Goal: Complete application form: Complete application form

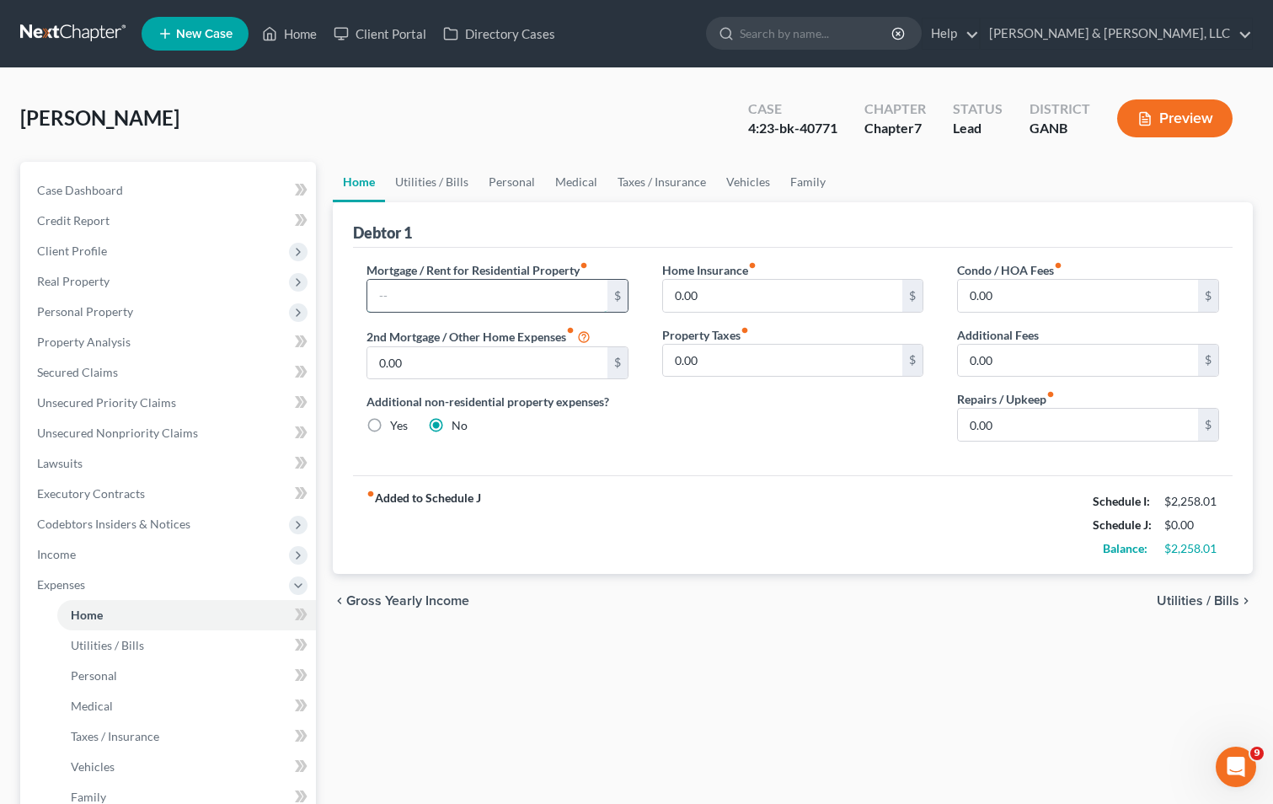
click at [393, 291] on input "text" at bounding box center [487, 296] width 240 height 32
type input "500"
click at [676, 293] on input "0.00" at bounding box center [783, 296] width 240 height 32
type input "2"
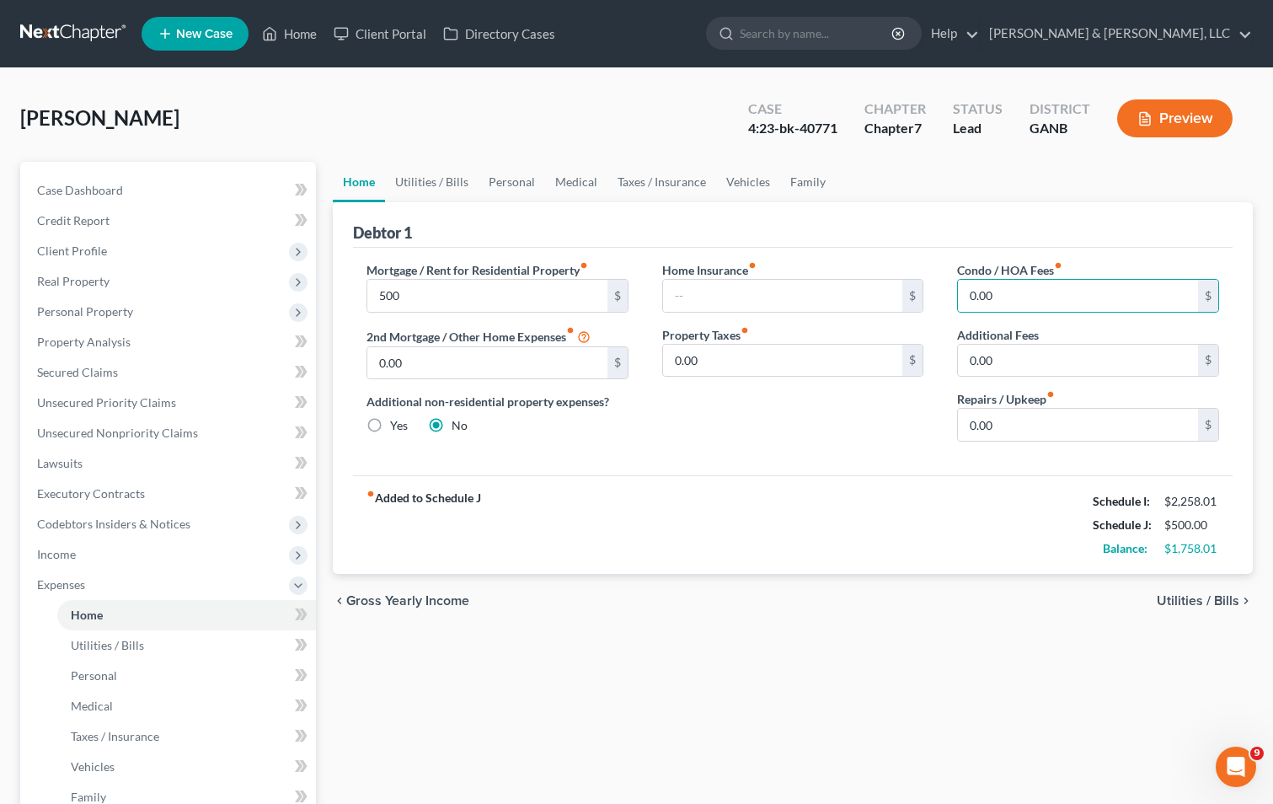
click at [1173, 607] on span "Utilities / Bills" at bounding box center [1198, 600] width 83 height 13
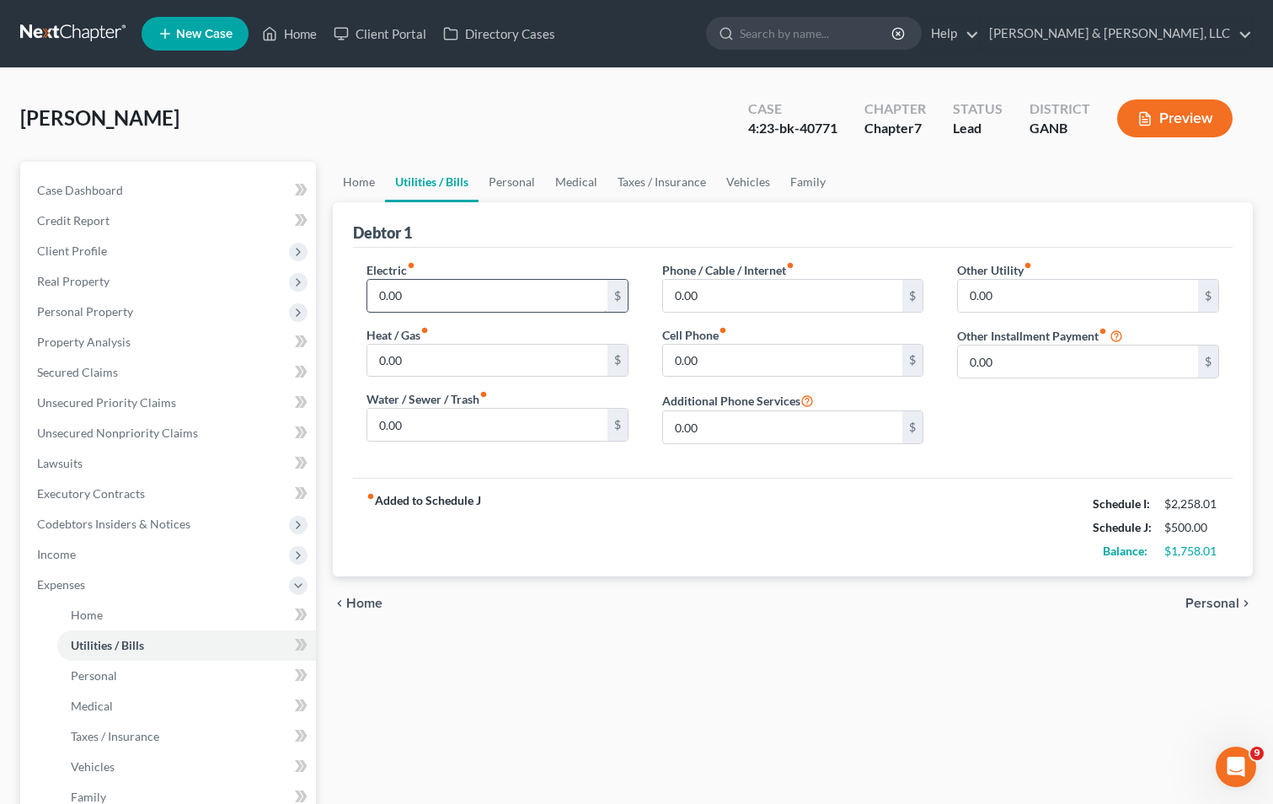
click at [416, 301] on input "0.00" at bounding box center [487, 296] width 240 height 32
type input "260"
click at [449, 424] on input "0.00" at bounding box center [487, 425] width 240 height 32
type input "30.00"
type input "190.00"
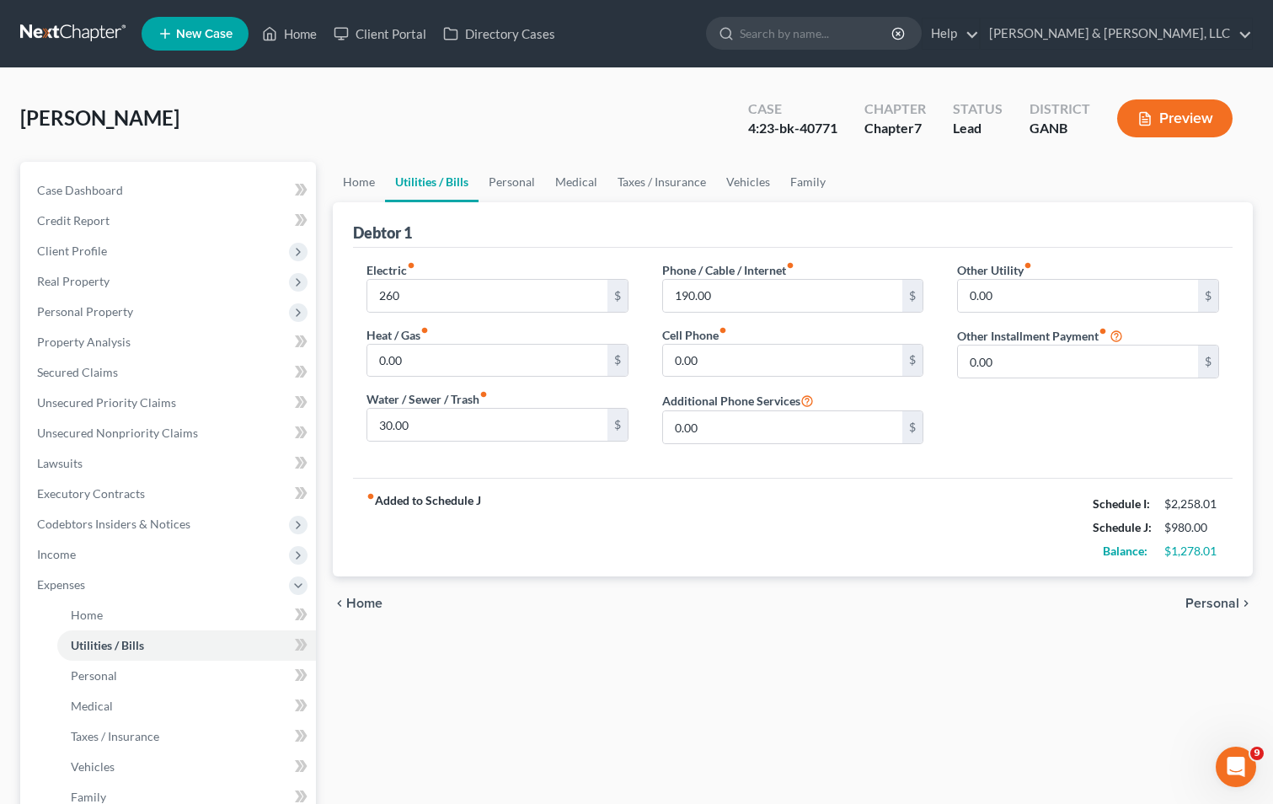
click at [1192, 601] on span "Personal" at bounding box center [1212, 602] width 54 height 13
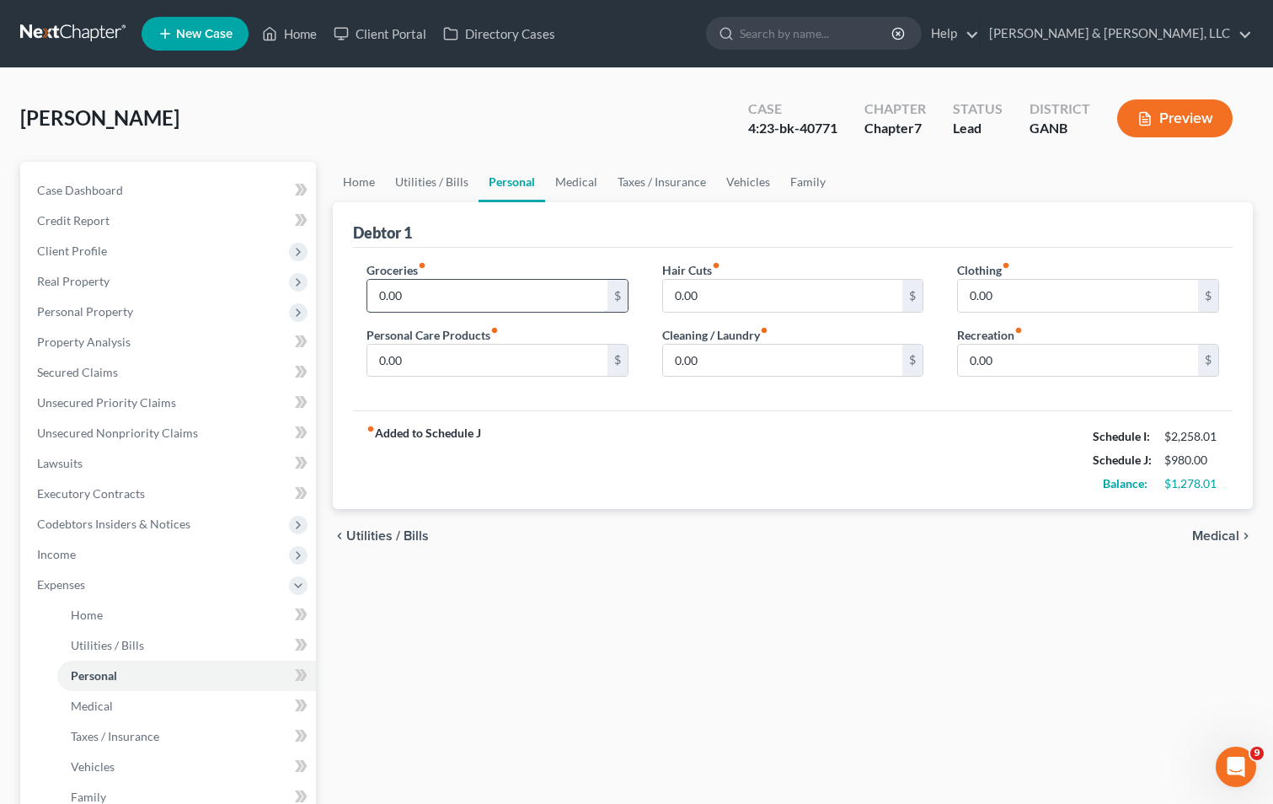
click at [468, 306] on input "0.00" at bounding box center [487, 296] width 240 height 32
type input "790"
click at [960, 293] on input "0.00" at bounding box center [1078, 296] width 240 height 32
type input "50.00"
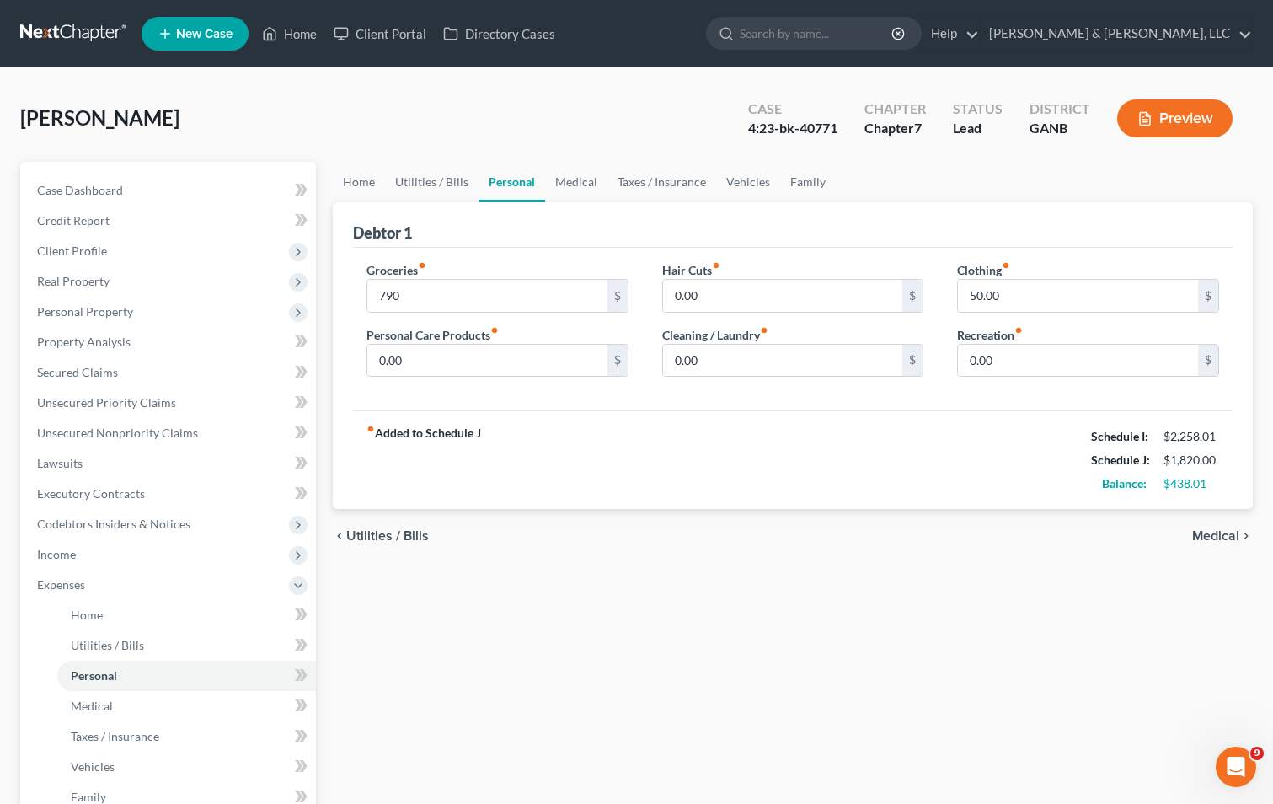
click at [960, 452] on div "fiber_manual_record Added to Schedule J Schedule I: $2,258.01 Schedule J: $1,82…" at bounding box center [792, 459] width 879 height 99
click at [566, 173] on link "Medical" at bounding box center [576, 182] width 62 height 40
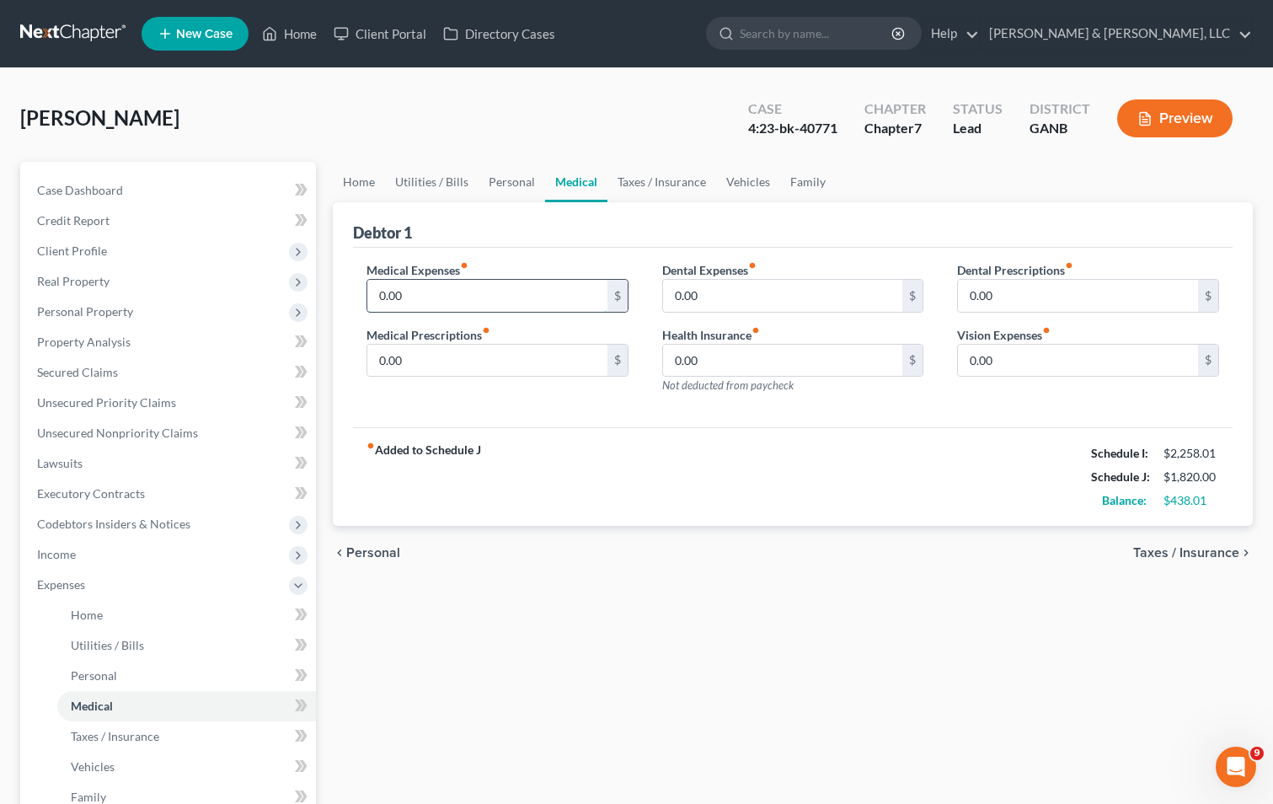
click at [370, 294] on input "0.00" at bounding box center [487, 296] width 240 height 32
type input "80.00"
click at [761, 487] on div "fiber_manual_record Added to Schedule J Schedule I: $2,258.01 Schedule J: $1,90…" at bounding box center [792, 476] width 879 height 99
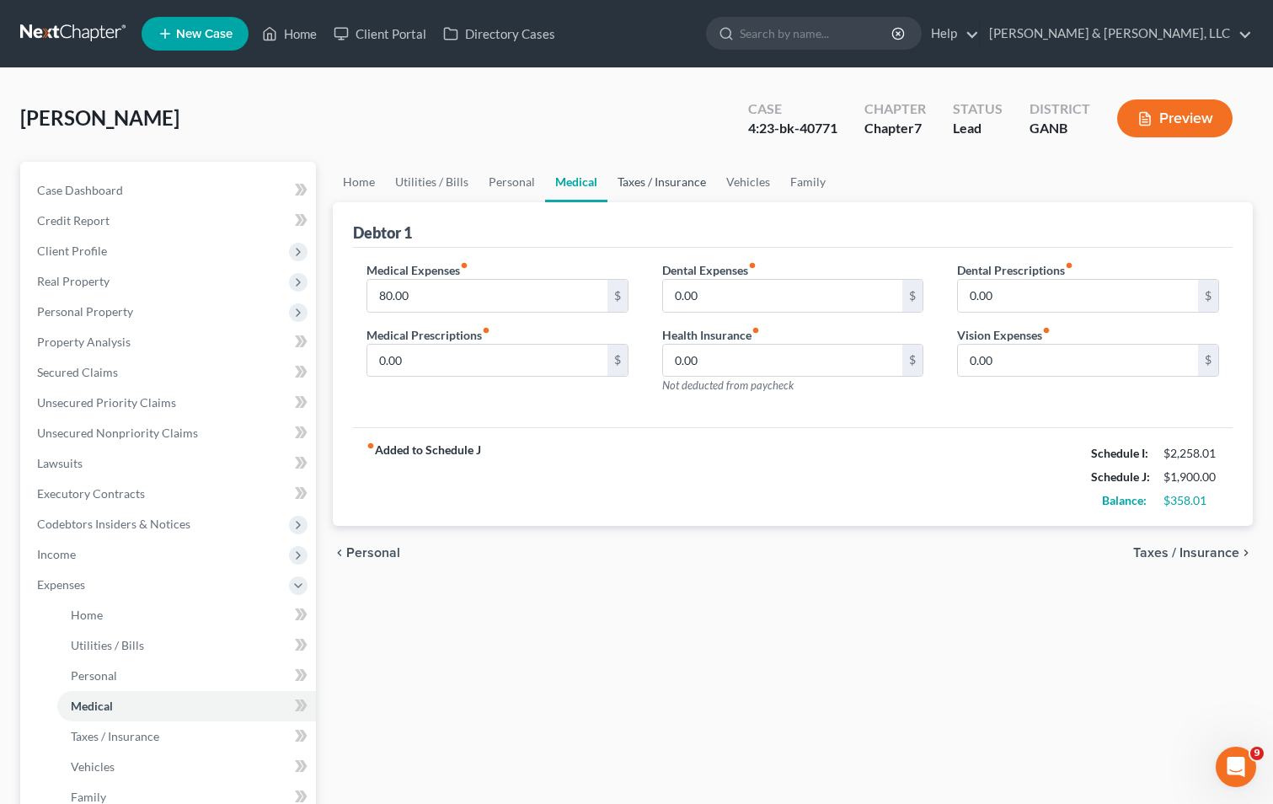
drag, startPoint x: 640, startPoint y: 174, endPoint x: 649, endPoint y: 175, distance: 8.6
click at [643, 175] on link "Taxes / Insurance" at bounding box center [661, 182] width 109 height 40
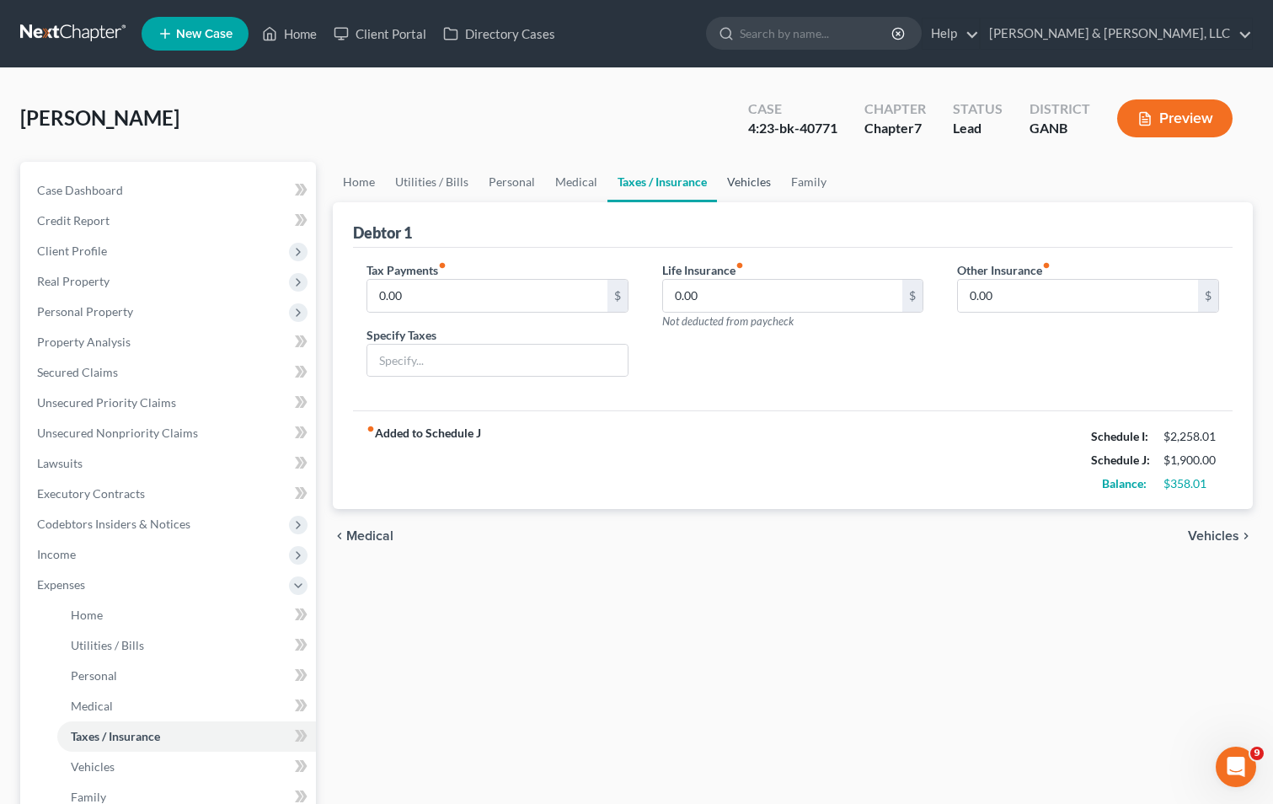
click at [747, 171] on link "Vehicles" at bounding box center [749, 182] width 64 height 40
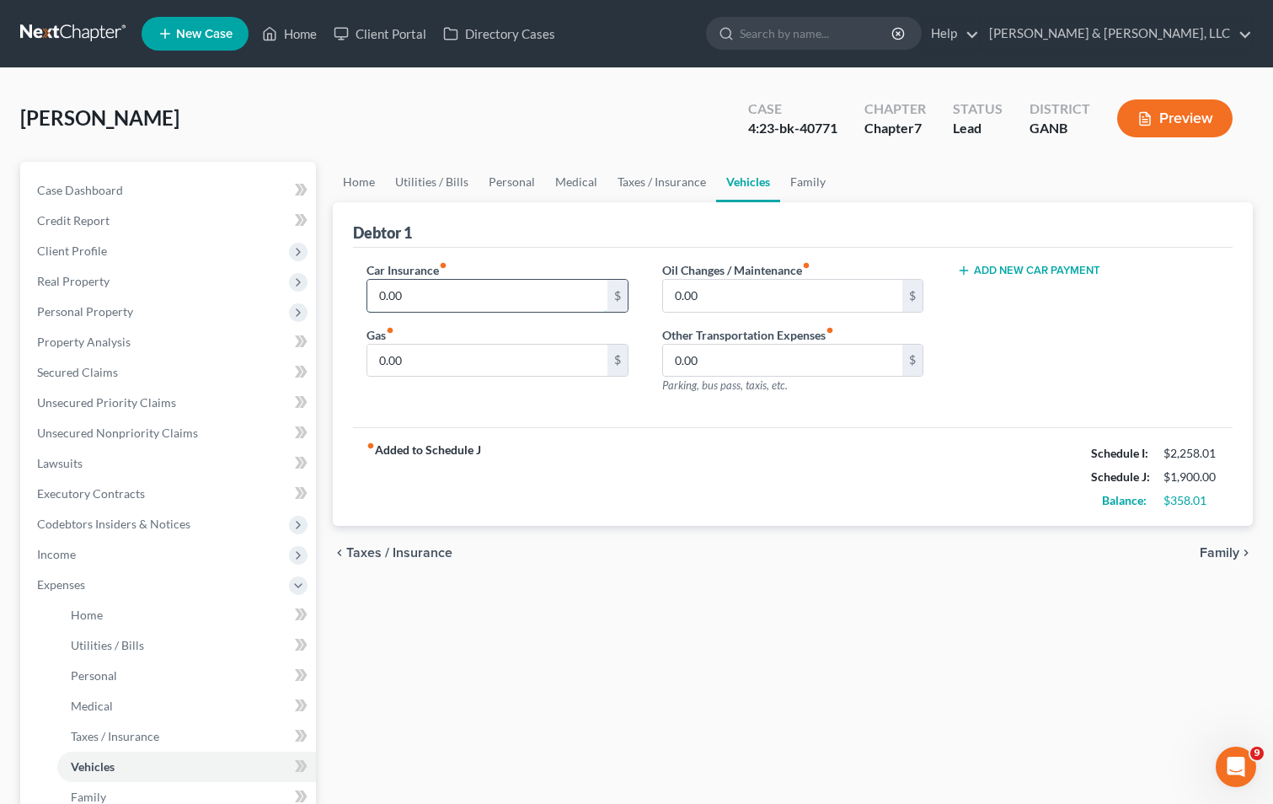
click at [380, 302] on input "0.00" at bounding box center [487, 296] width 240 height 32
type input "135"
type input "223.01"
click at [671, 457] on div "fiber_manual_record Added to Schedule J Schedule I: $2,258.01 Schedule J: $2,25…" at bounding box center [792, 476] width 879 height 99
click at [1224, 552] on span "Family" at bounding box center [1219, 552] width 40 height 13
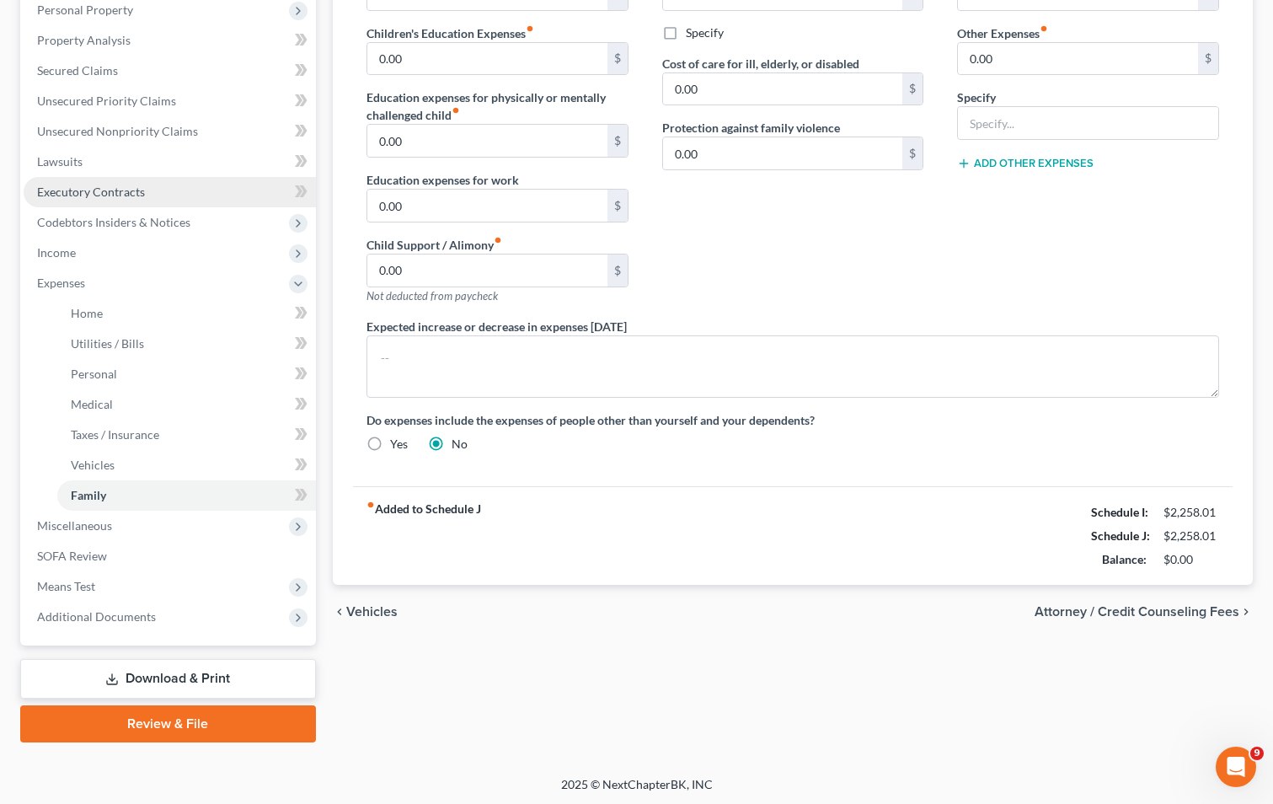
scroll to position [304, 0]
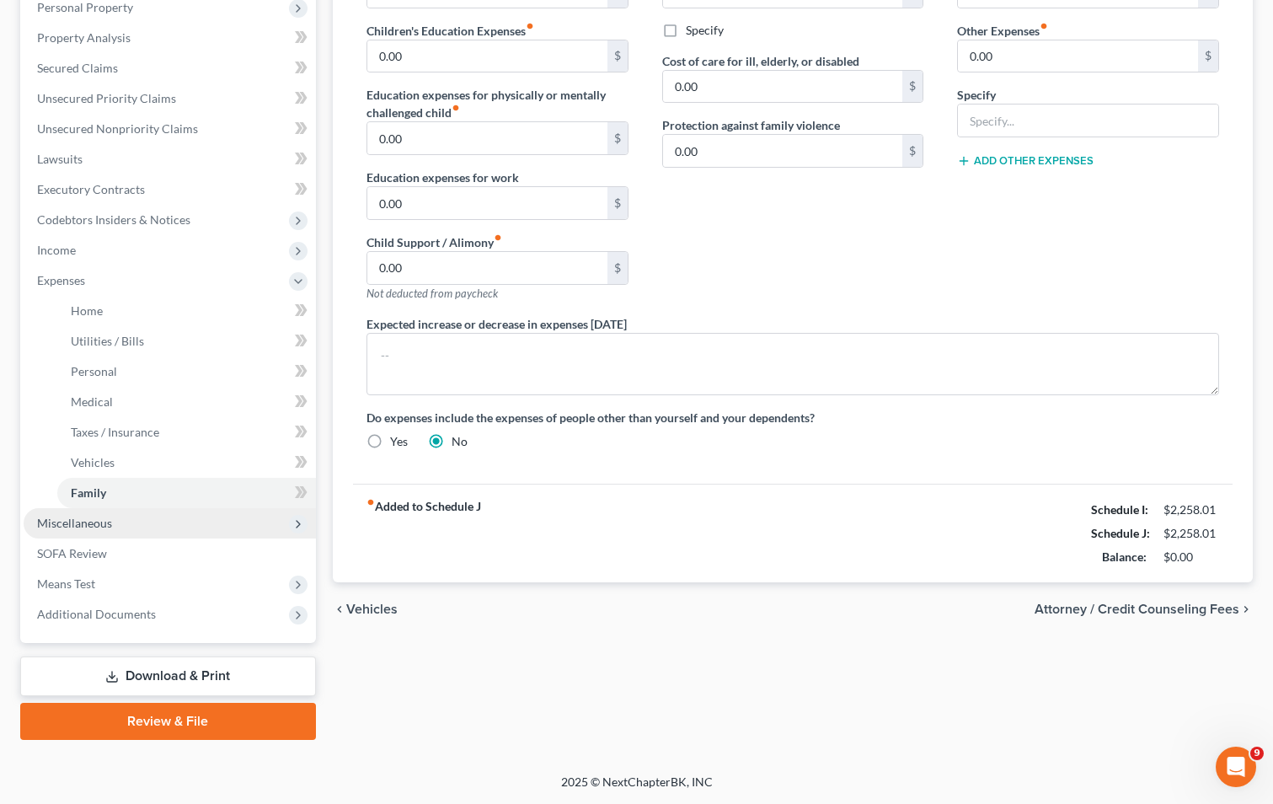
click at [80, 519] on span "Miscellaneous" at bounding box center [74, 523] width 75 height 14
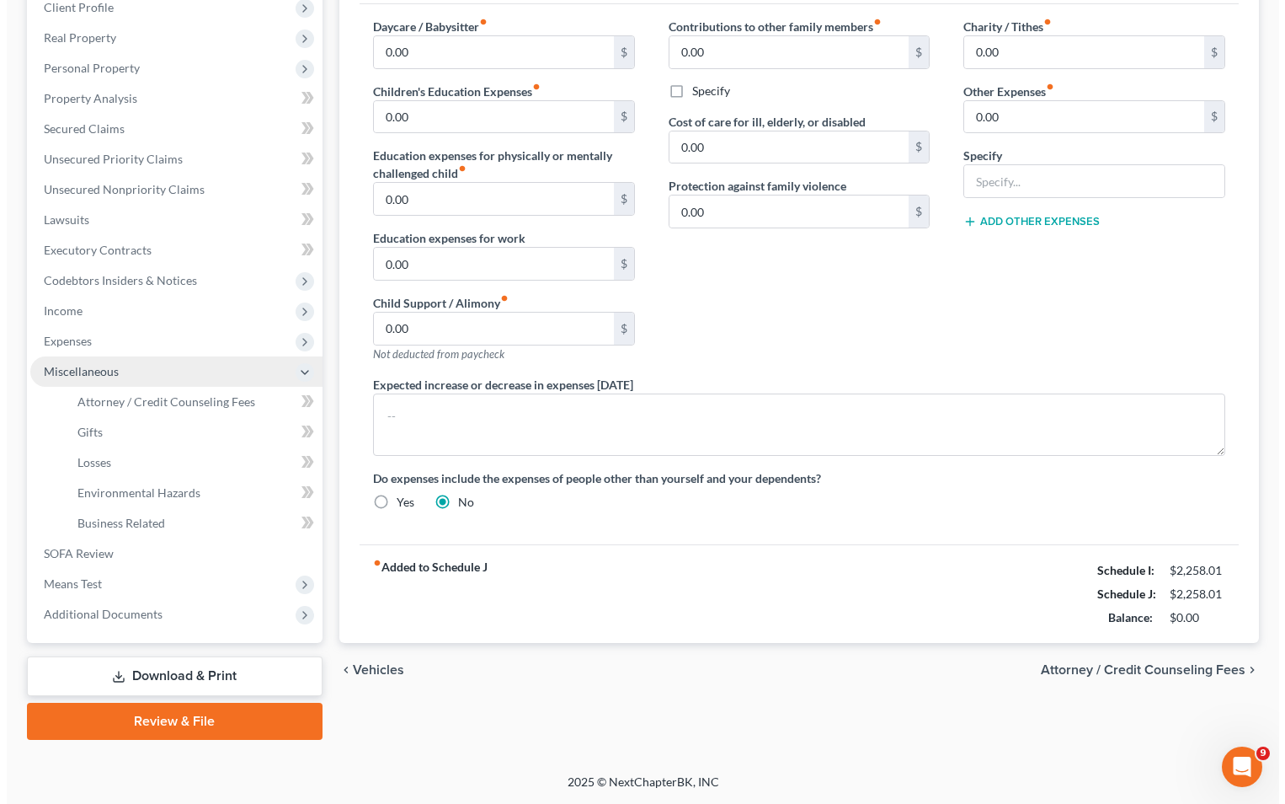
scroll to position [243, 0]
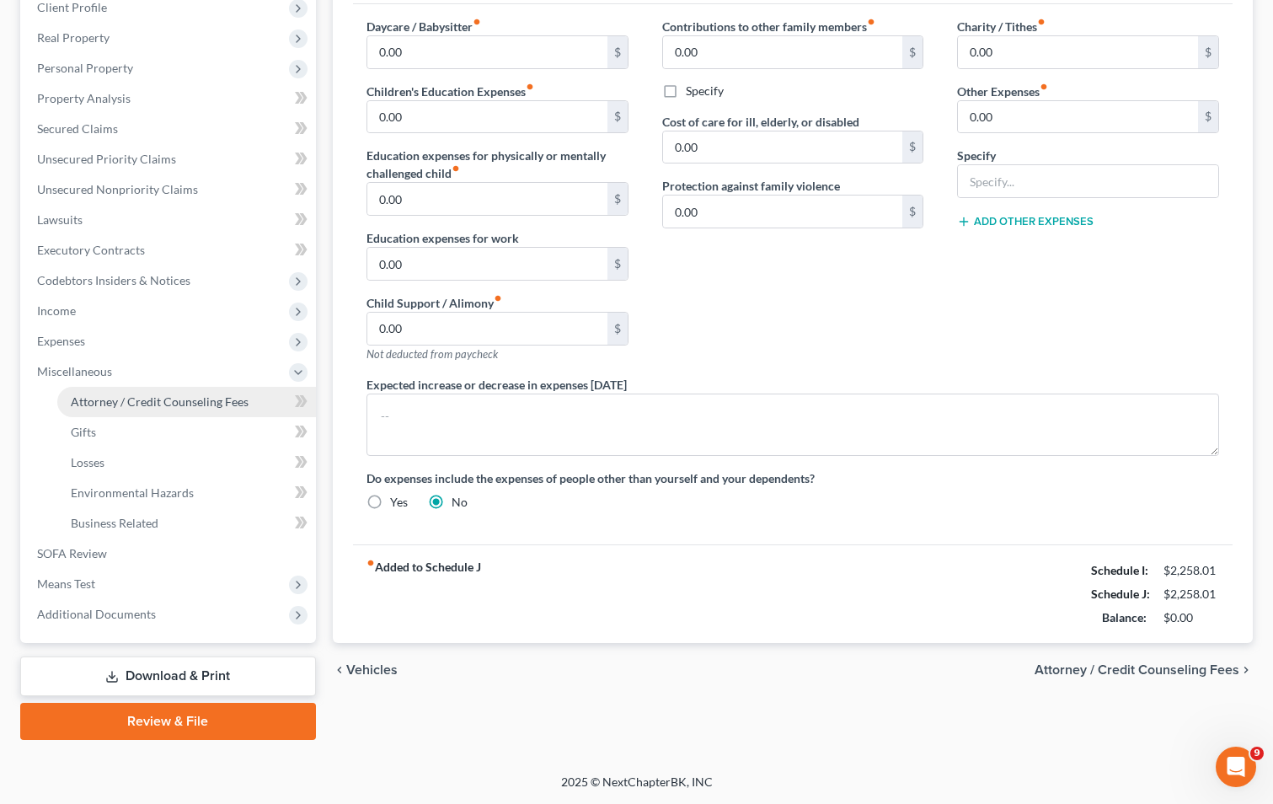
click at [167, 394] on span "Attorney / Credit Counseling Fees" at bounding box center [160, 401] width 178 height 14
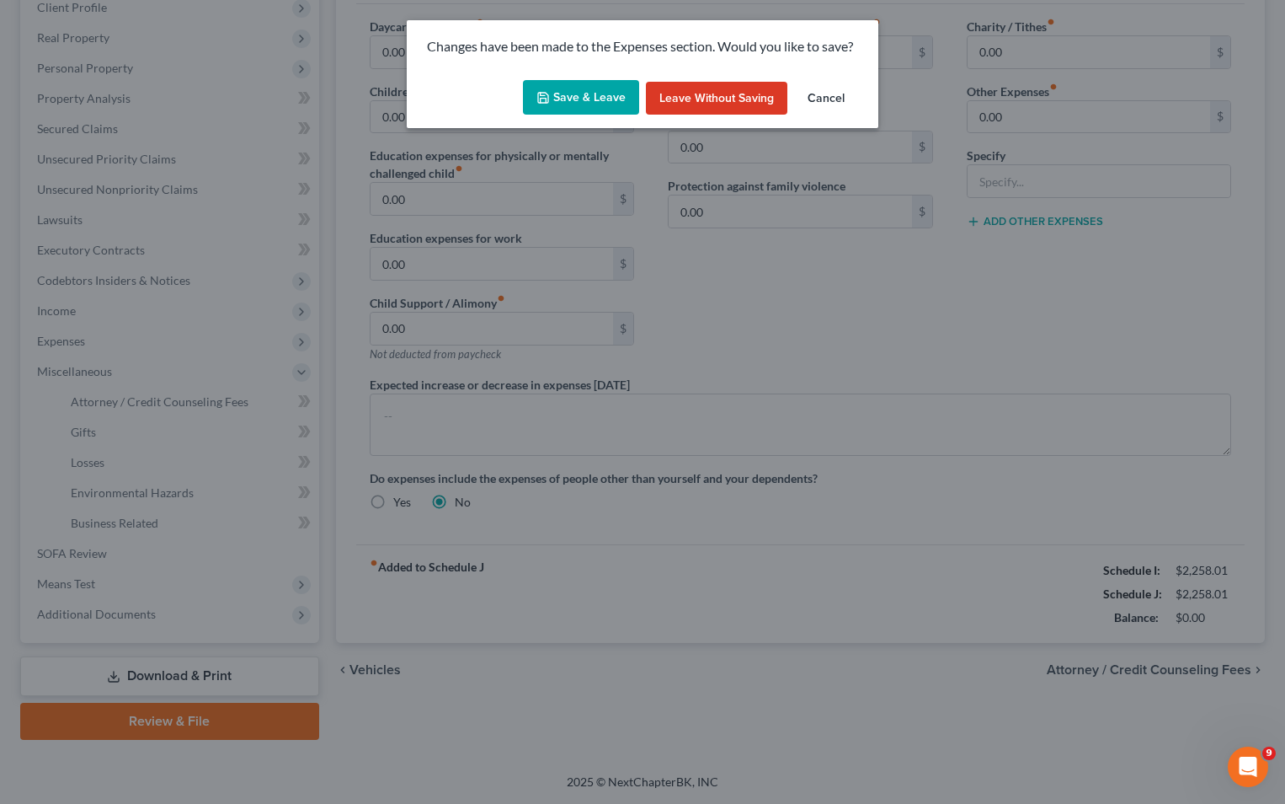
click at [557, 91] on button "Save & Leave" at bounding box center [581, 97] width 116 height 35
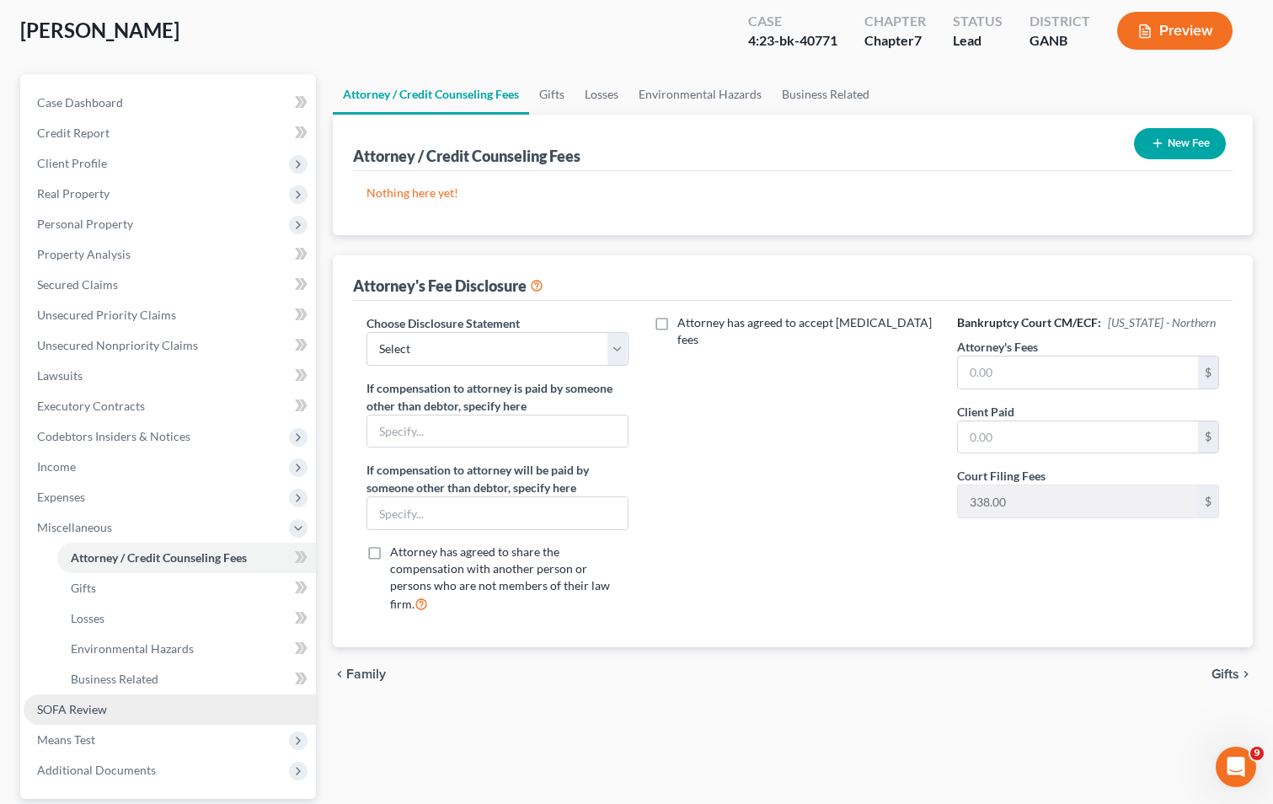
scroll to position [75, 0]
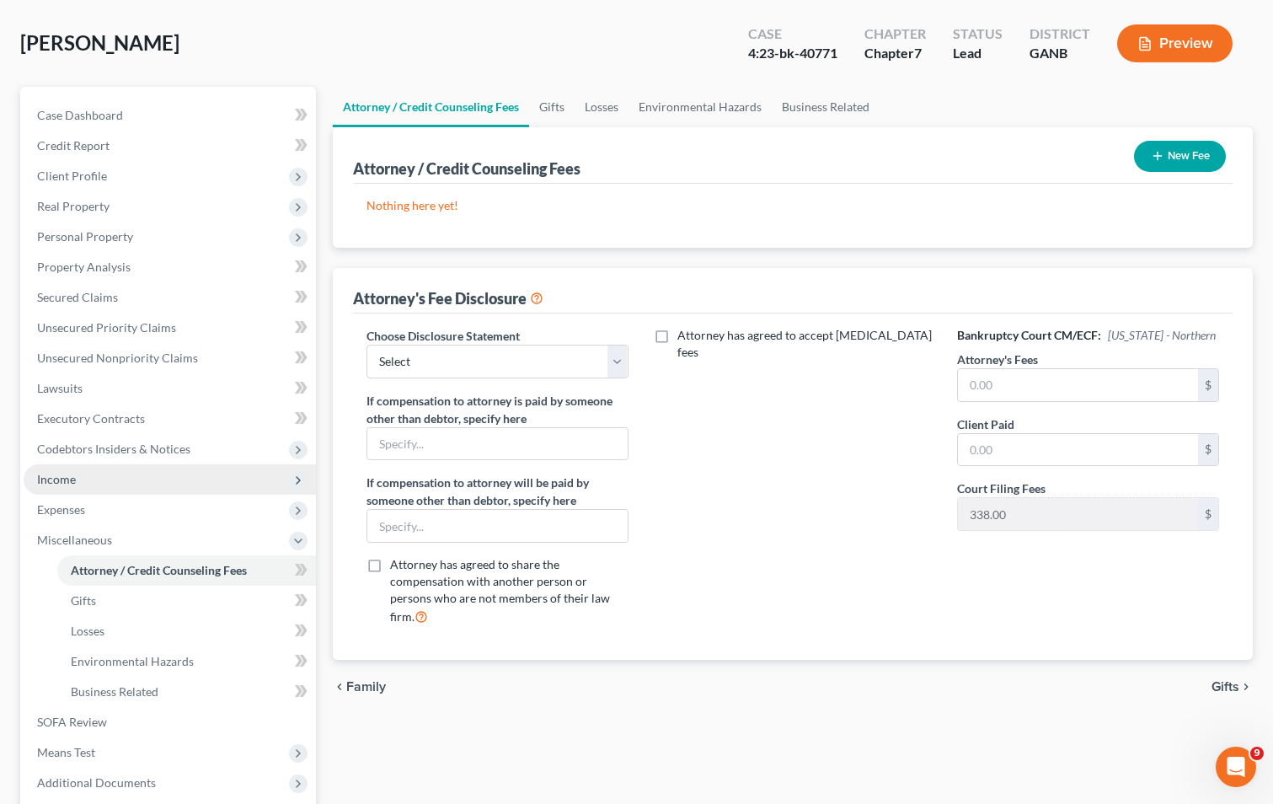
click at [63, 478] on span "Income" at bounding box center [56, 479] width 39 height 14
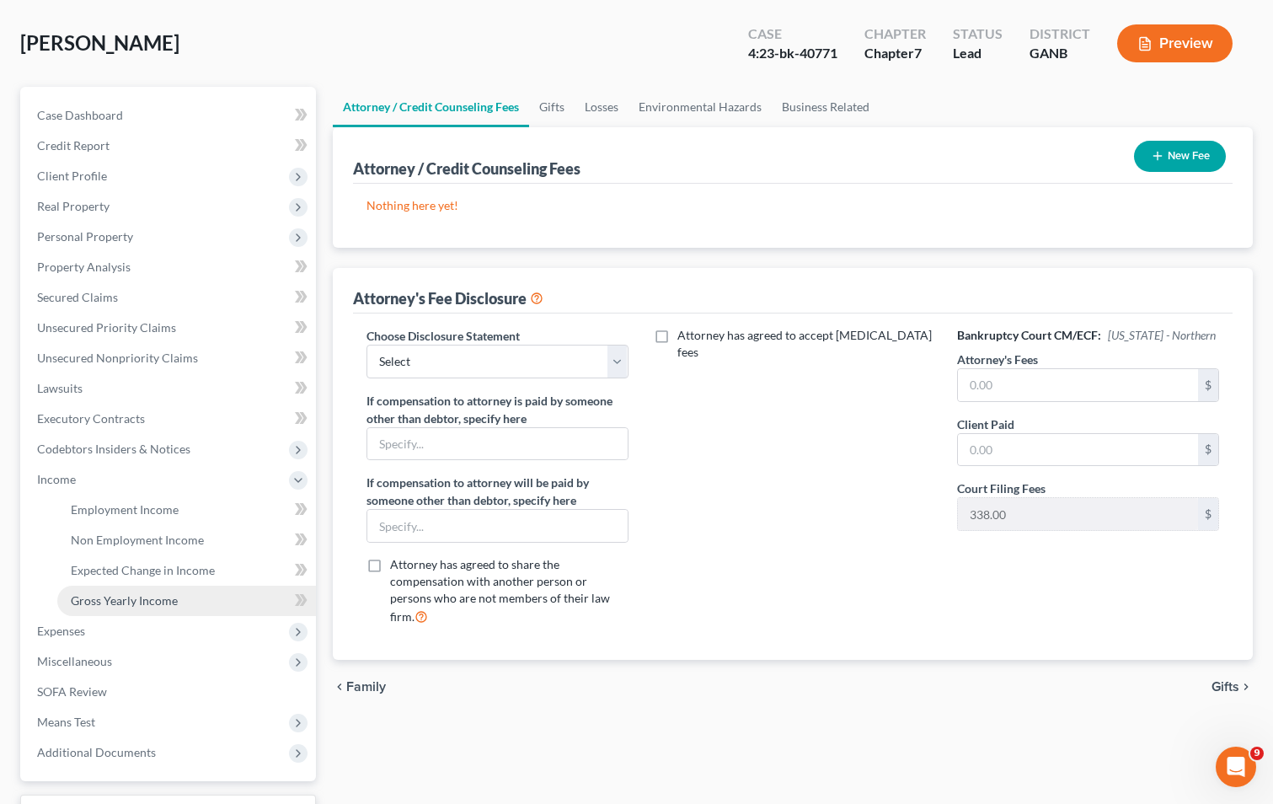
click at [129, 603] on span "Gross Yearly Income" at bounding box center [124, 600] width 107 height 14
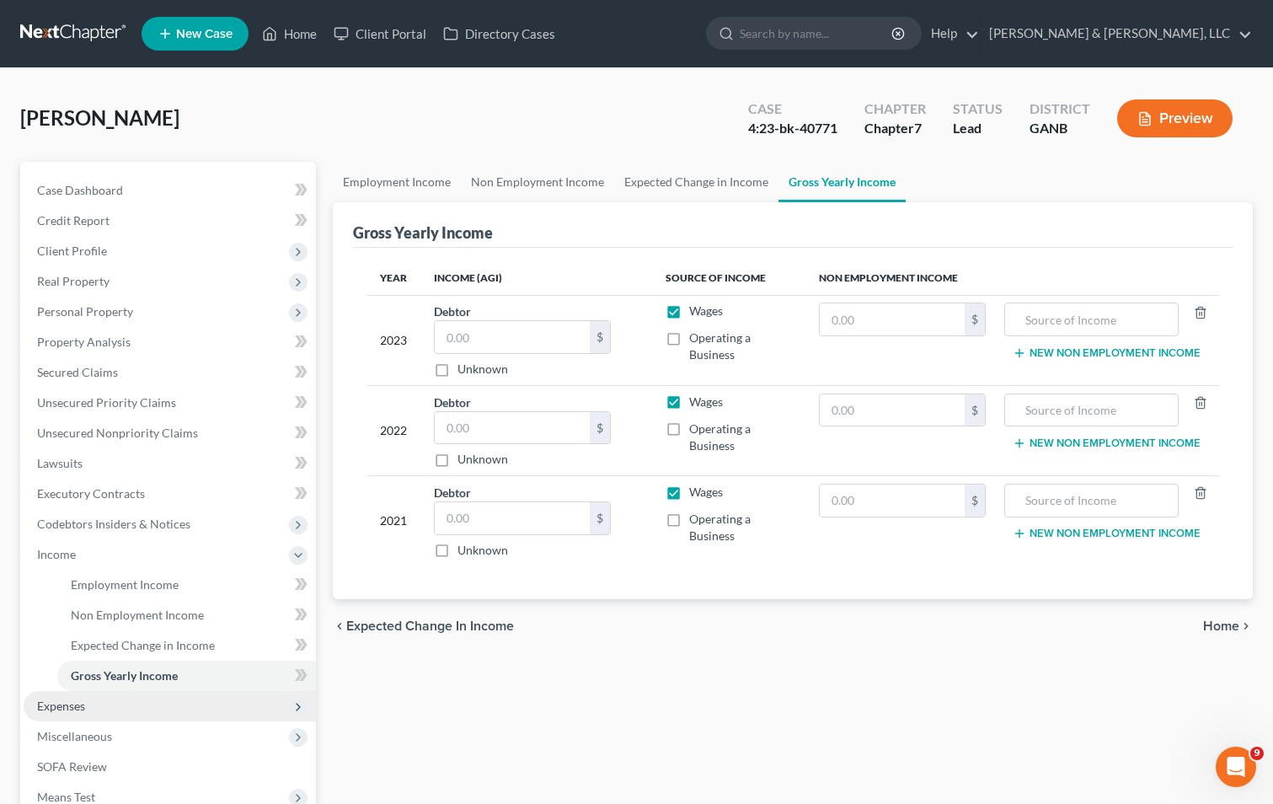
click at [177, 708] on span "Expenses" at bounding box center [170, 706] width 292 height 30
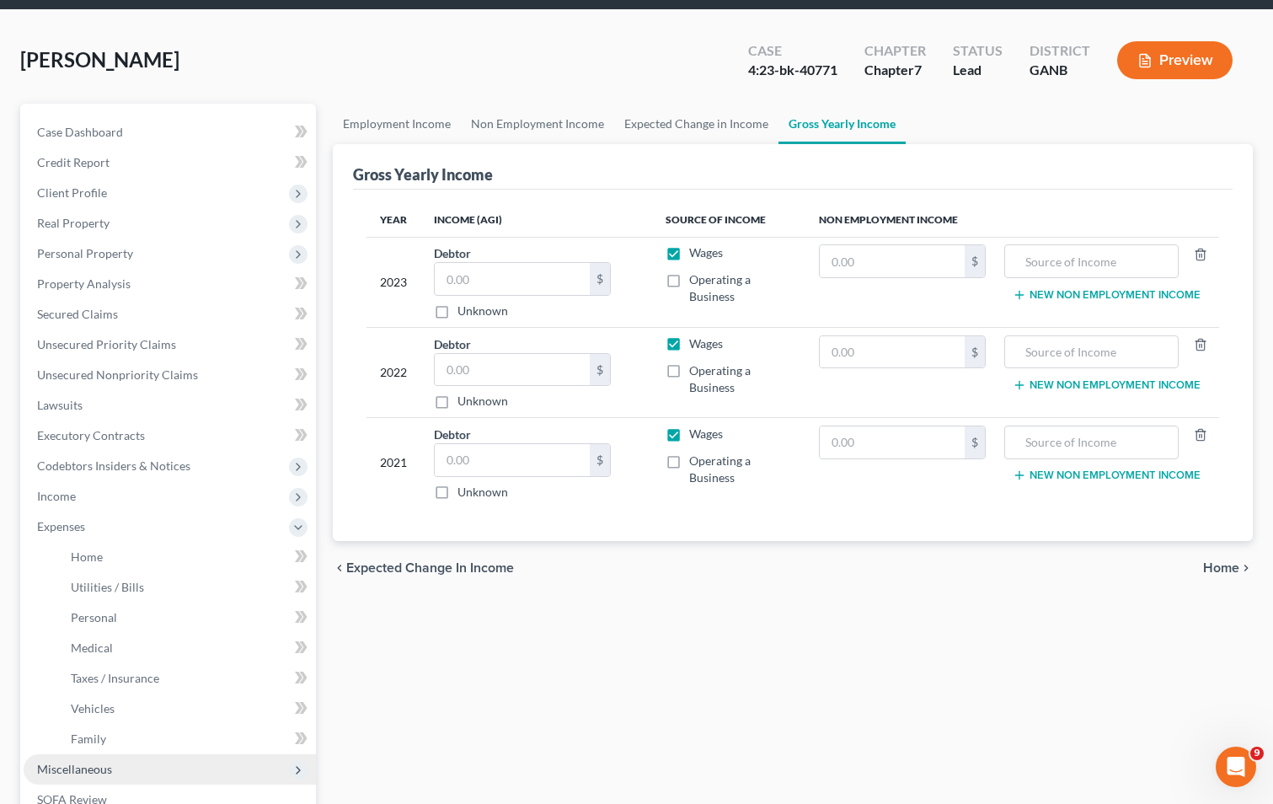
scroll to position [168, 0]
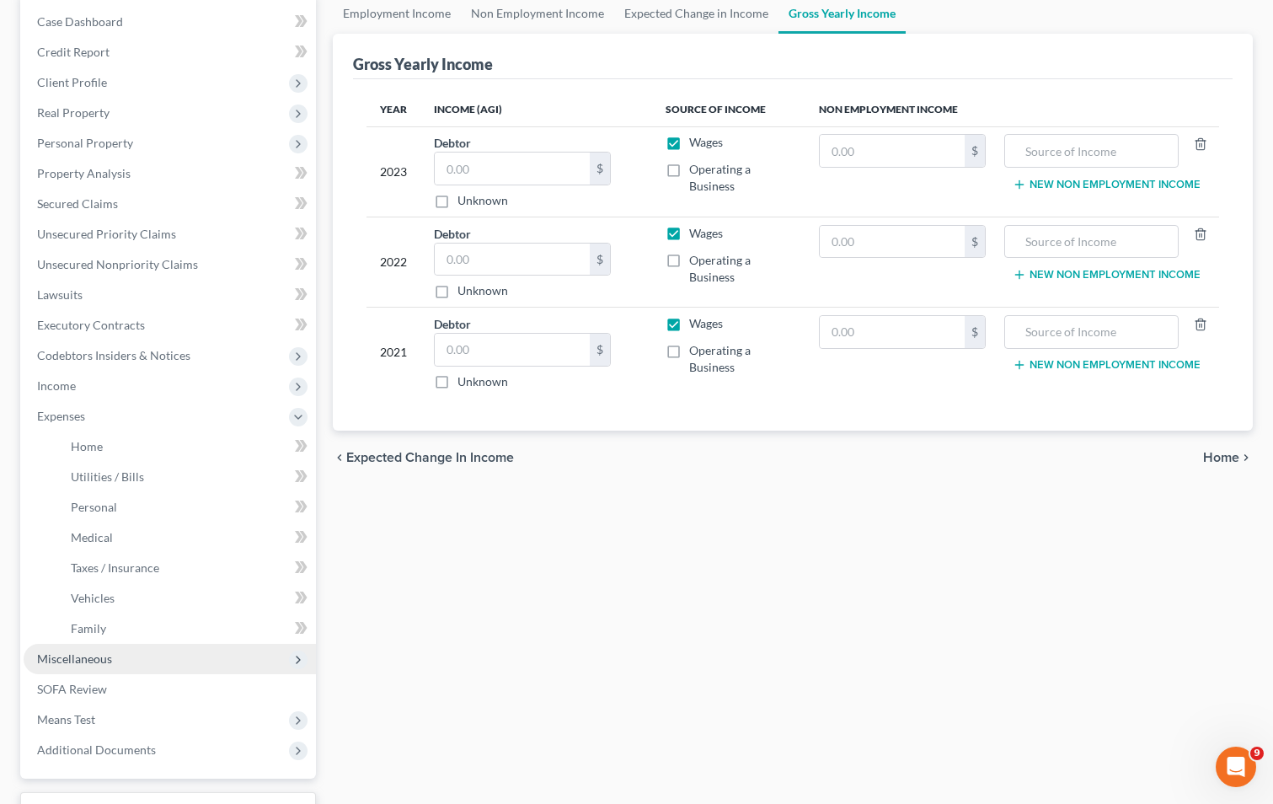
click at [46, 654] on span "Miscellaneous" at bounding box center [74, 658] width 75 height 14
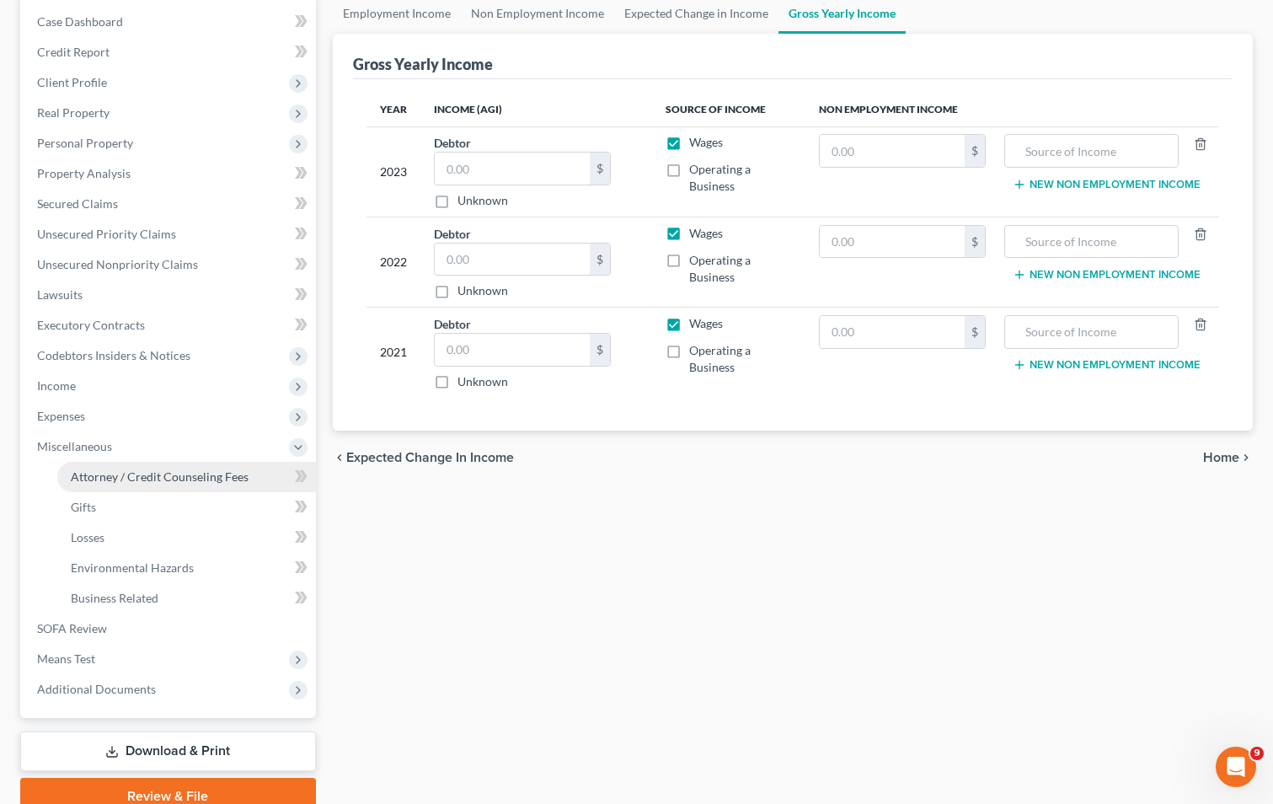
click at [164, 472] on span "Attorney / Credit Counseling Fees" at bounding box center [160, 476] width 178 height 14
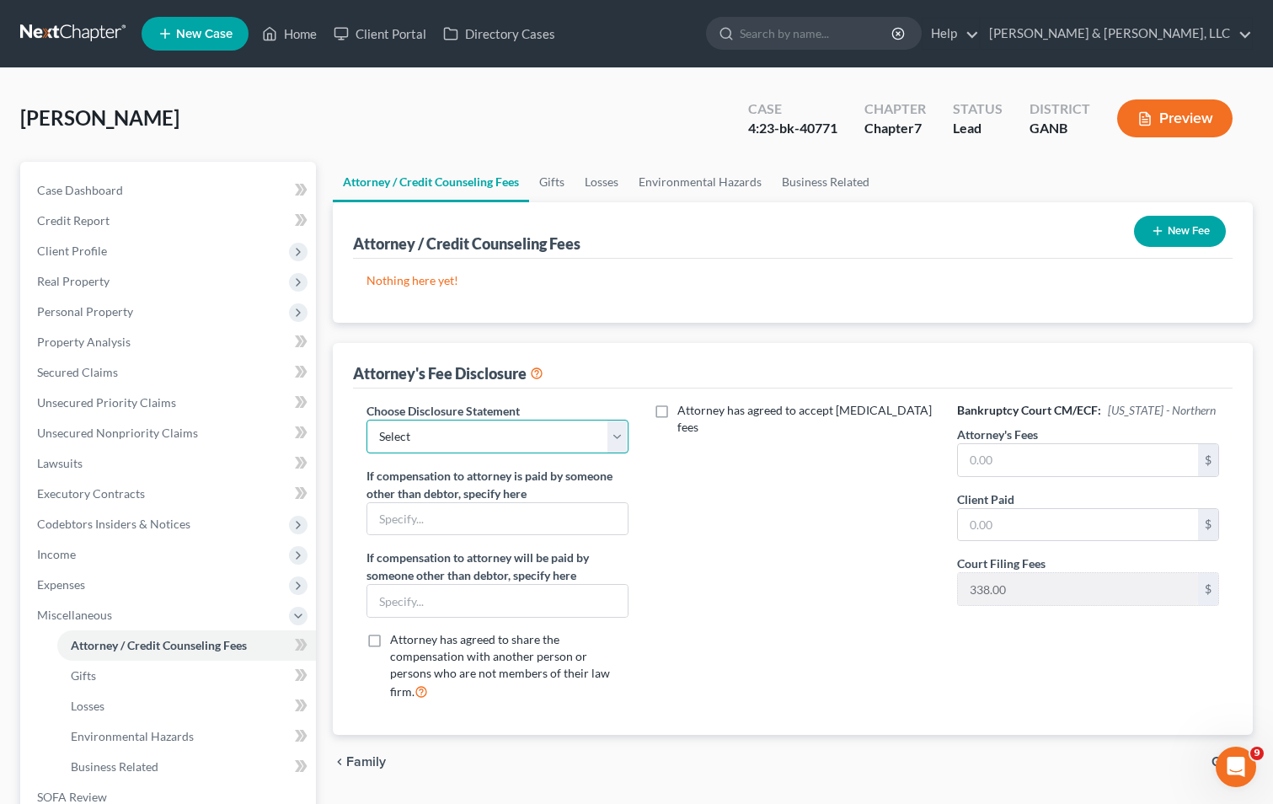
click at [613, 439] on select "Select CUSTOM 13 BUSINESS 13 7 Disclosure 13 Disclosure" at bounding box center [497, 436] width 262 height 34
select select "2"
click at [366, 419] on select "Select CUSTOM 13 BUSINESS 13 7 Disclosure 13 Disclosure" at bounding box center [497, 436] width 262 height 34
click at [754, 545] on div "Attorney has agreed to accept [MEDICAL_DATA] fees" at bounding box center [793, 558] width 296 height 313
click at [191, 308] on span "Personal Property" at bounding box center [170, 312] width 292 height 30
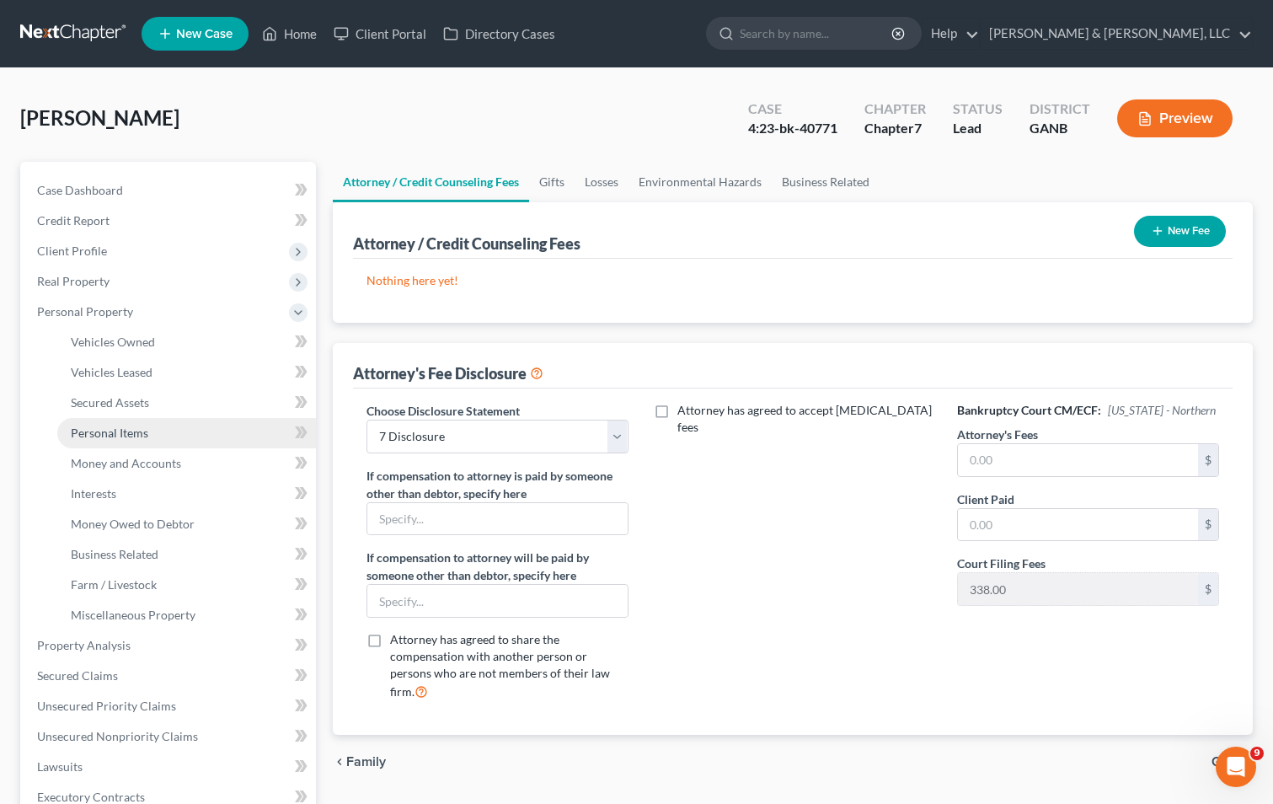
click at [183, 432] on link "Personal Items" at bounding box center [186, 433] width 259 height 30
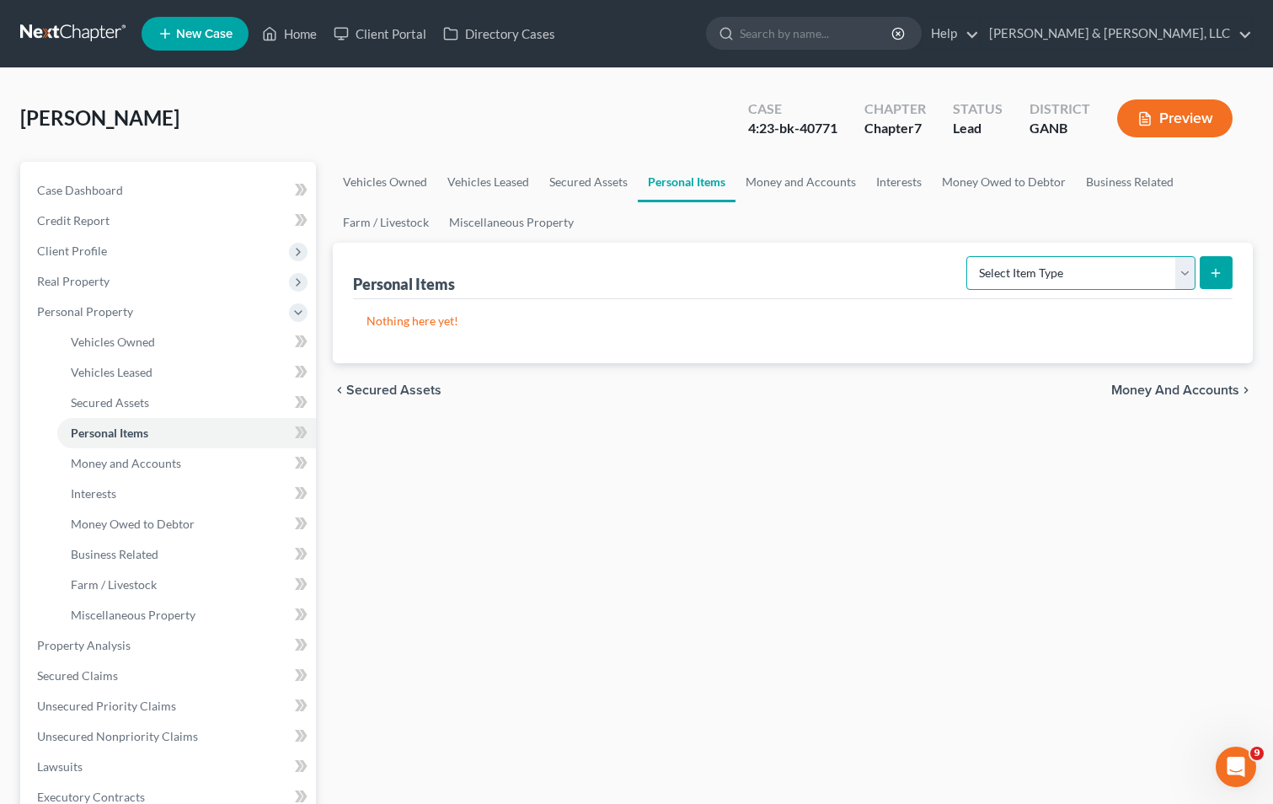
click at [1190, 263] on select "Select Item Type Clothing (A/B: 11) Collectibles Of Value (A/B: 8) Electronics …" at bounding box center [1080, 273] width 229 height 34
select select "household_goods"
click at [969, 256] on select "Select Item Type Clothing (A/B: 11) Collectibles Of Value (A/B: 8) Electronics …" at bounding box center [1080, 273] width 229 height 34
click at [1205, 271] on button "submit" at bounding box center [1215, 272] width 33 height 33
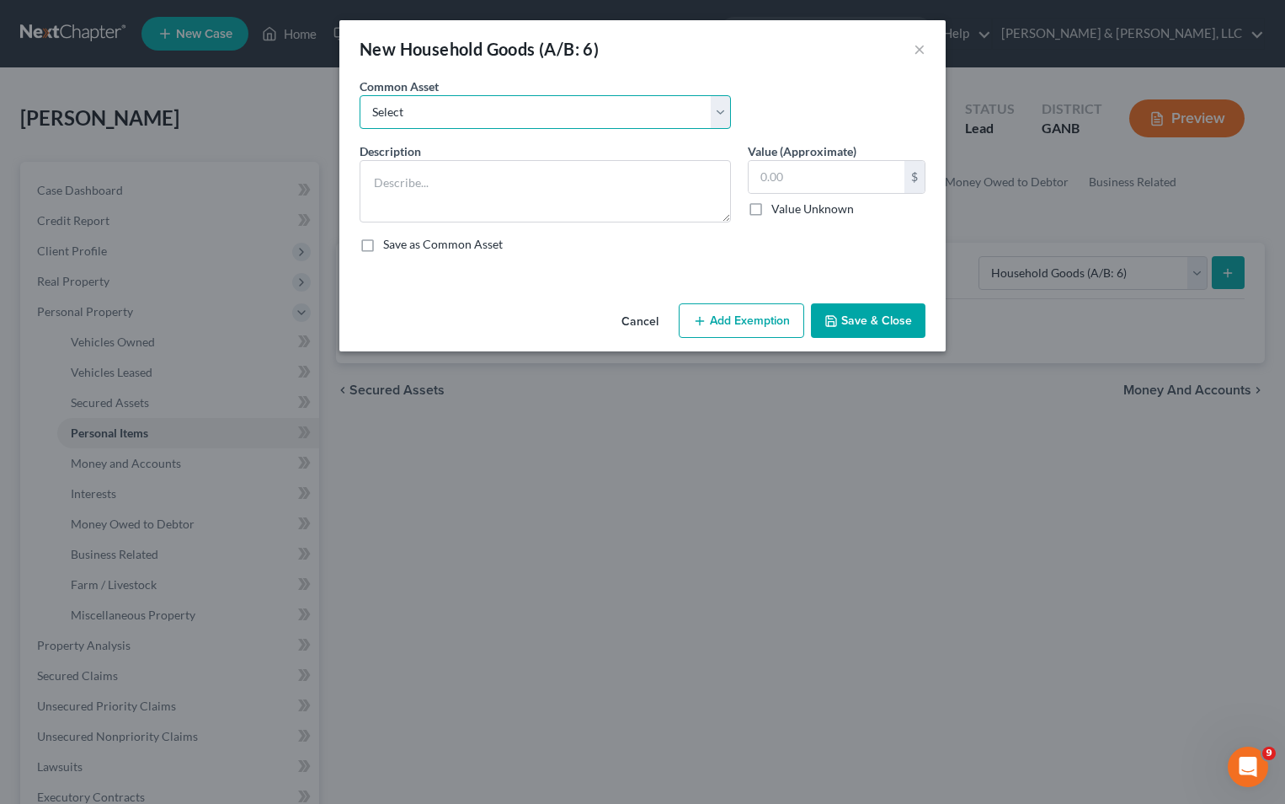
click at [512, 117] on select "Select Misc. Household Goods and Furniture" at bounding box center [545, 112] width 371 height 34
select select "0"
click at [360, 95] on select "Select Misc. Household Goods and Furniture" at bounding box center [545, 112] width 371 height 34
type textarea "Misc. Household Goods and Furniture"
type input "2,500.00"
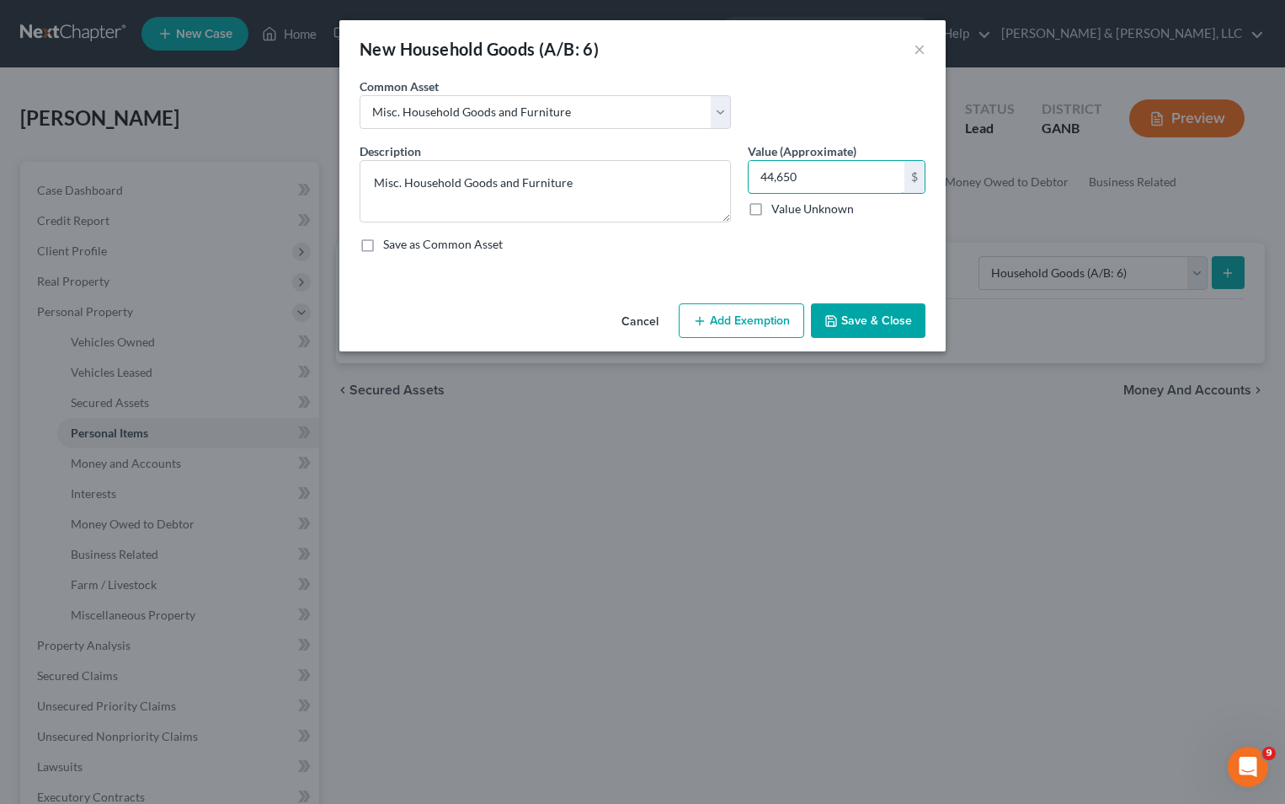
type input "44,650"
click at [858, 322] on button "Save & Close" at bounding box center [868, 320] width 115 height 35
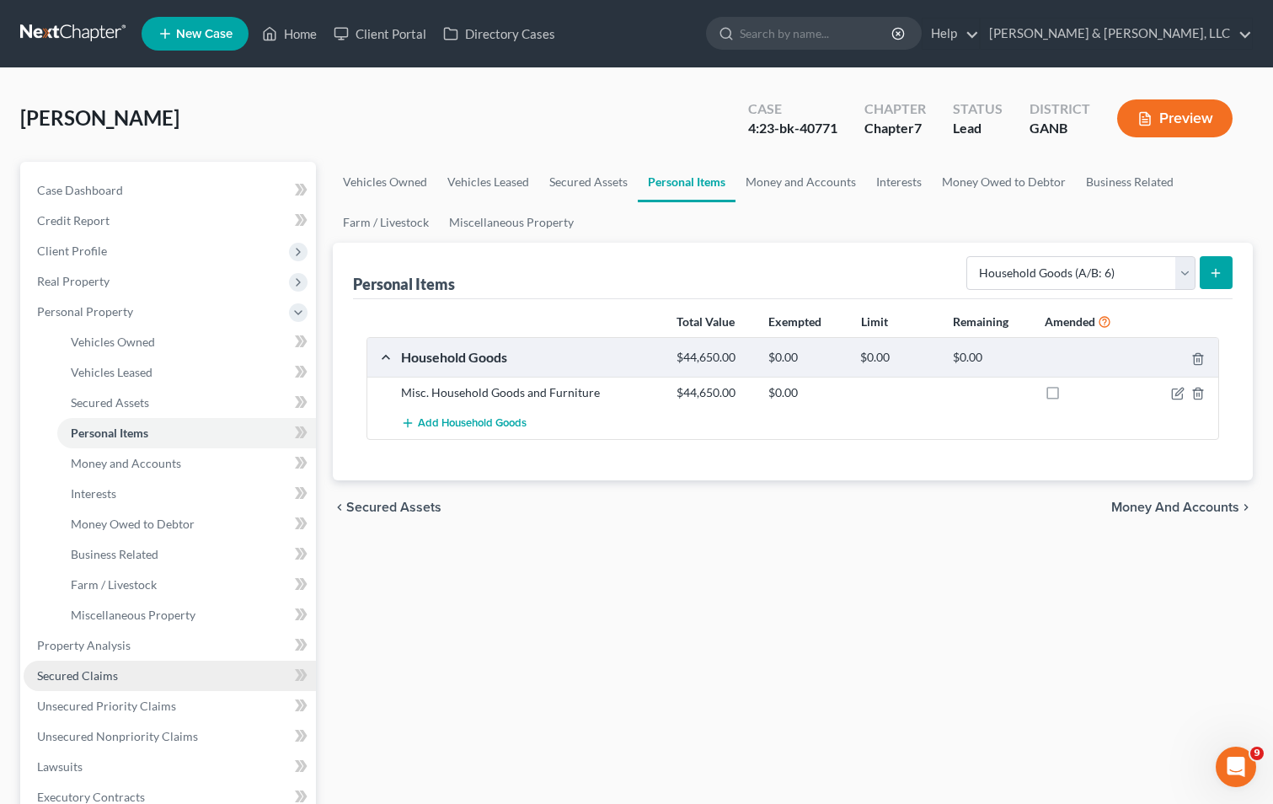
click at [92, 669] on span "Secured Claims" at bounding box center [77, 675] width 81 height 14
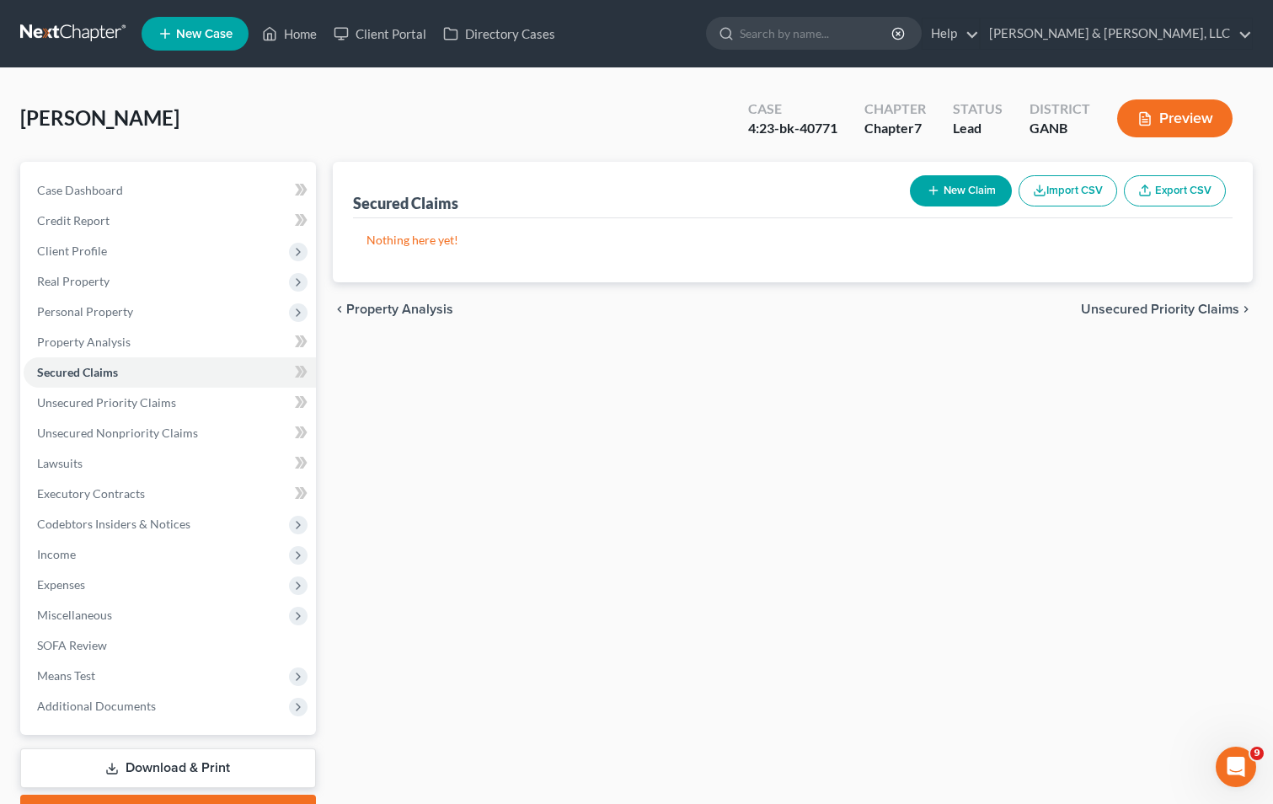
click at [985, 181] on button "New Claim" at bounding box center [961, 190] width 102 height 31
select select "0"
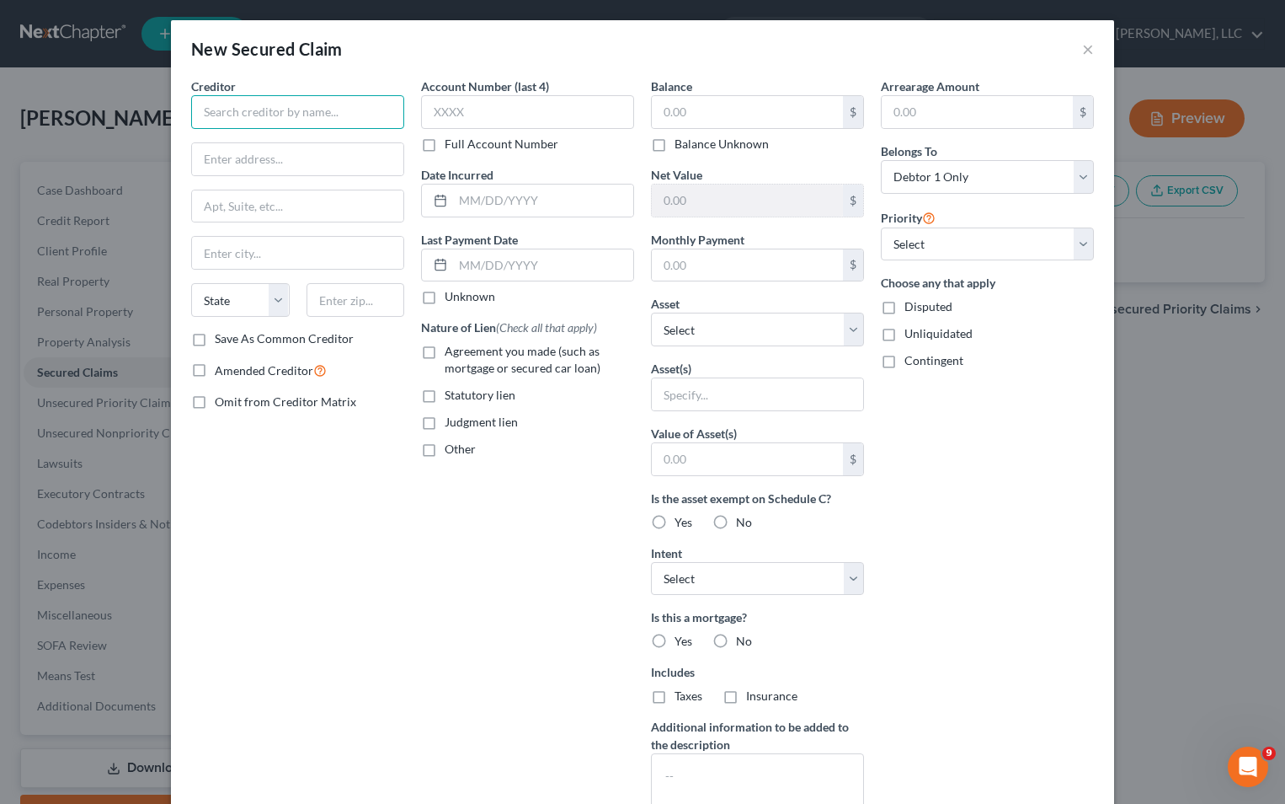
click at [281, 119] on input "text" at bounding box center [297, 112] width 213 height 34
click at [679, 103] on input "text" at bounding box center [747, 112] width 191 height 32
type input "36,432"
click at [265, 109] on input "text" at bounding box center [297, 112] width 213 height 34
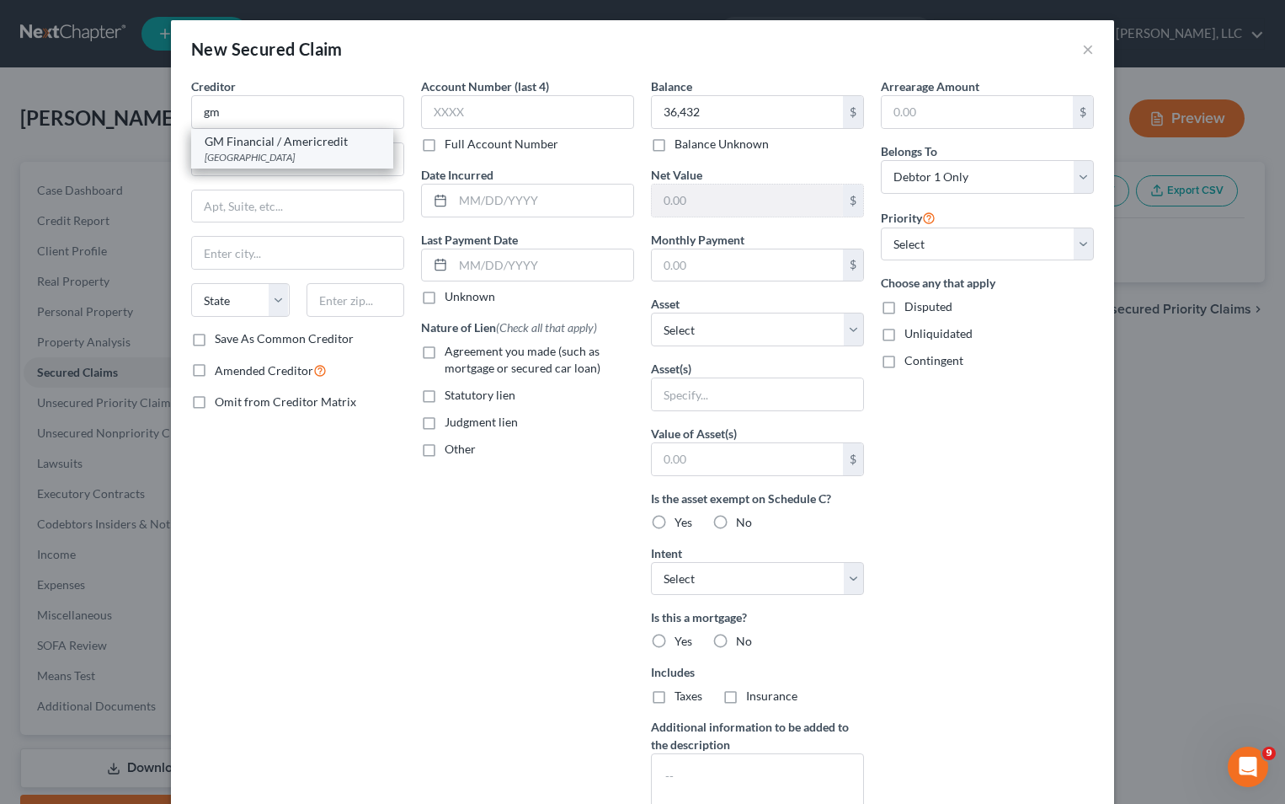
click at [264, 142] on div "GM Financial / Americredit" at bounding box center [292, 141] width 175 height 17
type input "GM Financial / Americredit"
type input "PO Box 183853"
type input "[GEOGRAPHIC_DATA]"
select select "45"
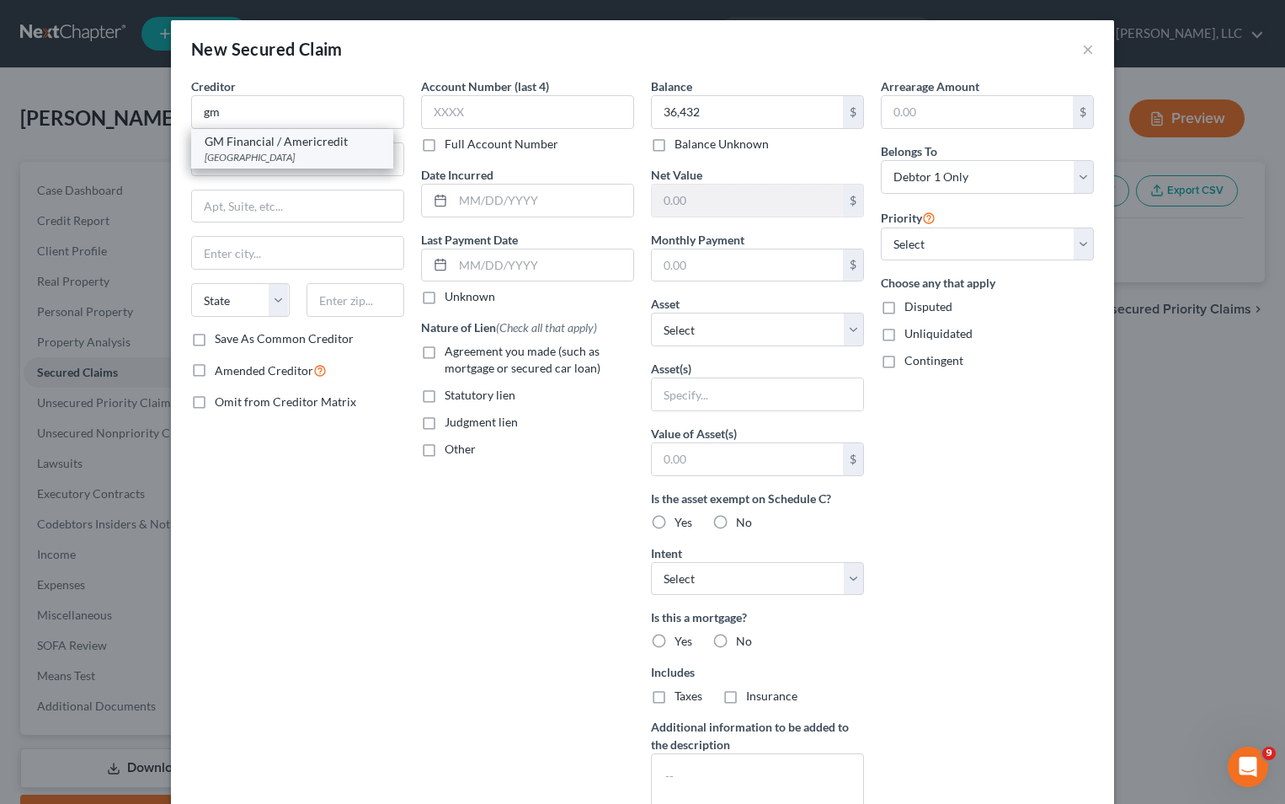
type input "76096"
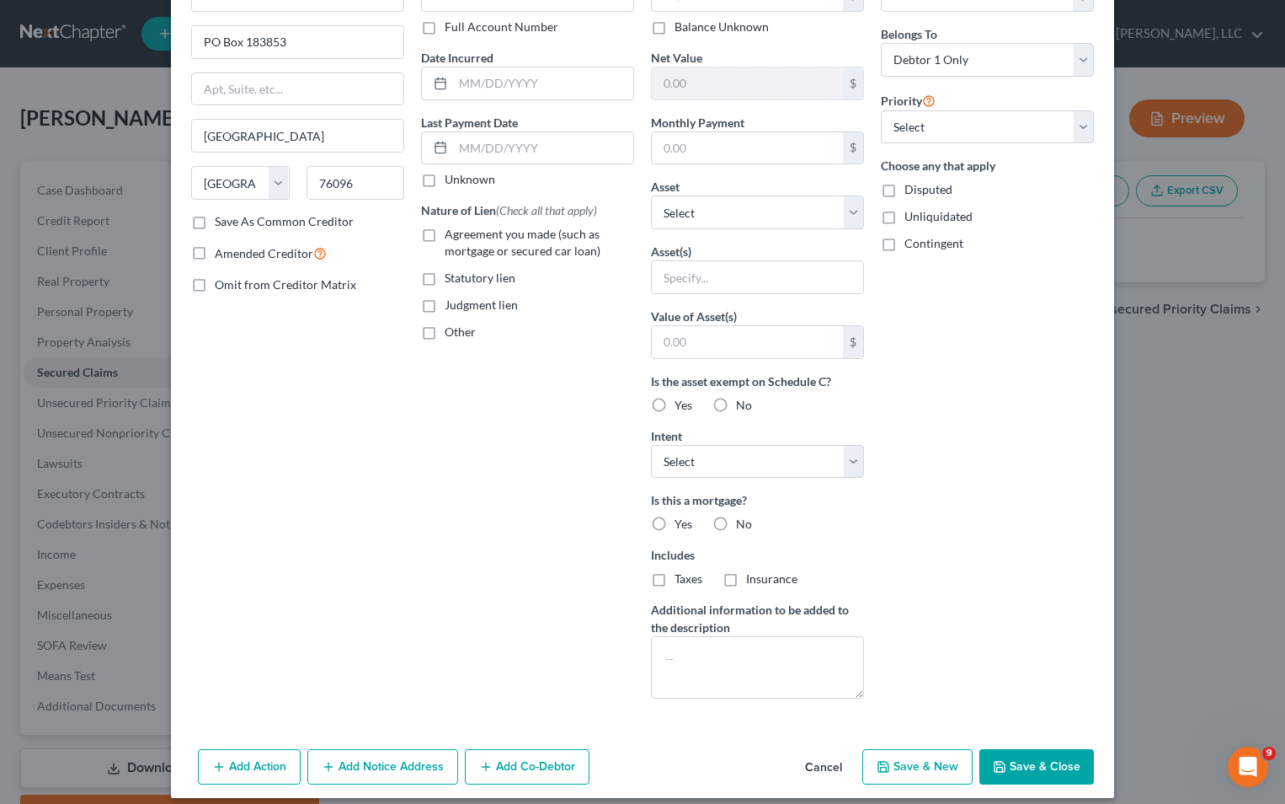
scroll to position [131, 0]
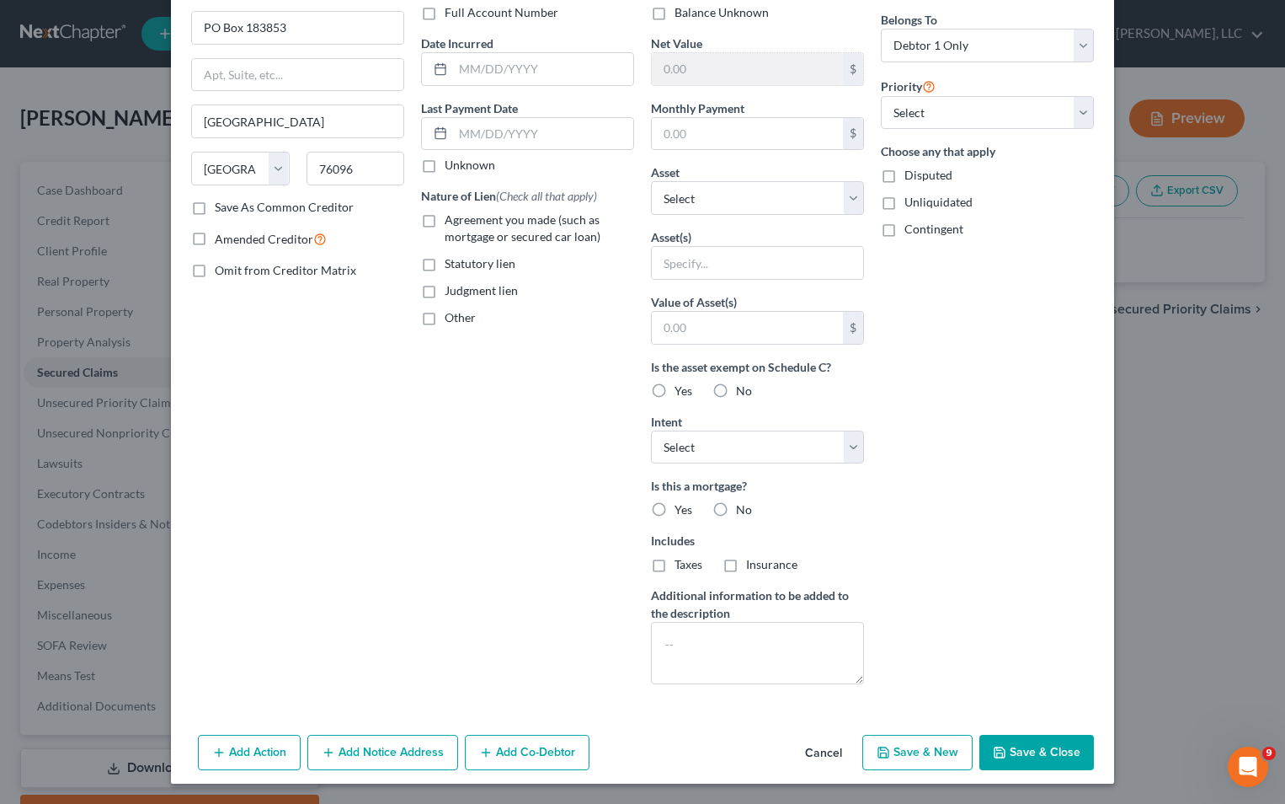
click at [1020, 750] on button "Save & Close" at bounding box center [1037, 752] width 115 height 35
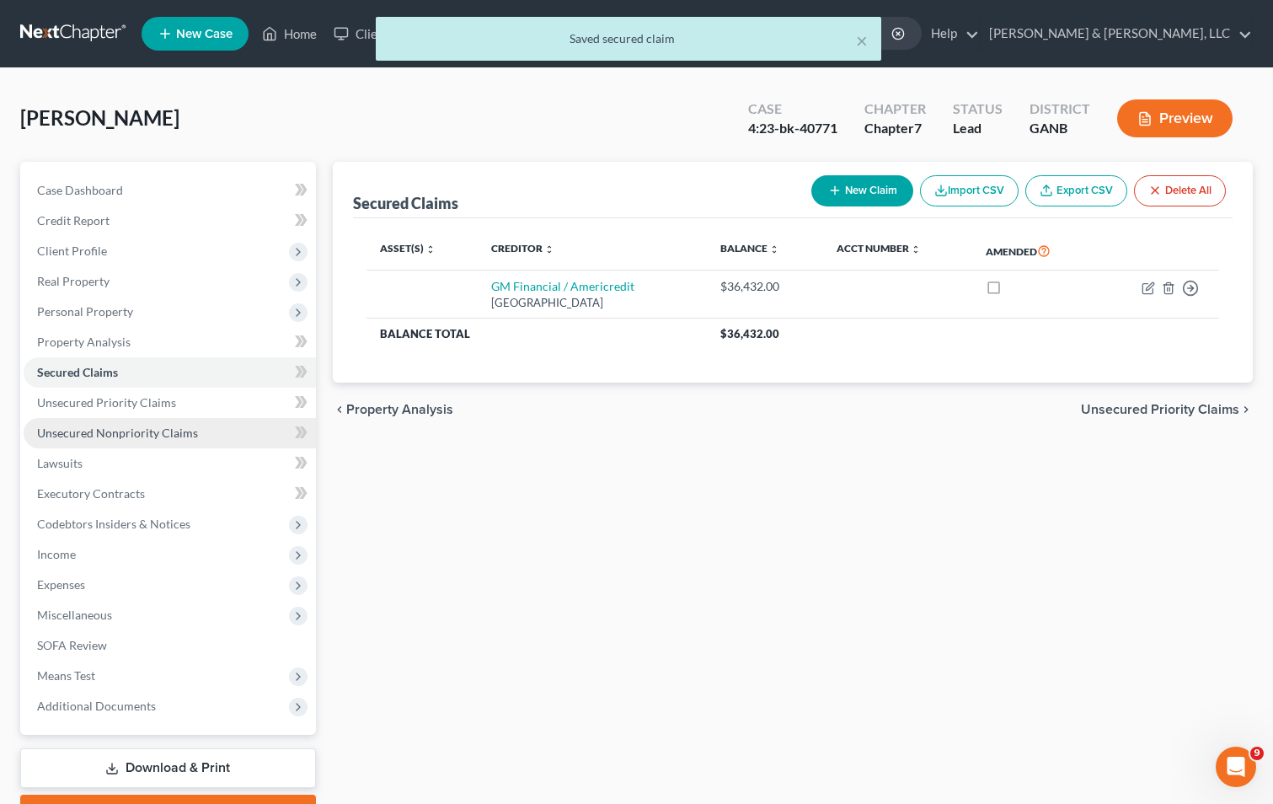
click at [106, 425] on span "Unsecured Nonpriority Claims" at bounding box center [117, 432] width 161 height 14
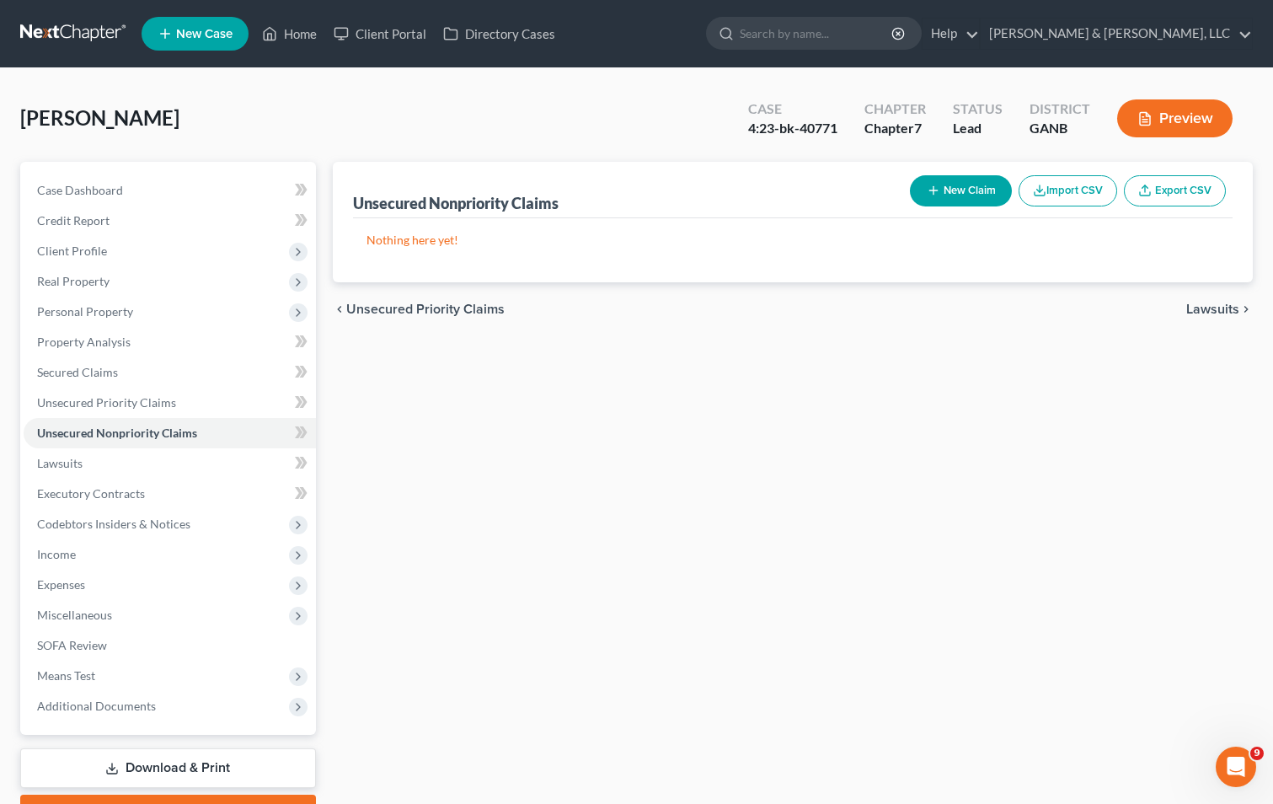
click at [974, 184] on button "New Claim" at bounding box center [961, 190] width 102 height 31
select select "0"
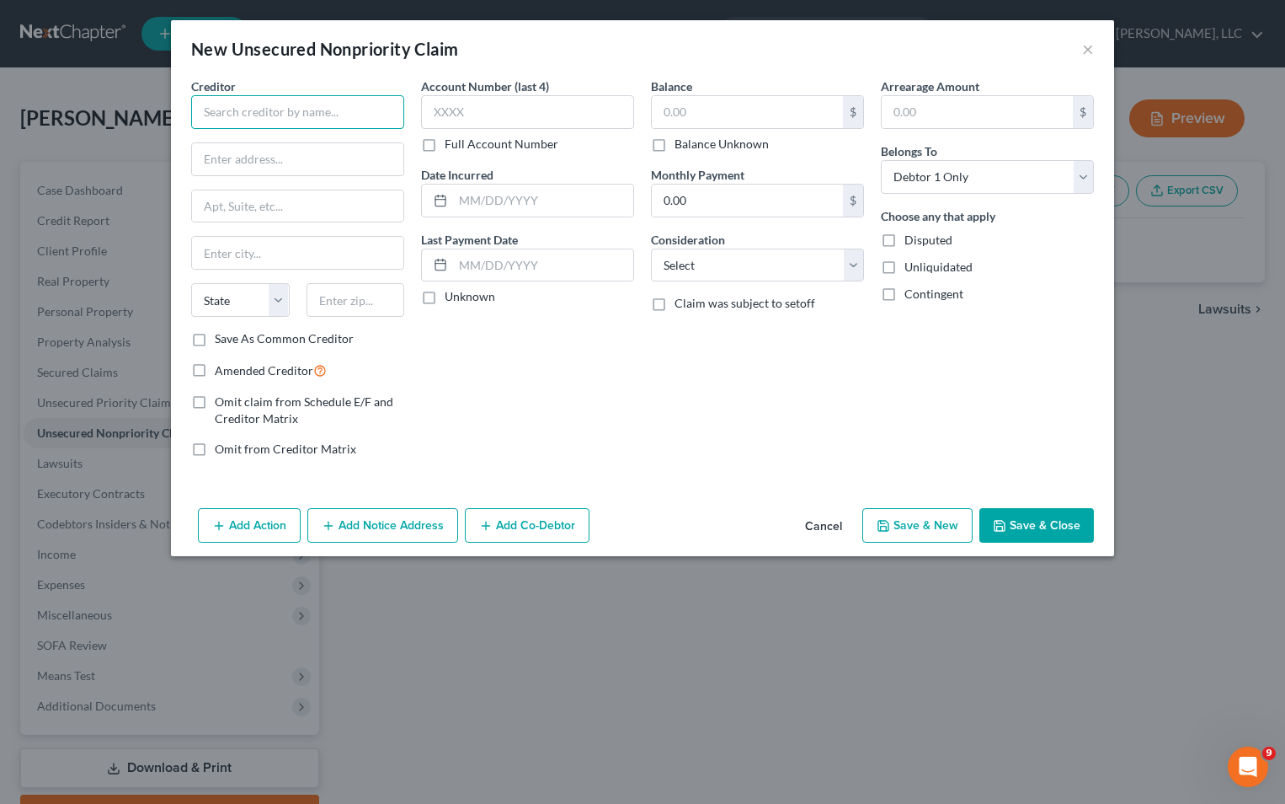
click at [211, 108] on input "text" at bounding box center [297, 112] width 213 height 34
click at [703, 110] on input "text" at bounding box center [747, 112] width 191 height 32
click at [721, 118] on input "1,500" at bounding box center [747, 112] width 191 height 32
type input "12,131"
click at [1028, 517] on button "Save & Close" at bounding box center [1037, 525] width 115 height 35
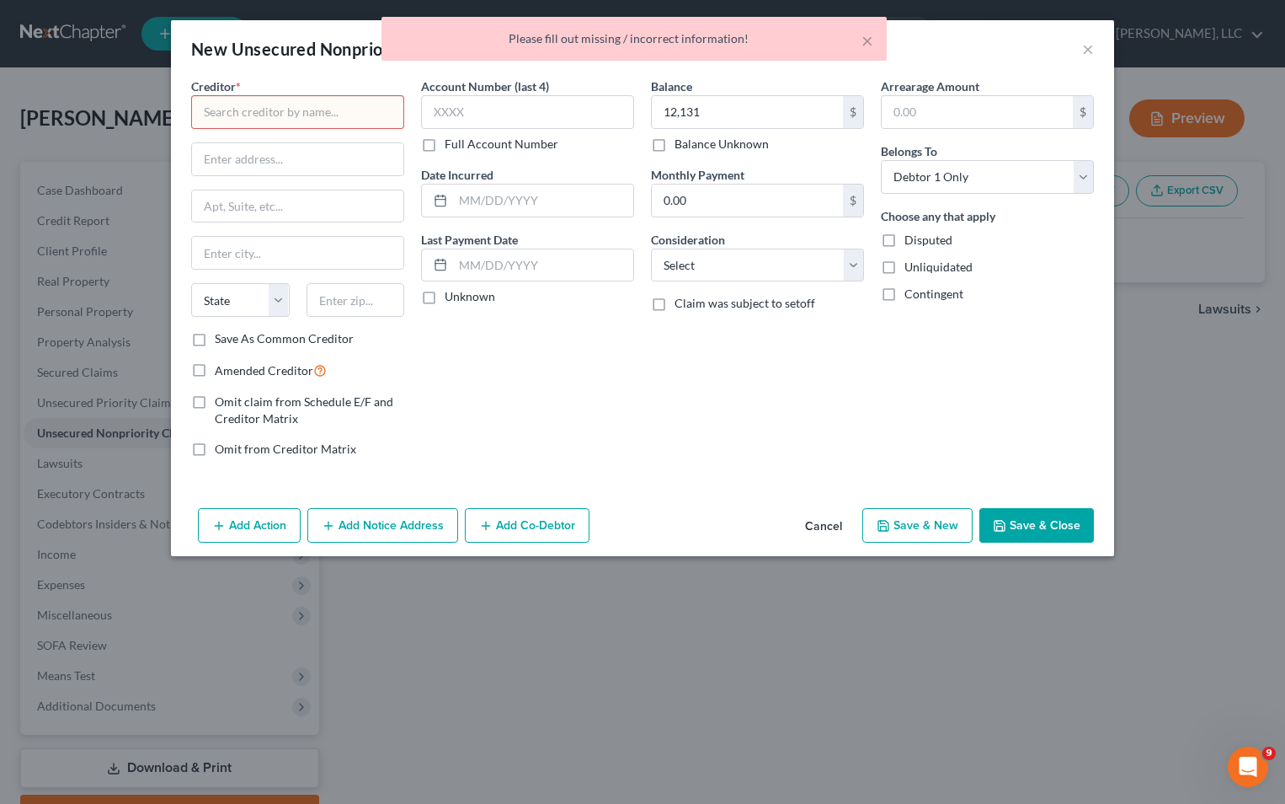
click at [277, 120] on input "text" at bounding box center [297, 112] width 213 height 34
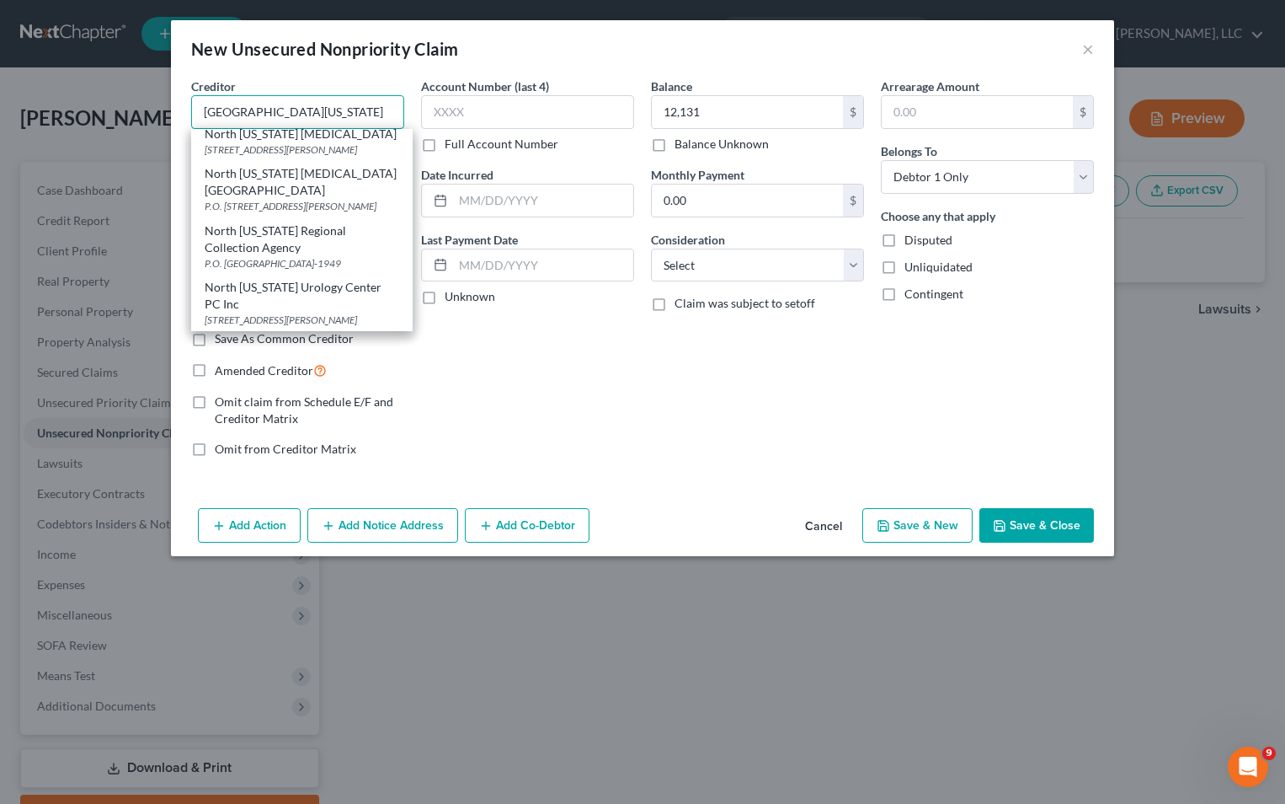
scroll to position [243, 0]
click at [332, 227] on div "North [US_STATE] Regional Collection Agency" at bounding box center [302, 239] width 195 height 34
type input "North [US_STATE] Regional Collection Agency"
type input "P.O. Box 1949"
type input "[PERSON_NAME]"
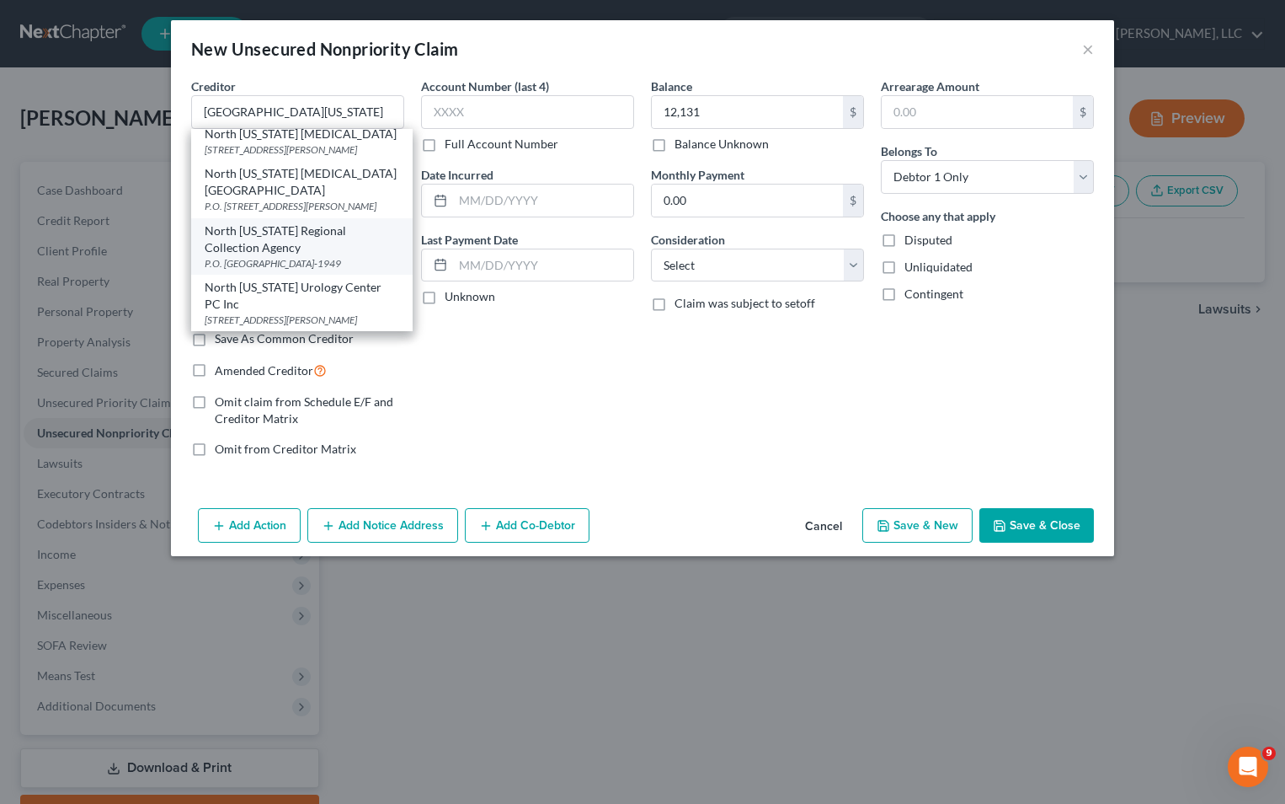
select select "10"
type input "30722-1949"
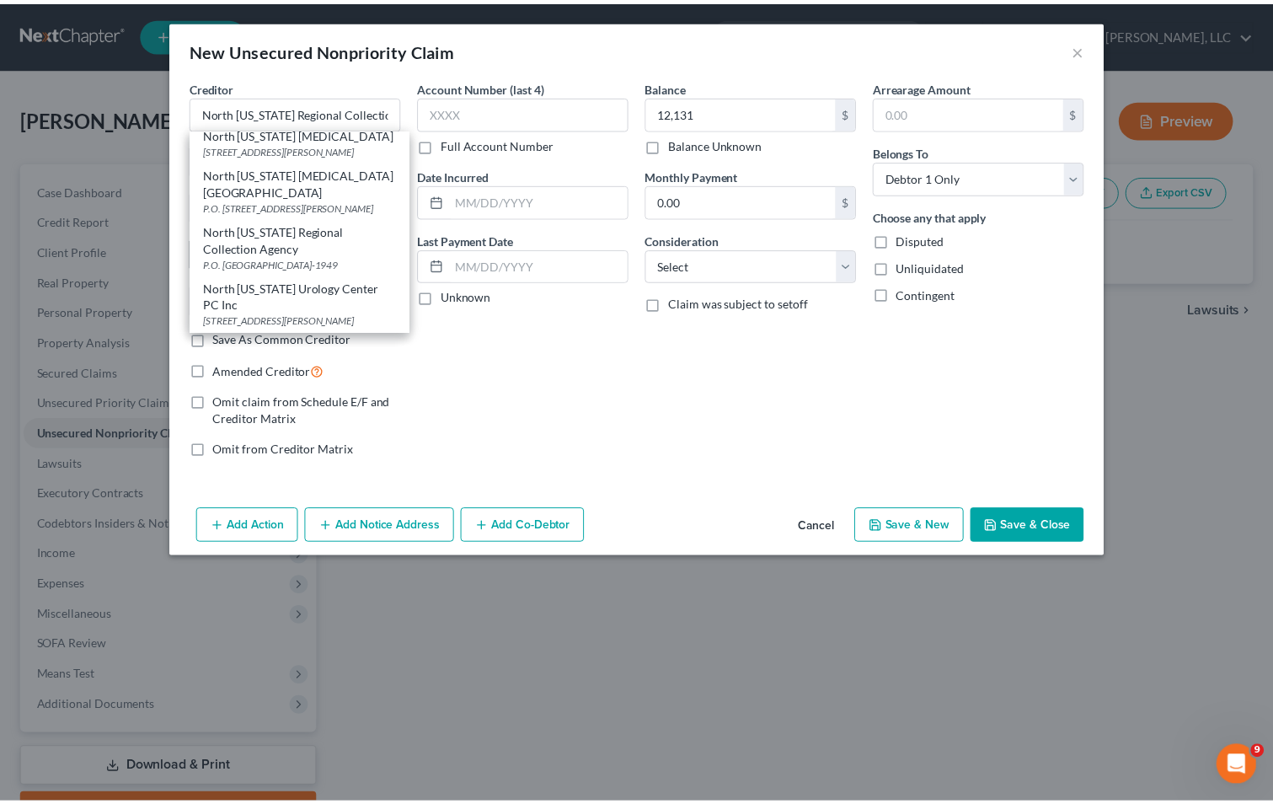
scroll to position [0, 0]
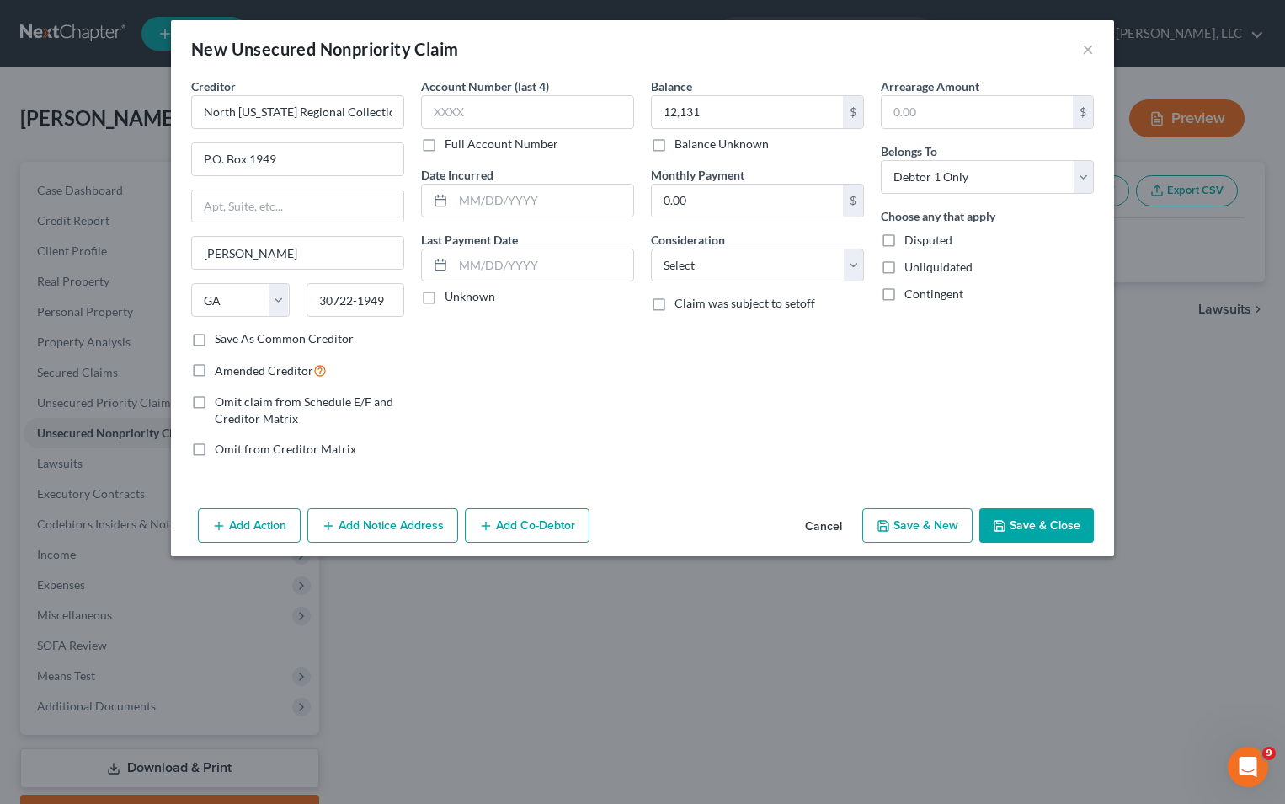
click at [1037, 518] on button "Save & Close" at bounding box center [1037, 525] width 115 height 35
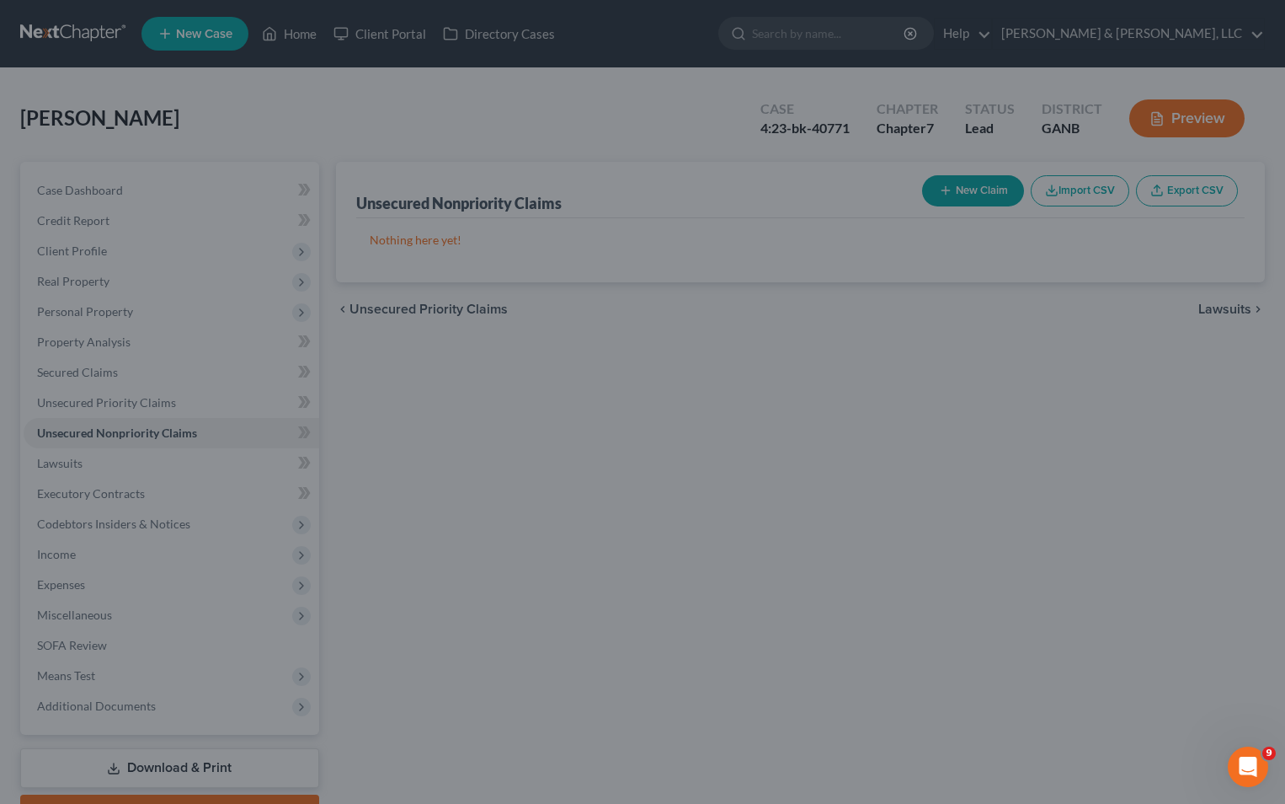
type input "12,131.00"
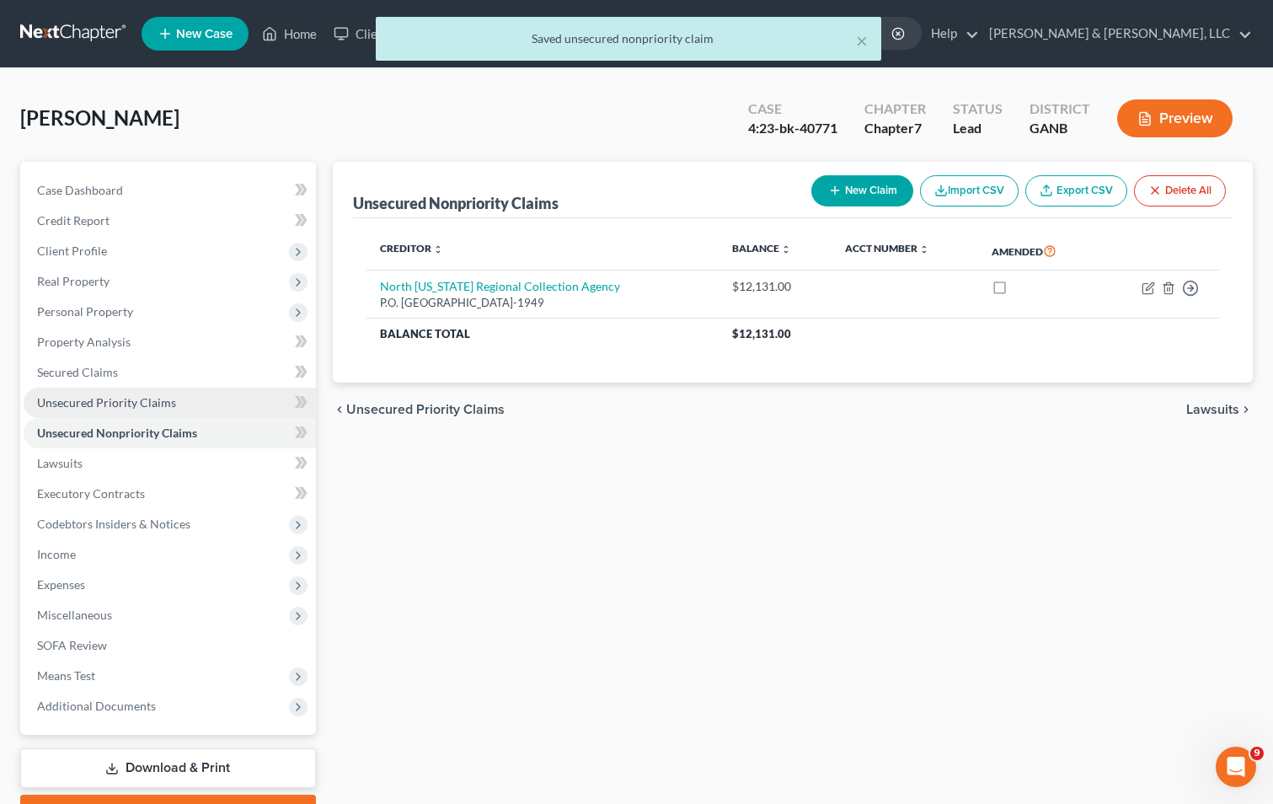
click at [87, 404] on span "Unsecured Priority Claims" at bounding box center [106, 402] width 139 height 14
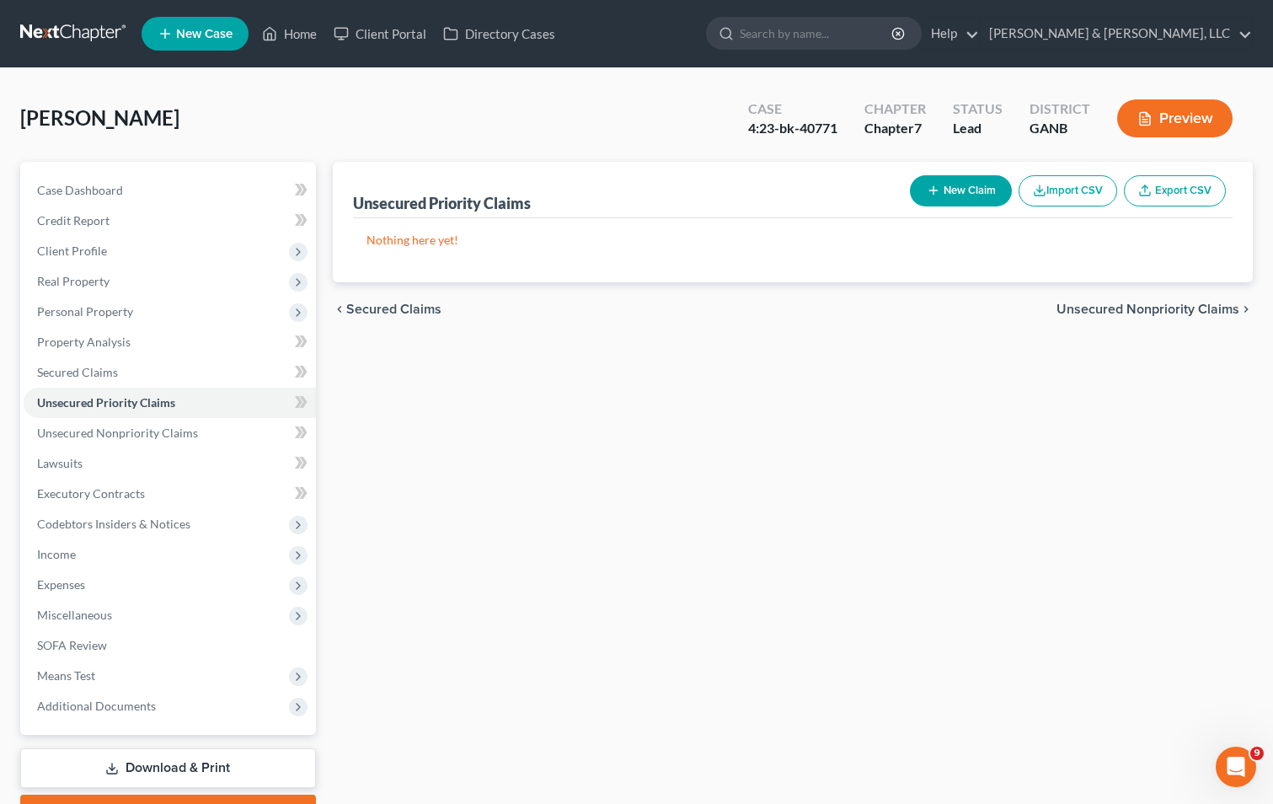
click at [968, 195] on button "New Claim" at bounding box center [961, 190] width 102 height 31
select select "0"
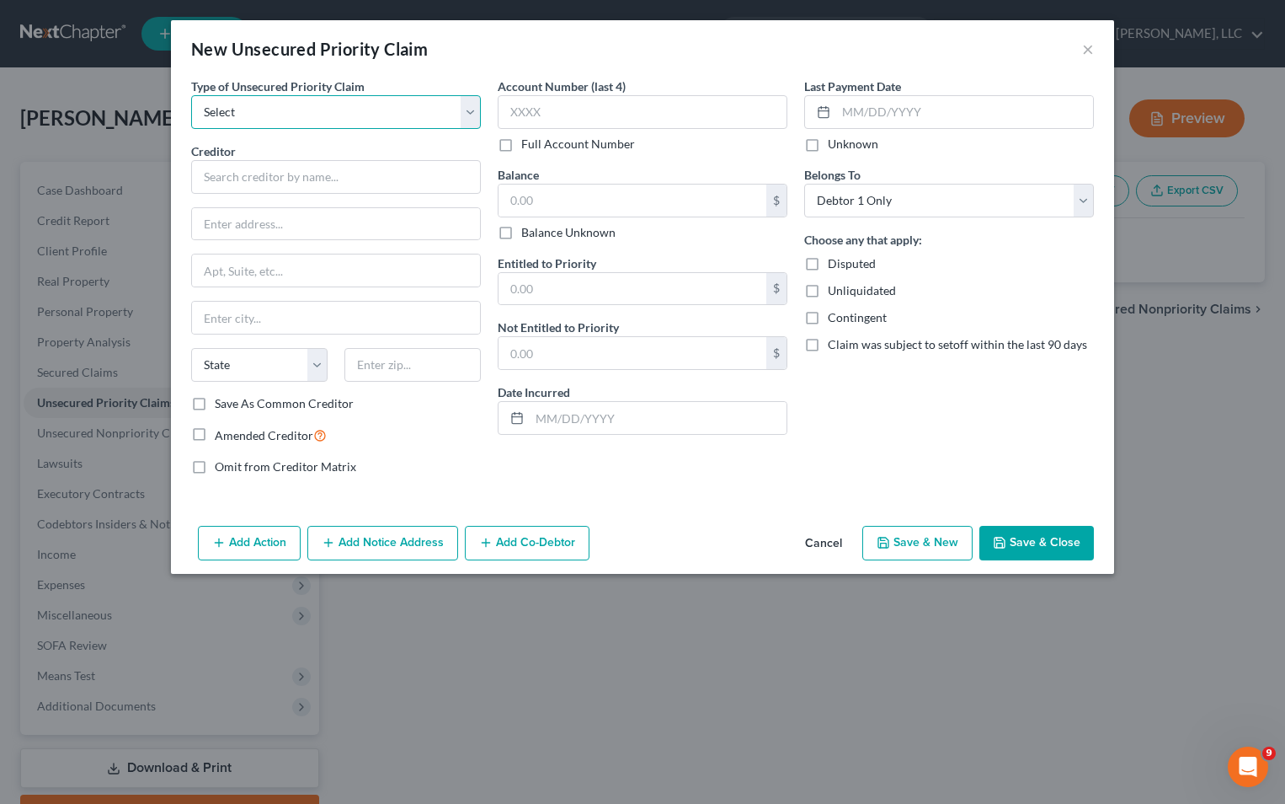
click at [378, 126] on select "Select Taxes & Other Government Units Domestic Support Obligations Extensions o…" at bounding box center [336, 112] width 290 height 34
select select "0"
click at [191, 95] on select "Select Taxes & Other Government Units Domestic Support Obligations Extensions o…" at bounding box center [336, 112] width 290 height 34
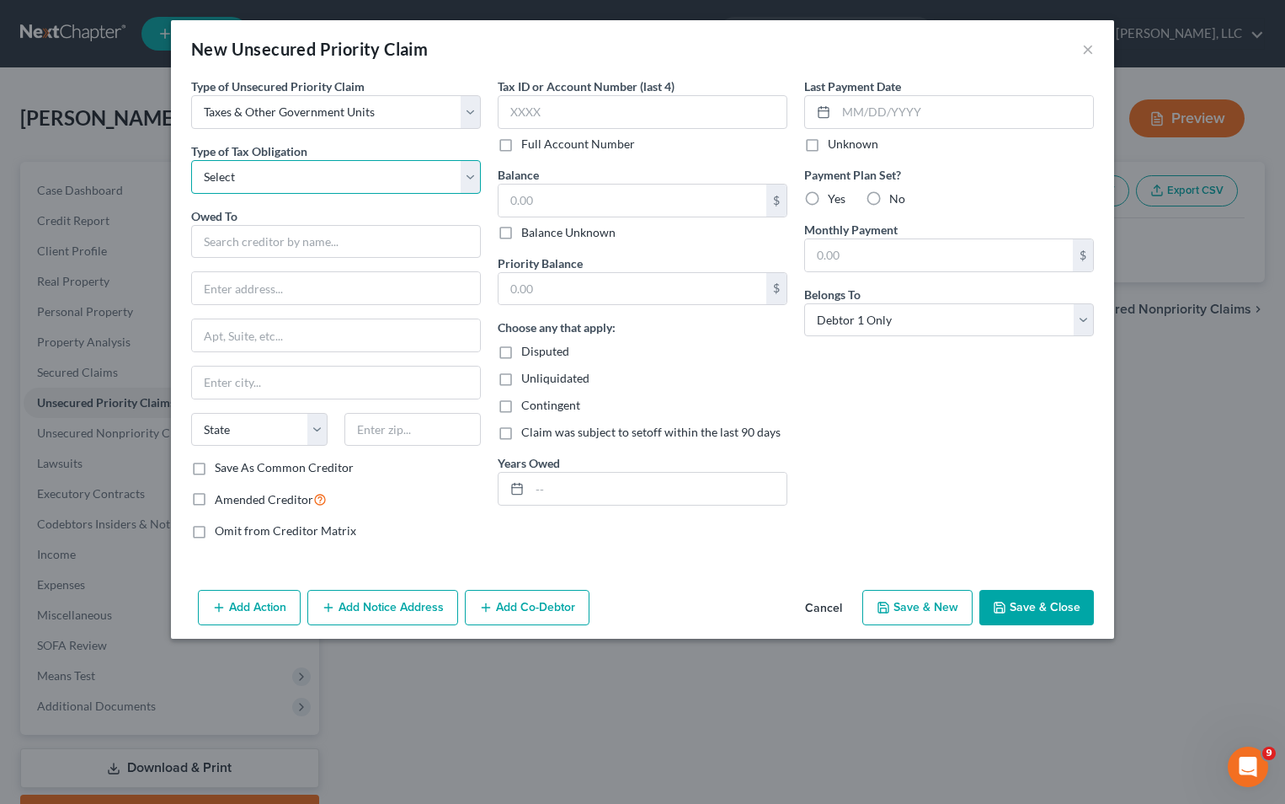
click at [303, 174] on select "Select Federal City State Franchise Tax Board Other" at bounding box center [336, 177] width 290 height 34
select select "0"
click at [191, 160] on select "Select Federal City State Franchise Tax Board Other" at bounding box center [336, 177] width 290 height 34
click at [243, 247] on input "text" at bounding box center [336, 242] width 290 height 34
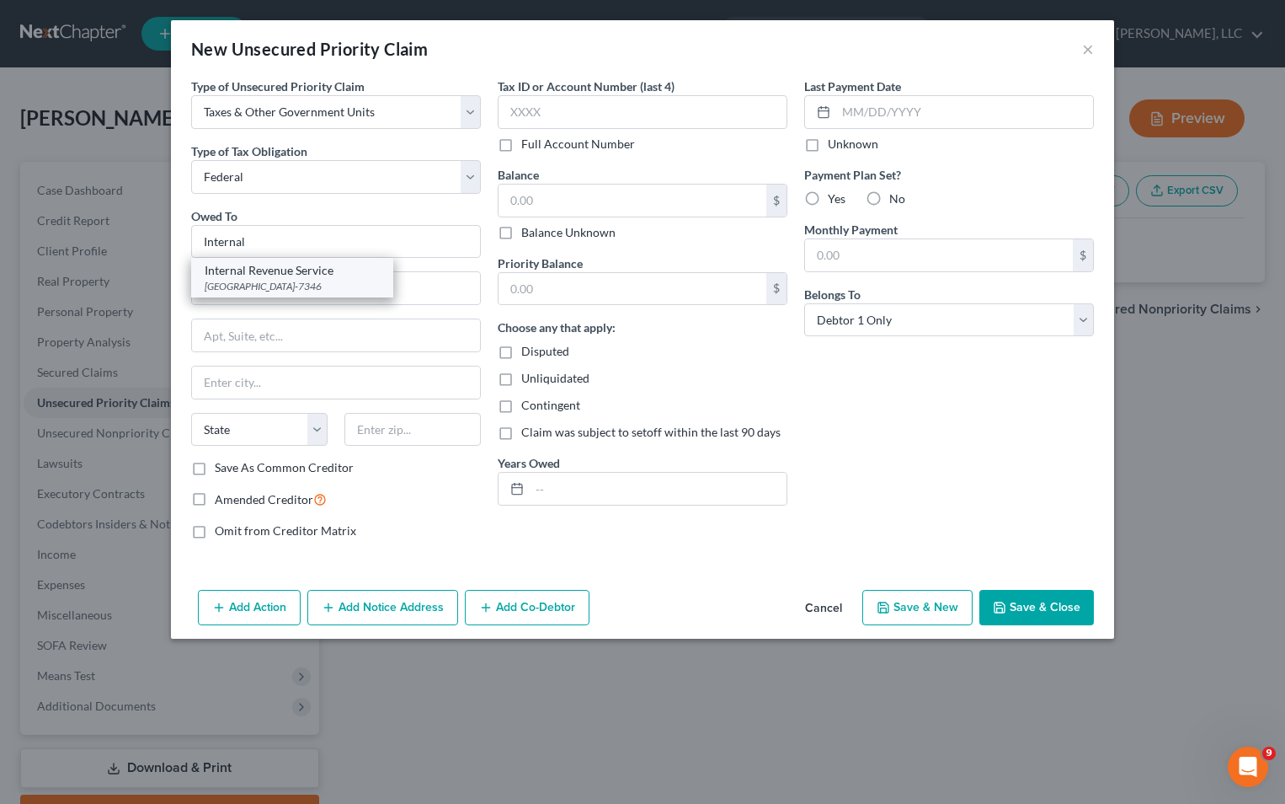
click at [367, 281] on div "[GEOGRAPHIC_DATA]-7346" at bounding box center [292, 286] width 175 height 14
type input "Internal Revenue Service"
type input "PO Box 7346"
type input "[GEOGRAPHIC_DATA]"
select select "39"
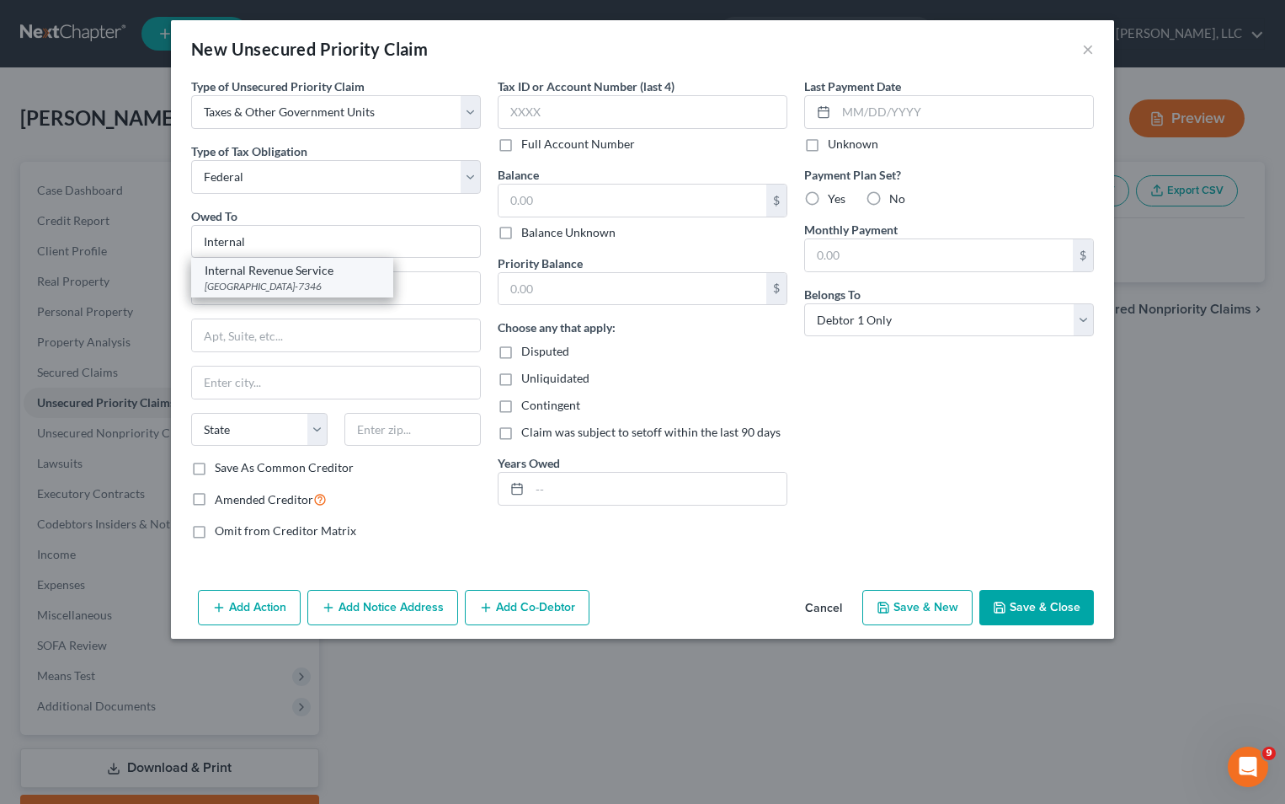
type input "19101-7346"
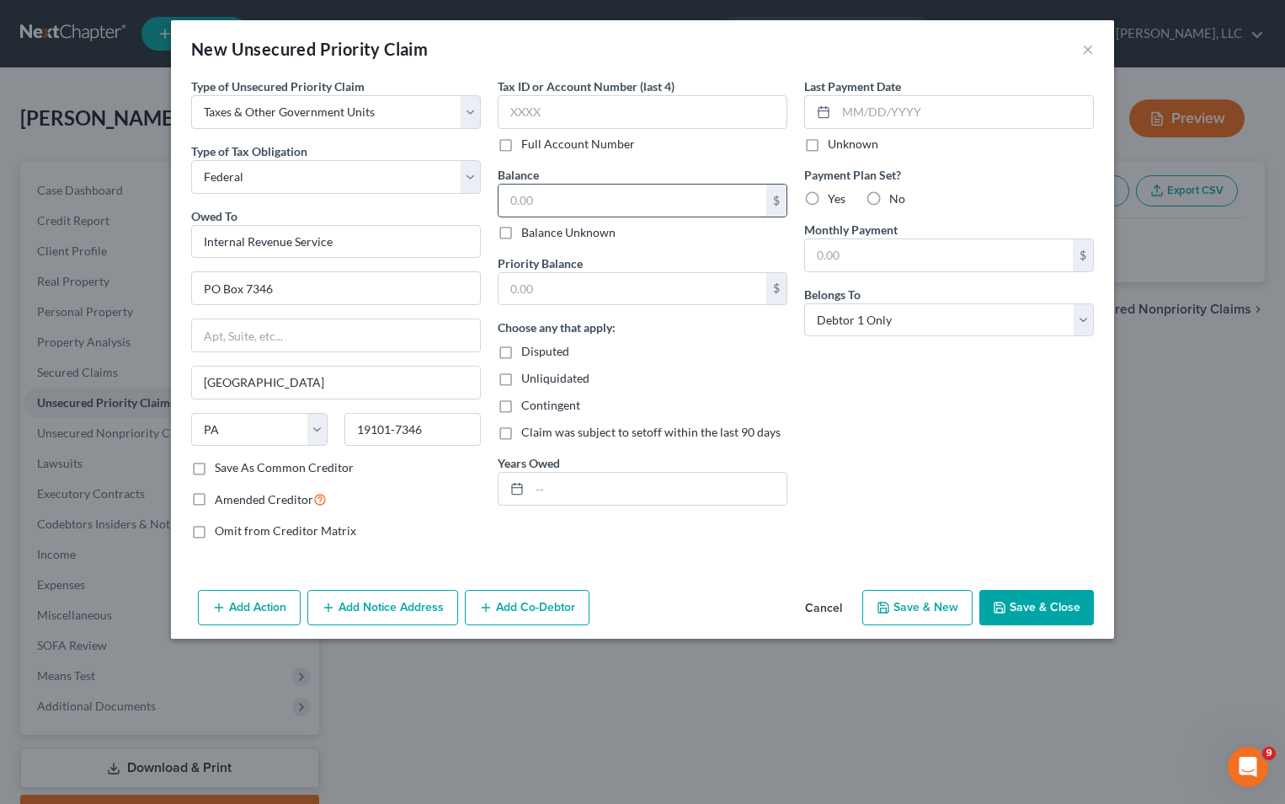
click at [625, 204] on input "text" at bounding box center [633, 200] width 268 height 32
type input "1,500"
click at [1017, 603] on button "Save & Close" at bounding box center [1037, 607] width 115 height 35
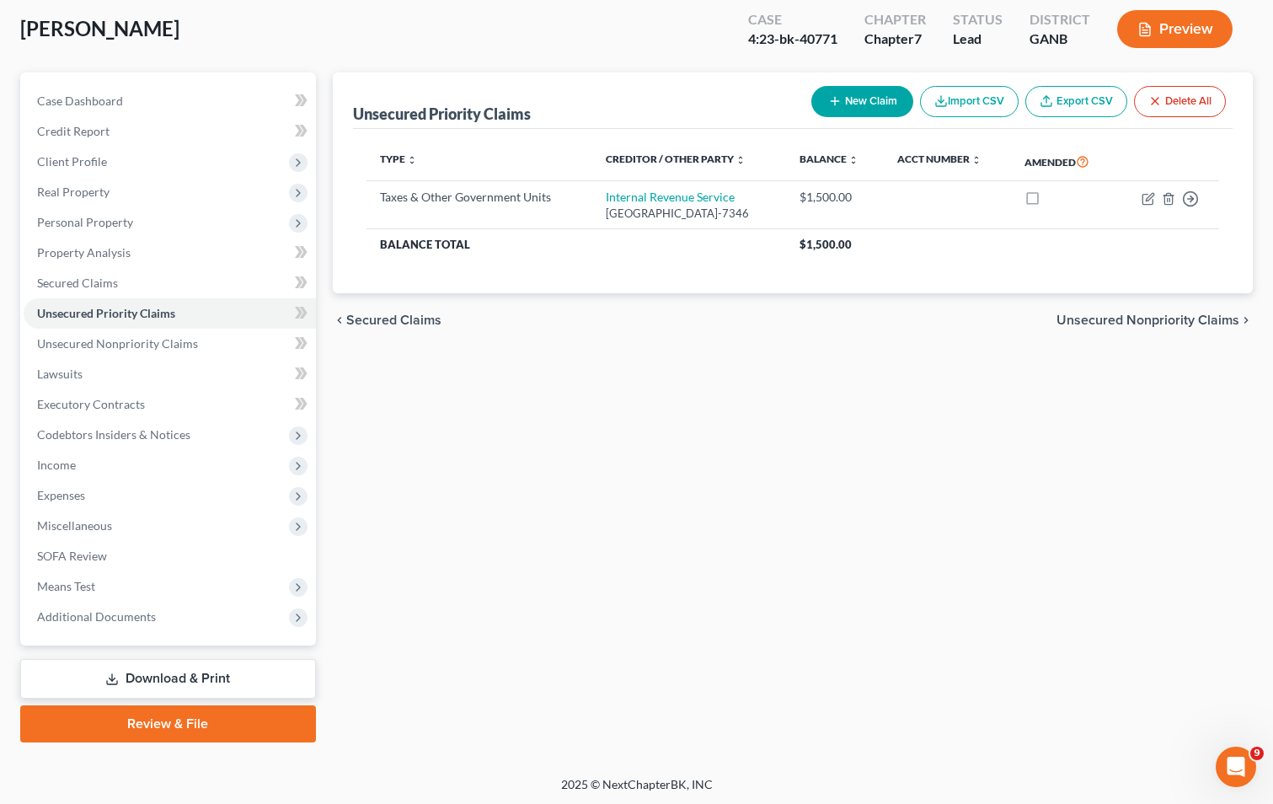
scroll to position [92, 0]
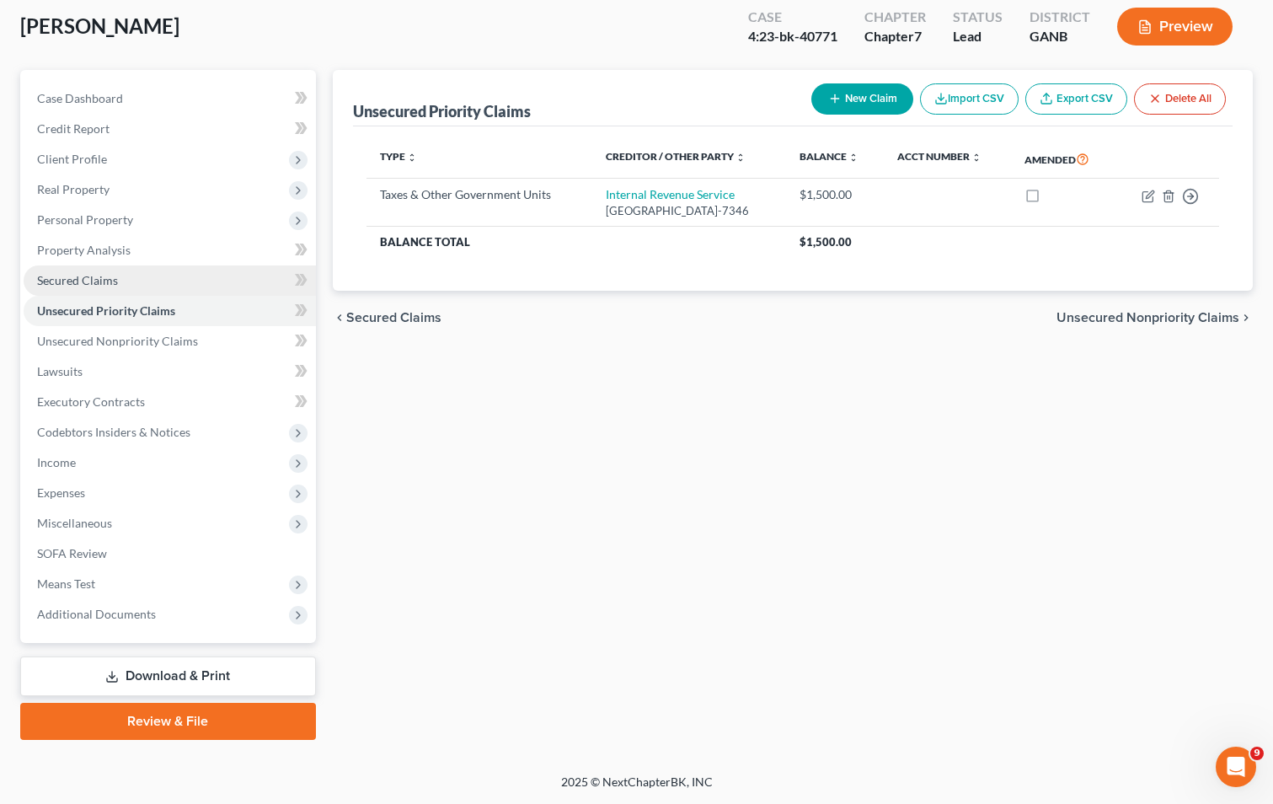
click at [92, 280] on span "Secured Claims" at bounding box center [77, 280] width 81 height 14
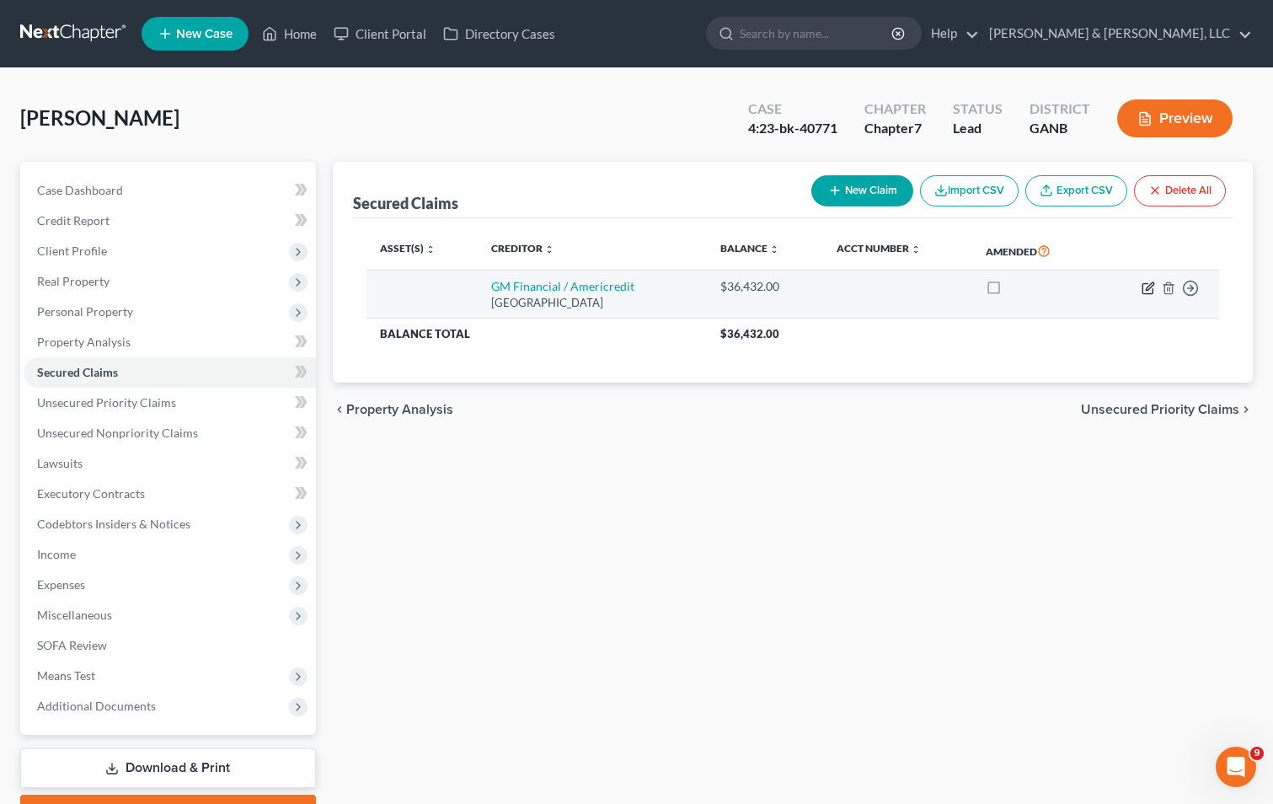
click at [1150, 287] on icon "button" at bounding box center [1150, 286] width 8 height 8
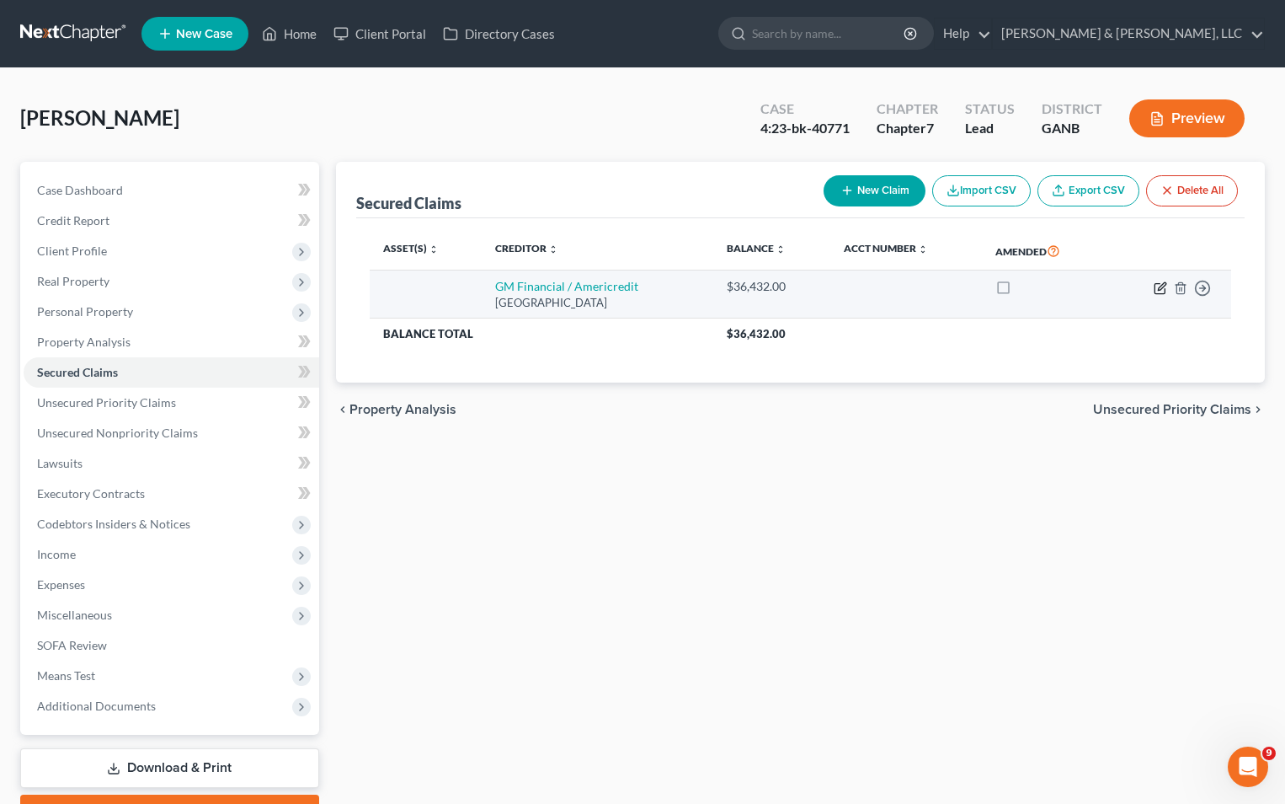
select select "45"
select select "0"
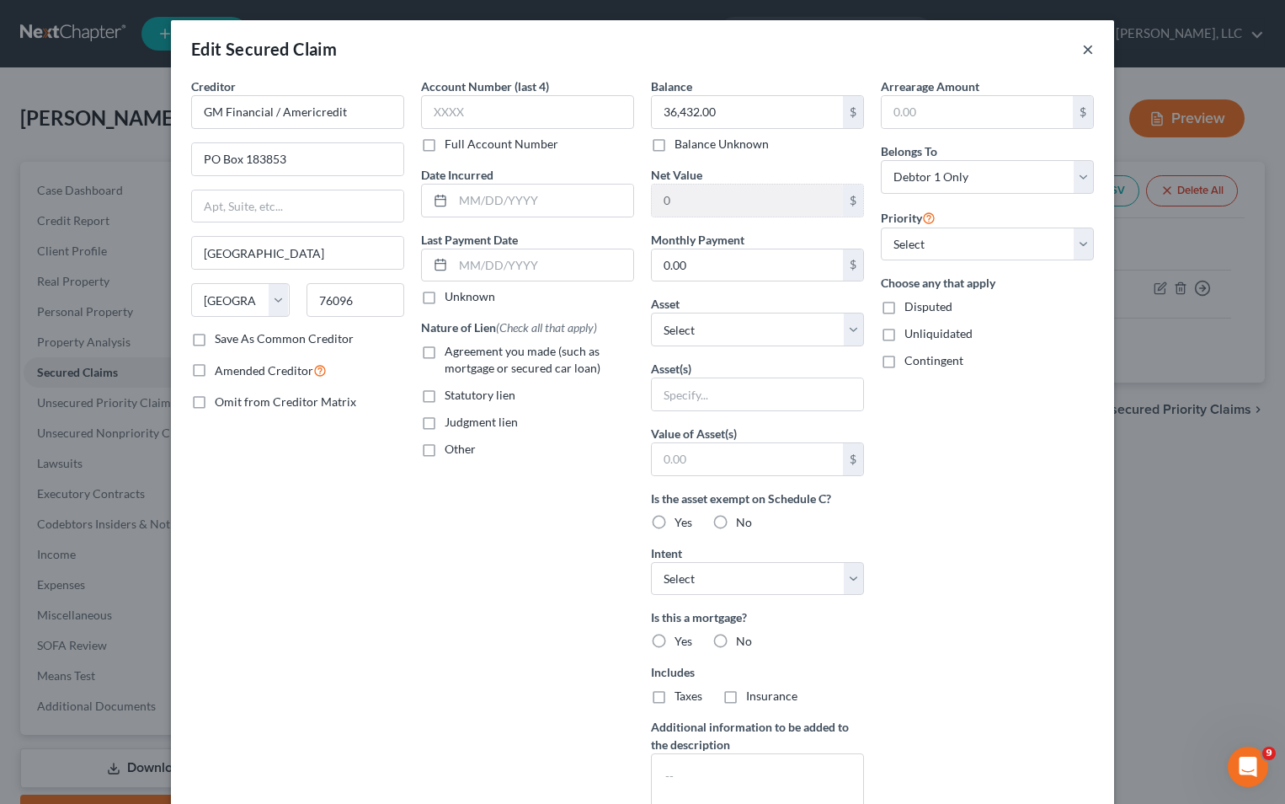
click at [1082, 51] on button "×" at bounding box center [1088, 49] width 12 height 20
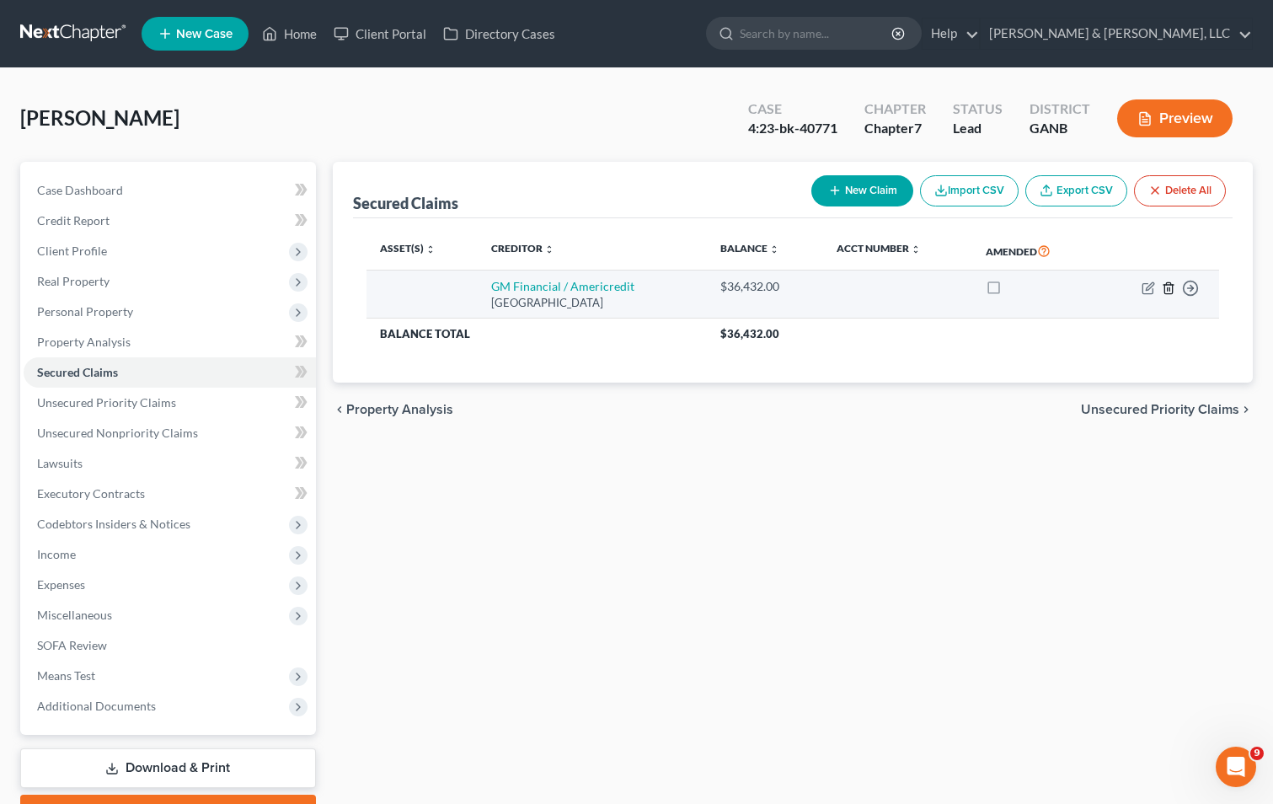
click at [1168, 289] on icon "button" at bounding box center [1168, 287] width 13 height 13
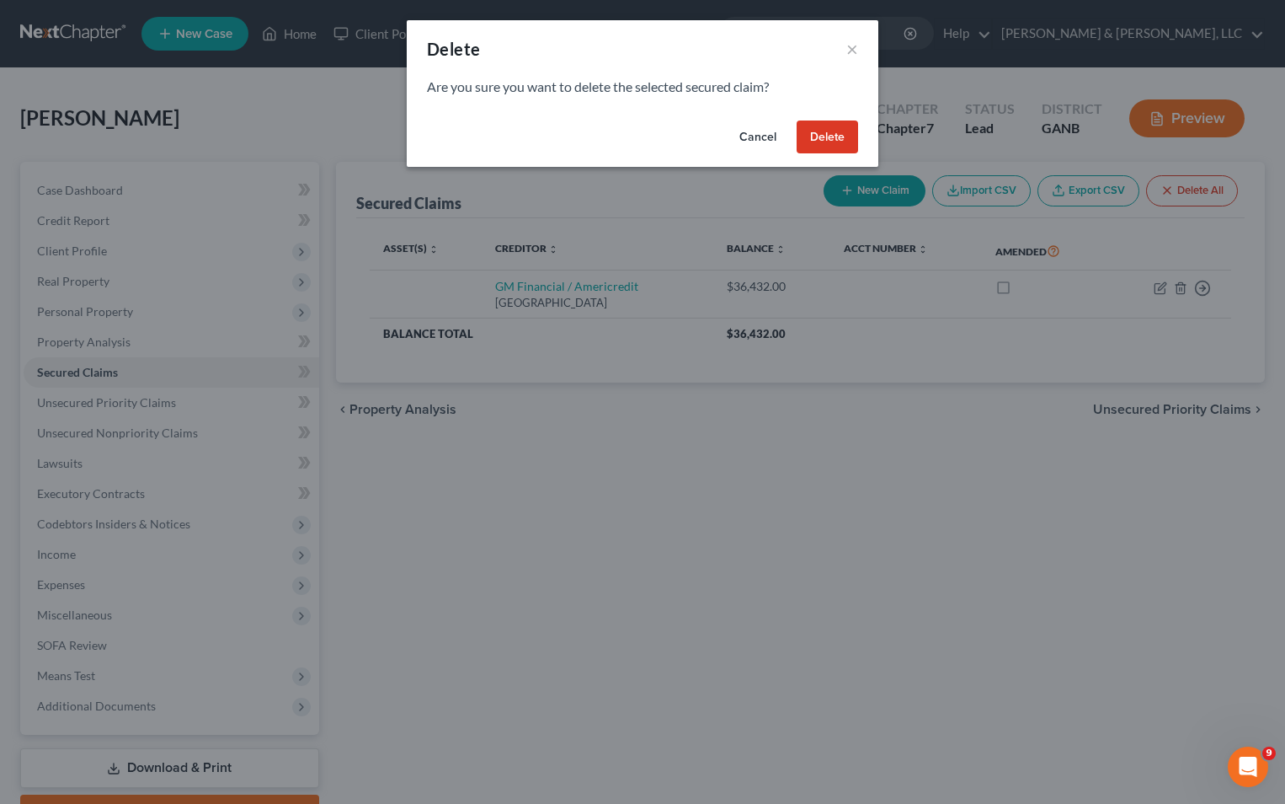
click at [756, 141] on button "Cancel" at bounding box center [758, 137] width 64 height 34
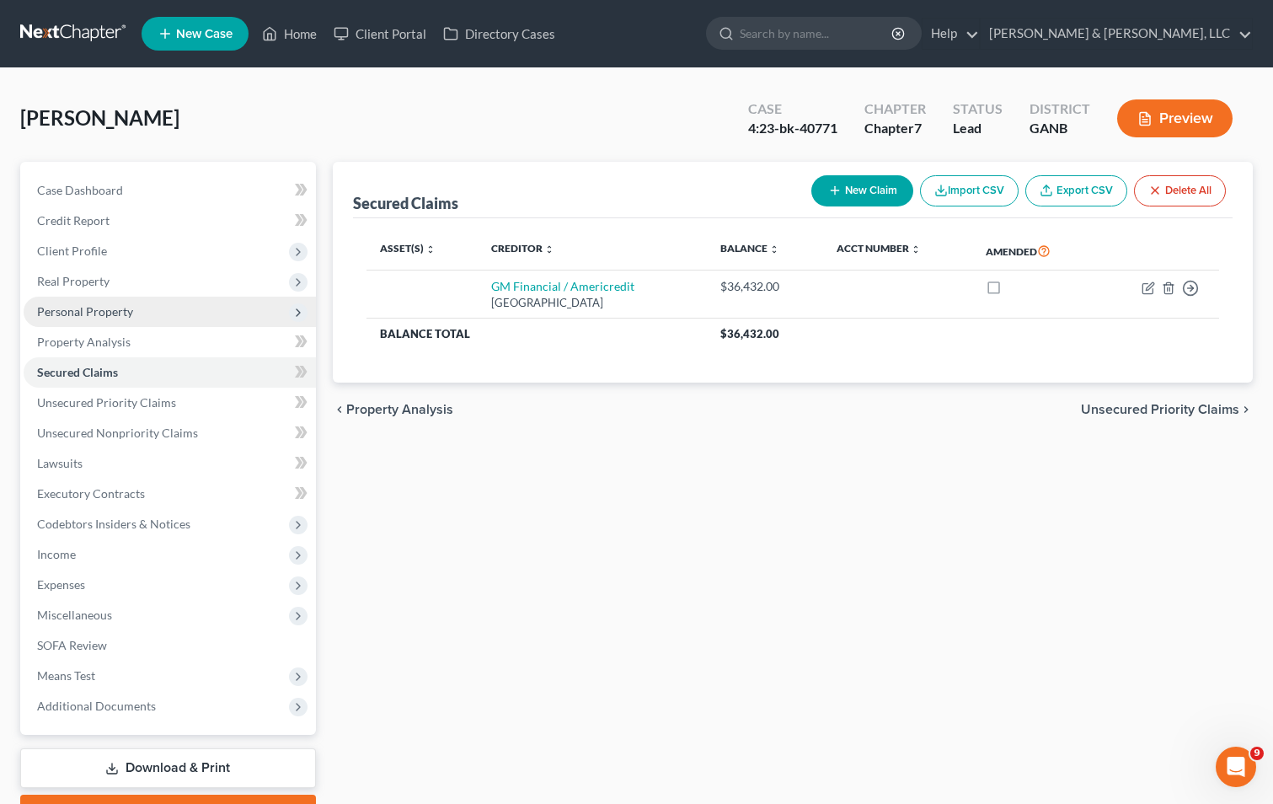
click at [75, 305] on span "Personal Property" at bounding box center [85, 311] width 96 height 14
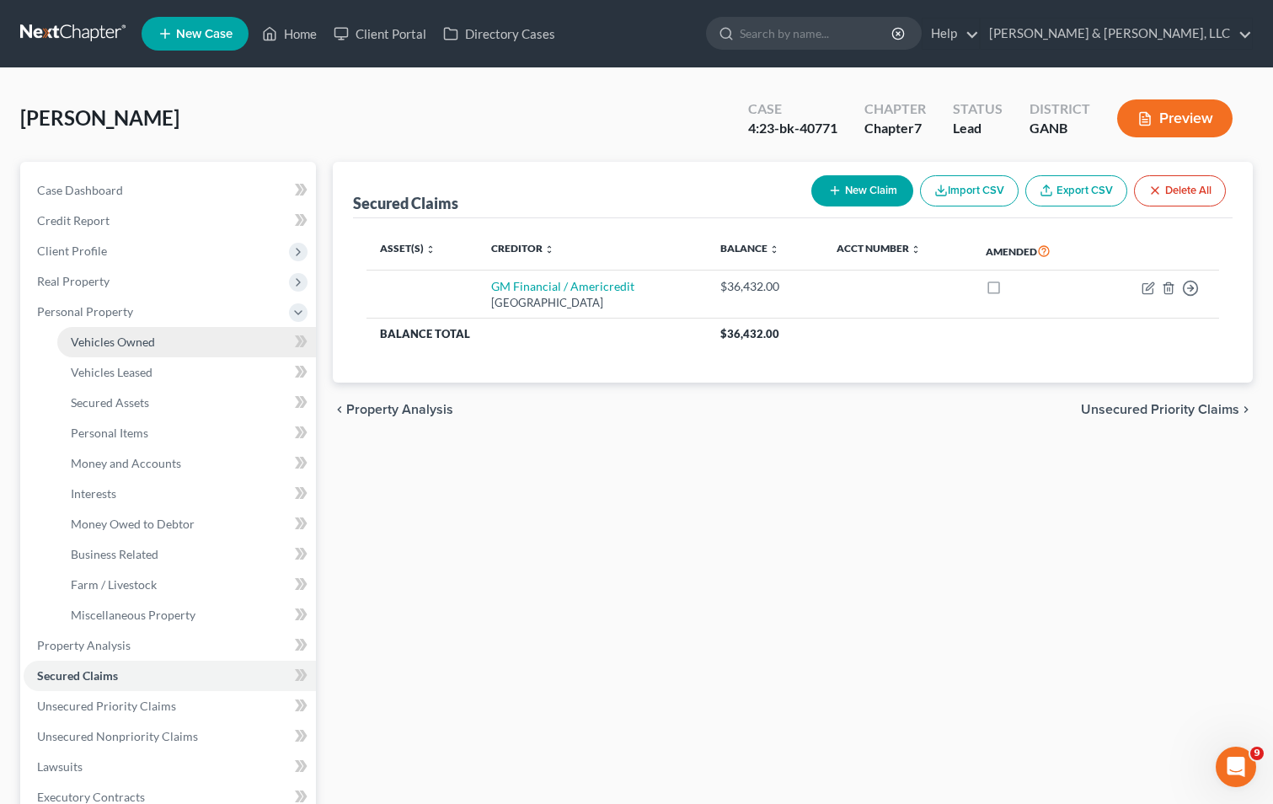
click at [152, 342] on span "Vehicles Owned" at bounding box center [113, 341] width 84 height 14
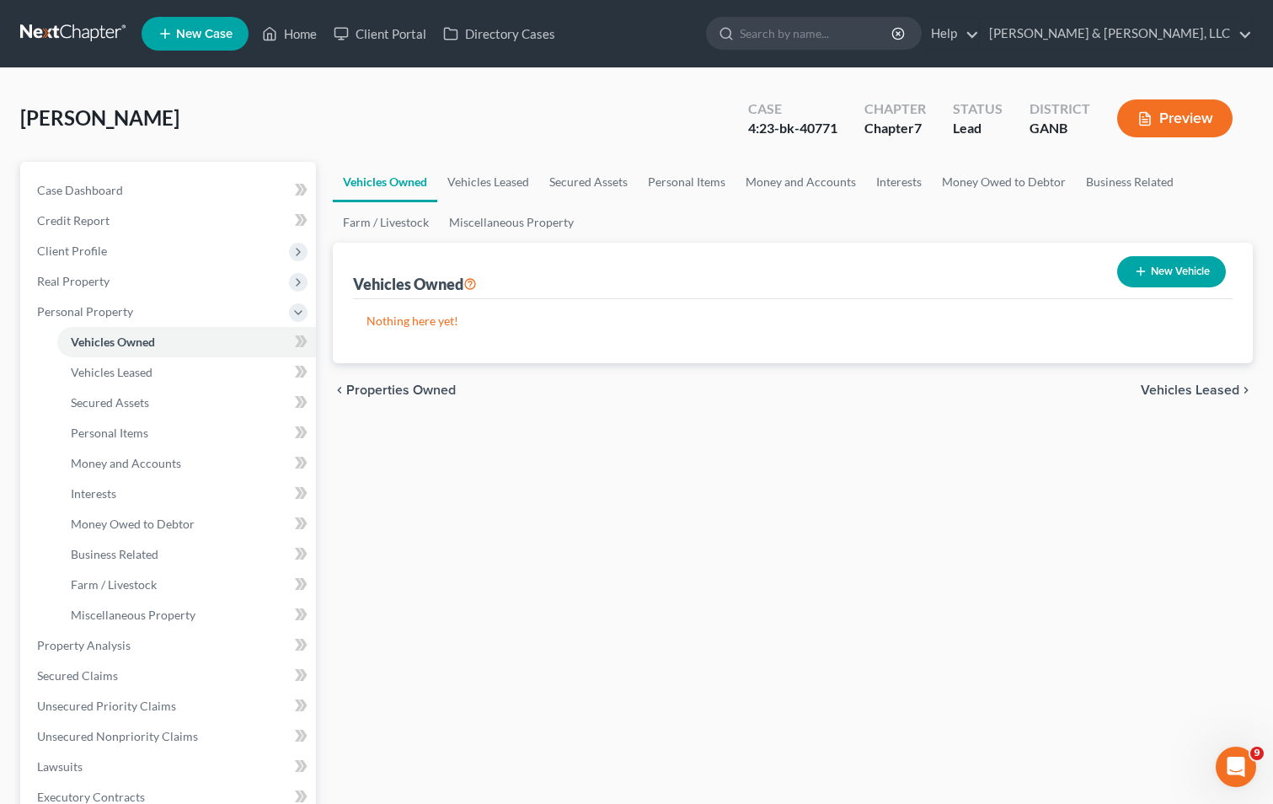
click at [1188, 273] on button "New Vehicle" at bounding box center [1171, 271] width 109 height 31
select select "0"
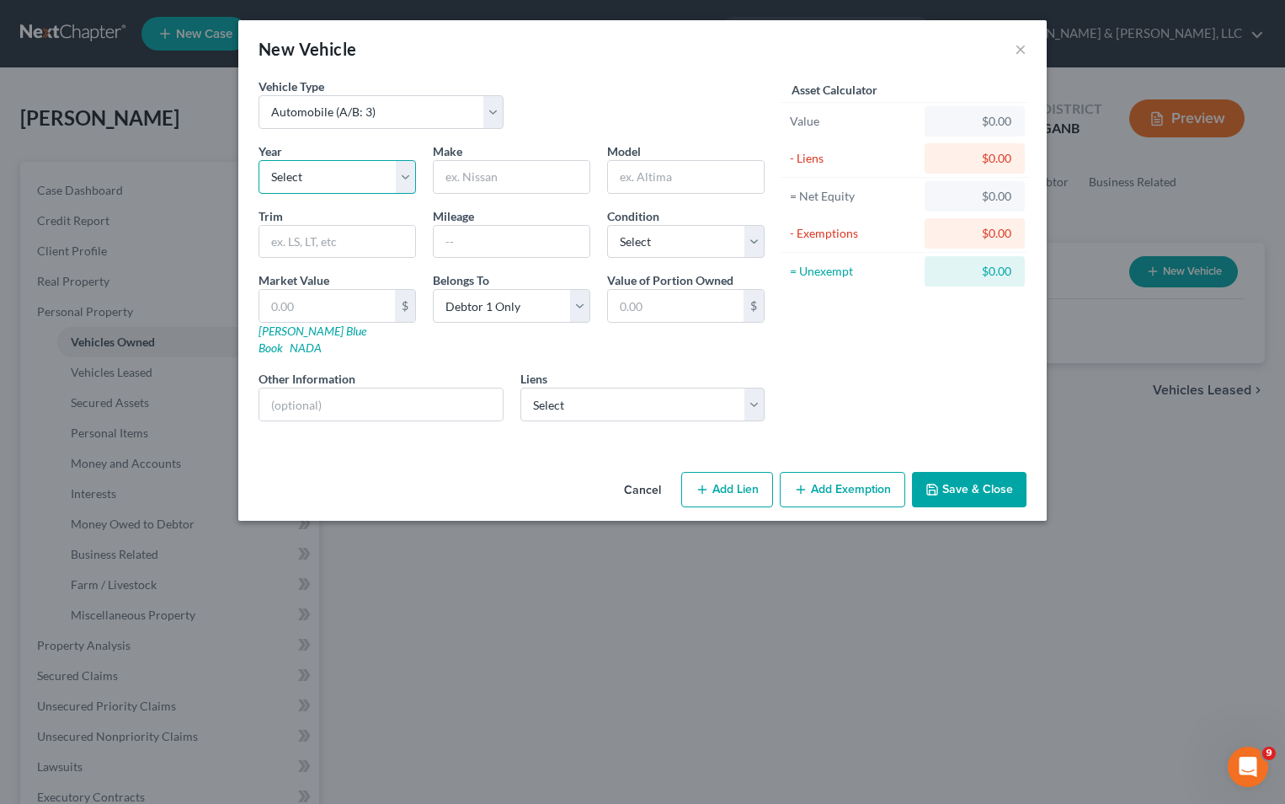
click at [366, 170] on select "Select 2026 2025 2024 2023 2022 2021 2020 2019 2018 2017 2016 2015 2014 2013 20…" at bounding box center [338, 177] width 158 height 34
select select "9"
click at [259, 160] on select "Select 2026 2025 2024 2023 2022 2021 2020 2019 2018 2017 2016 2015 2014 2013 20…" at bounding box center [338, 177] width 158 height 34
click at [470, 172] on input "text" at bounding box center [512, 177] width 156 height 32
type input "Dodge"
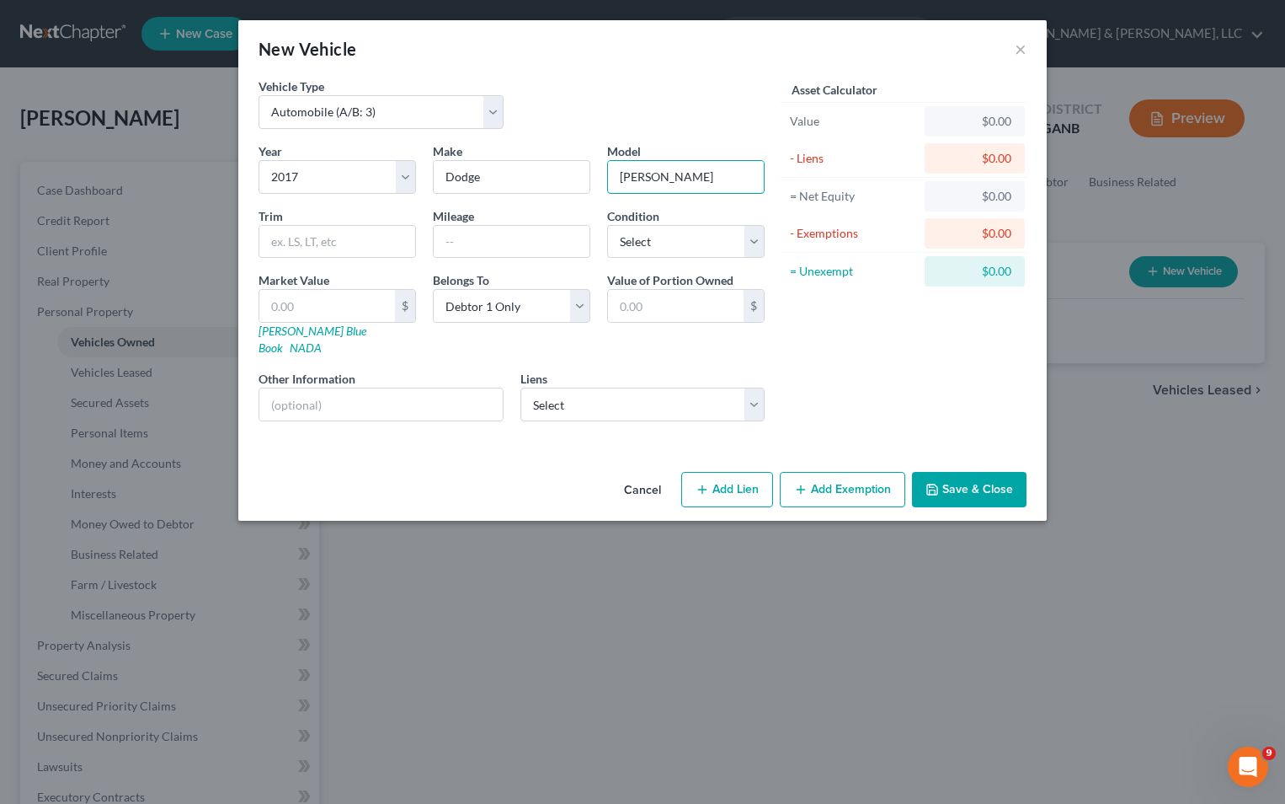
type input "[PERSON_NAME]"
click at [315, 302] on input "text" at bounding box center [327, 306] width 136 height 32
type input "3"
type input "3.00"
type input "30"
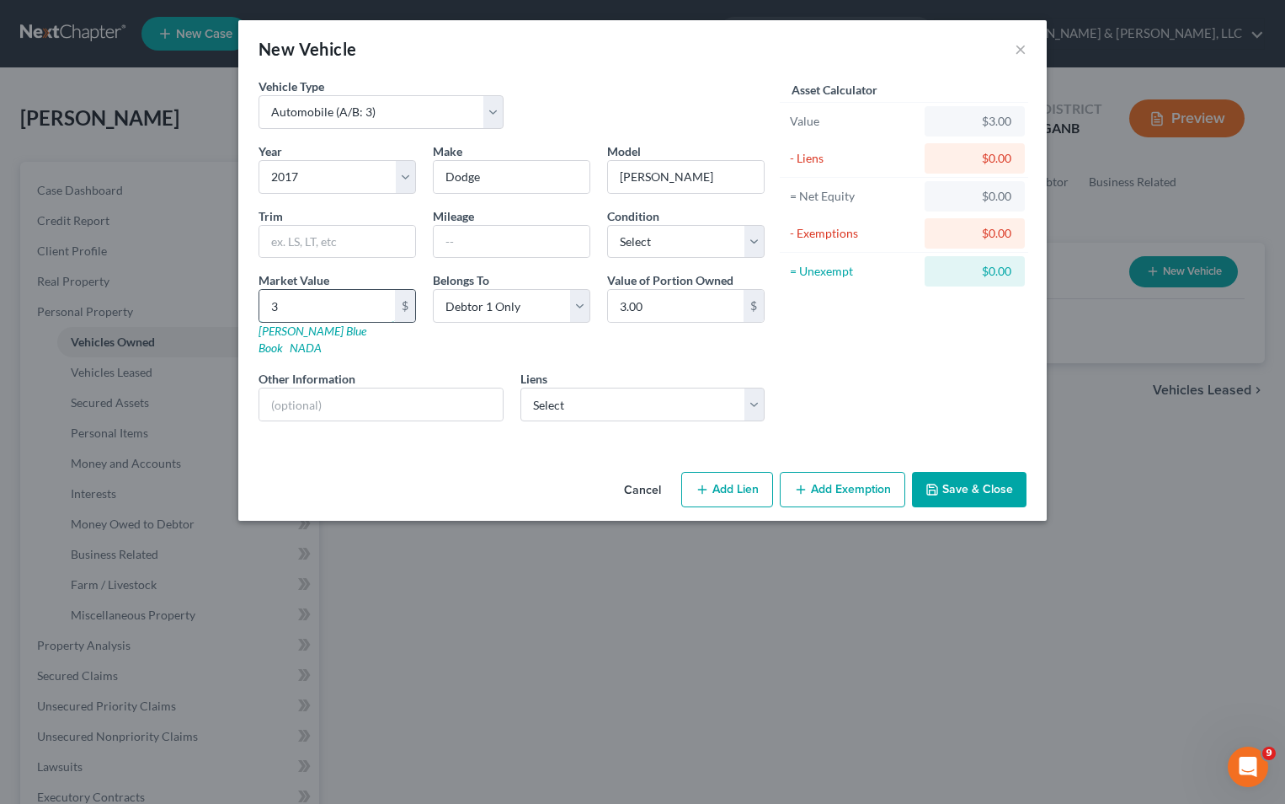
type input "30.00"
type input "305"
type input "305.00"
type input "3050"
type input "3,050.00"
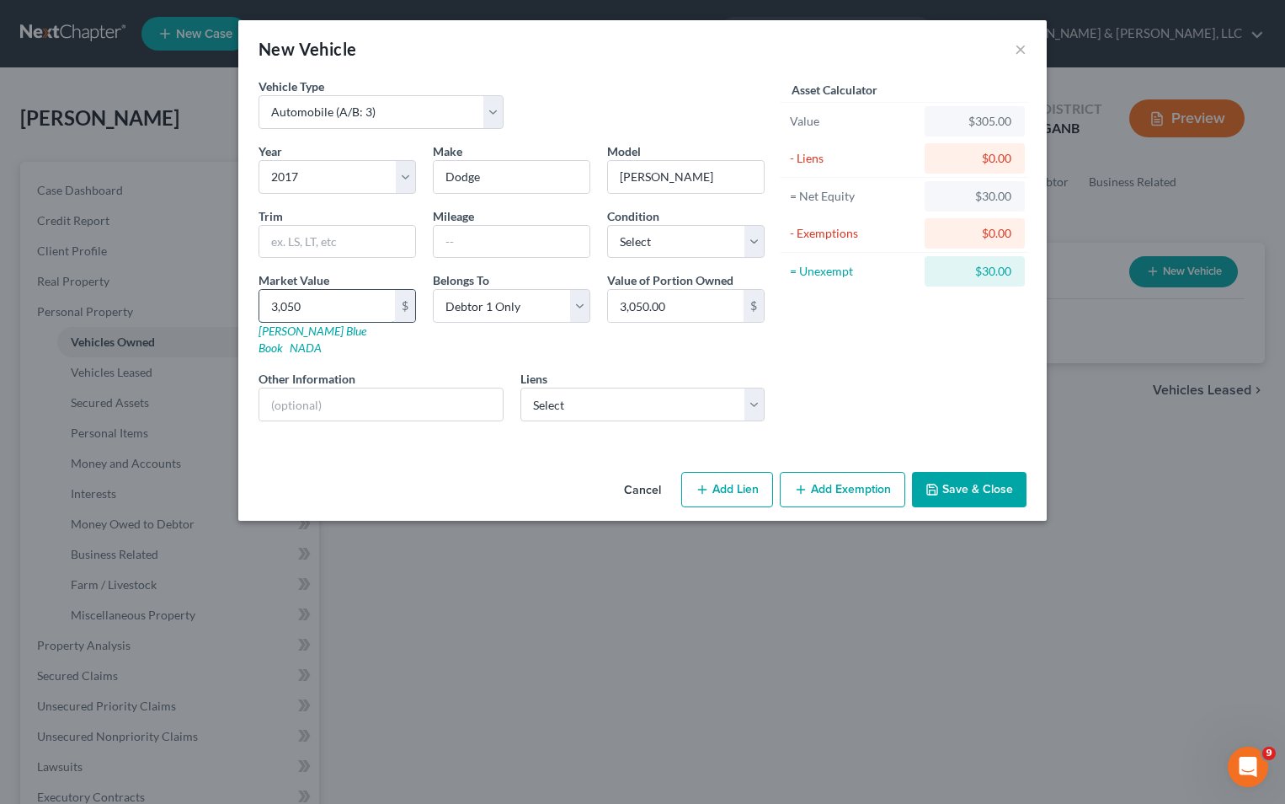
type input "3,0500"
type input "30,500.00"
type input "30,500"
click at [753, 387] on select "Select GM Financial / Americredit - $36,432.00" at bounding box center [643, 404] width 245 height 34
select select "45"
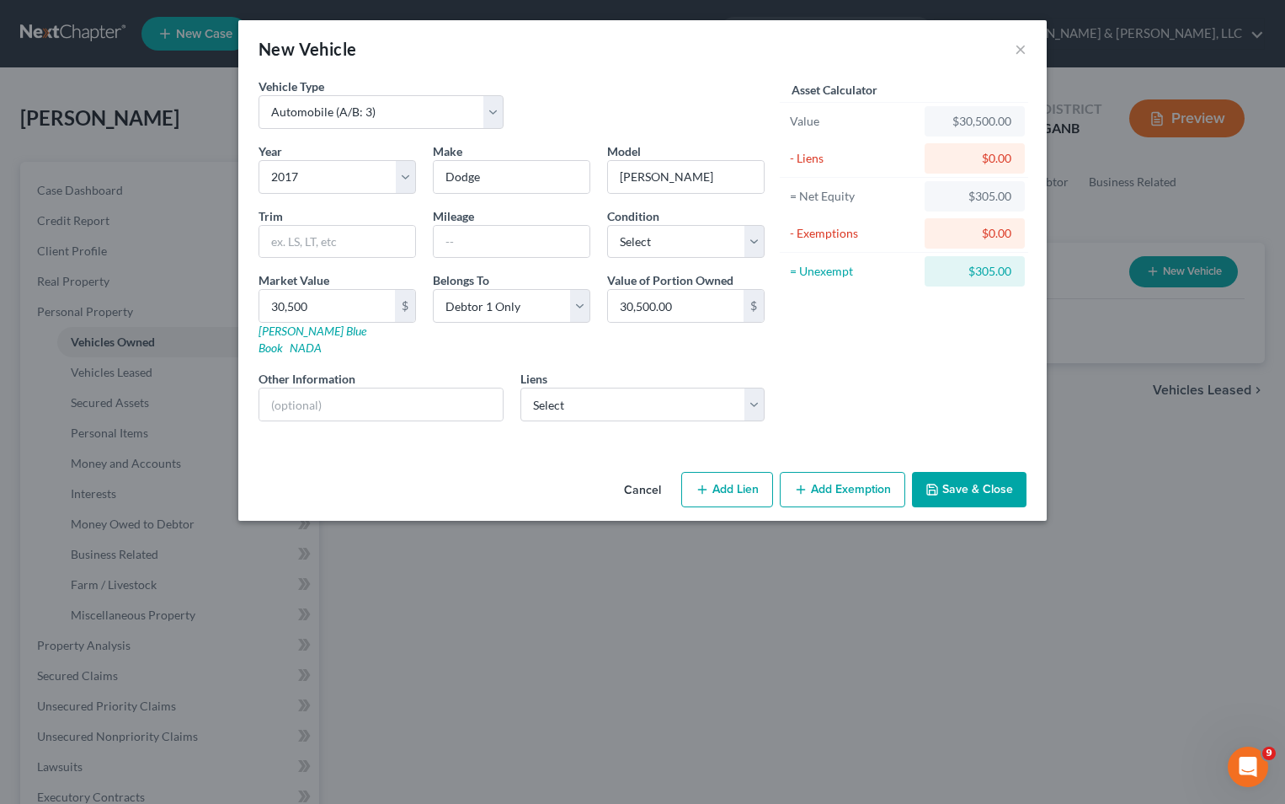
select select "0"
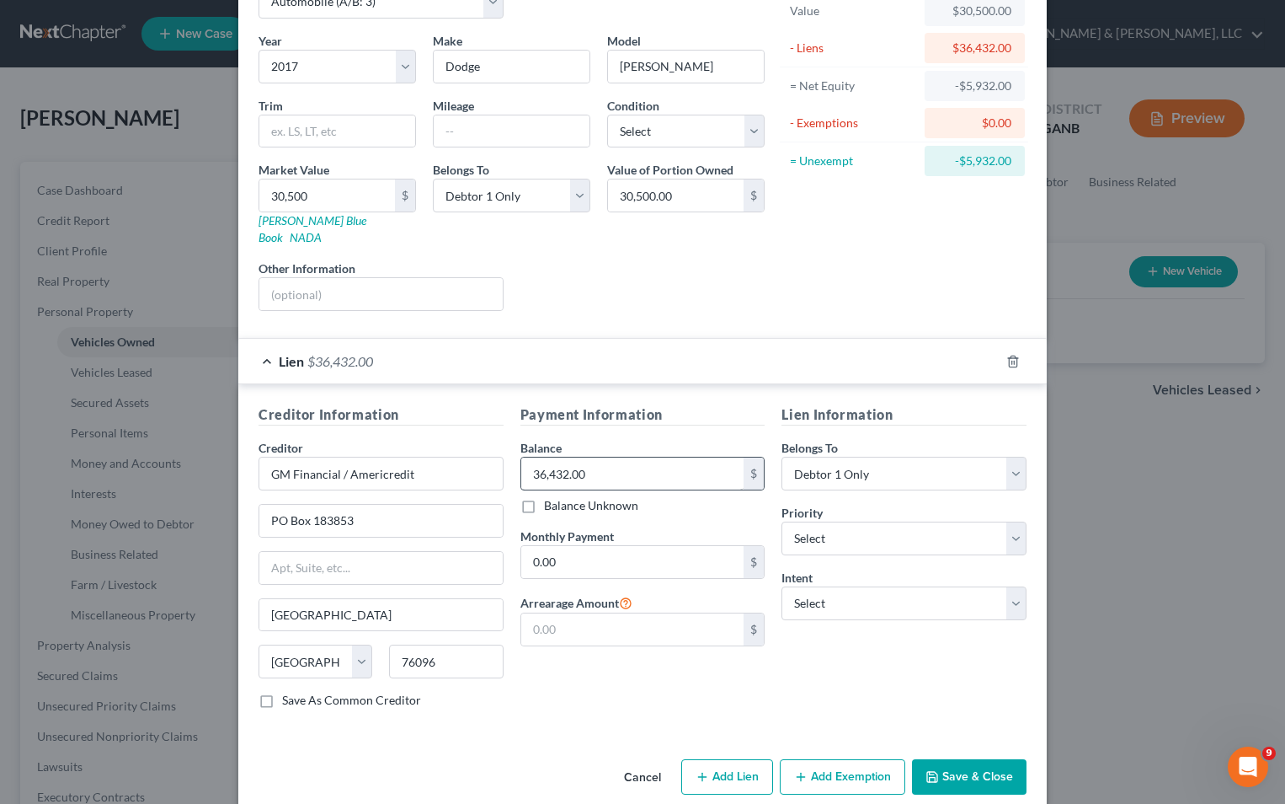
scroll to position [118, 0]
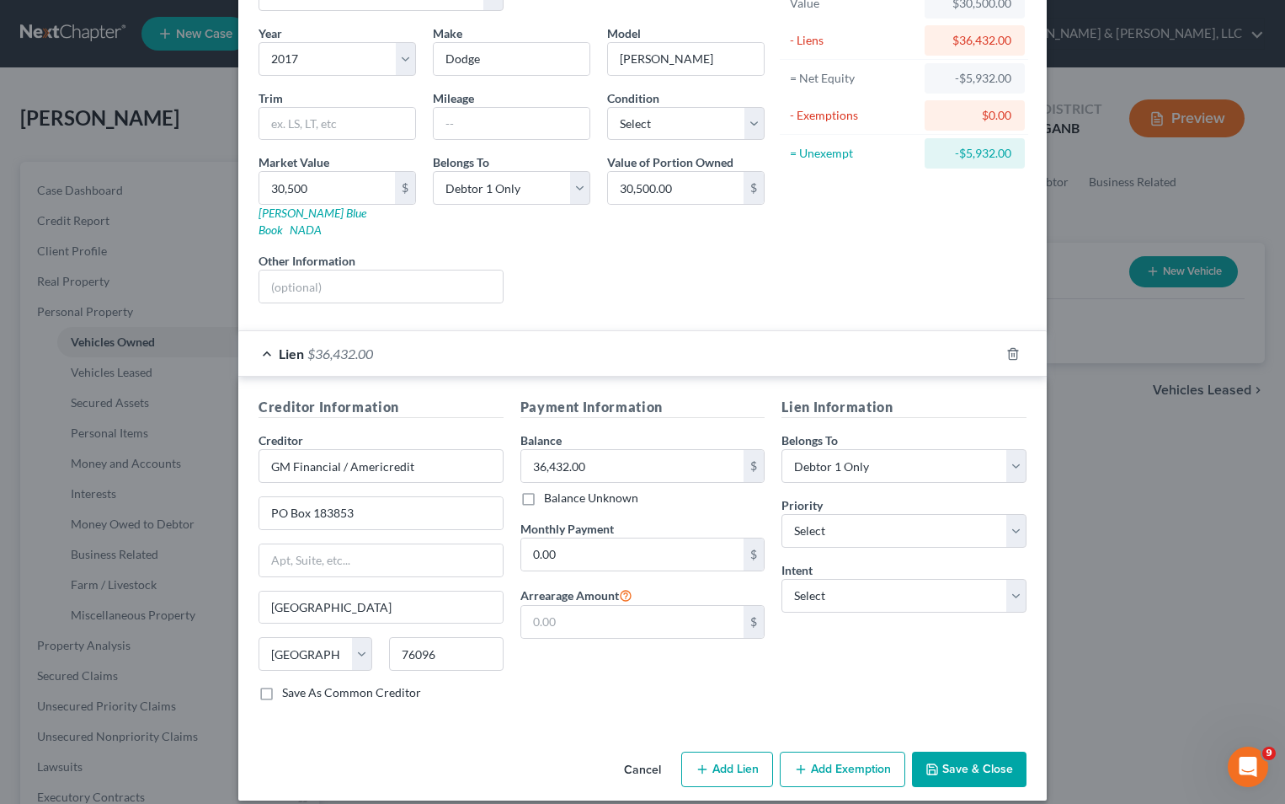
click at [939, 751] on button "Save & Close" at bounding box center [969, 768] width 115 height 35
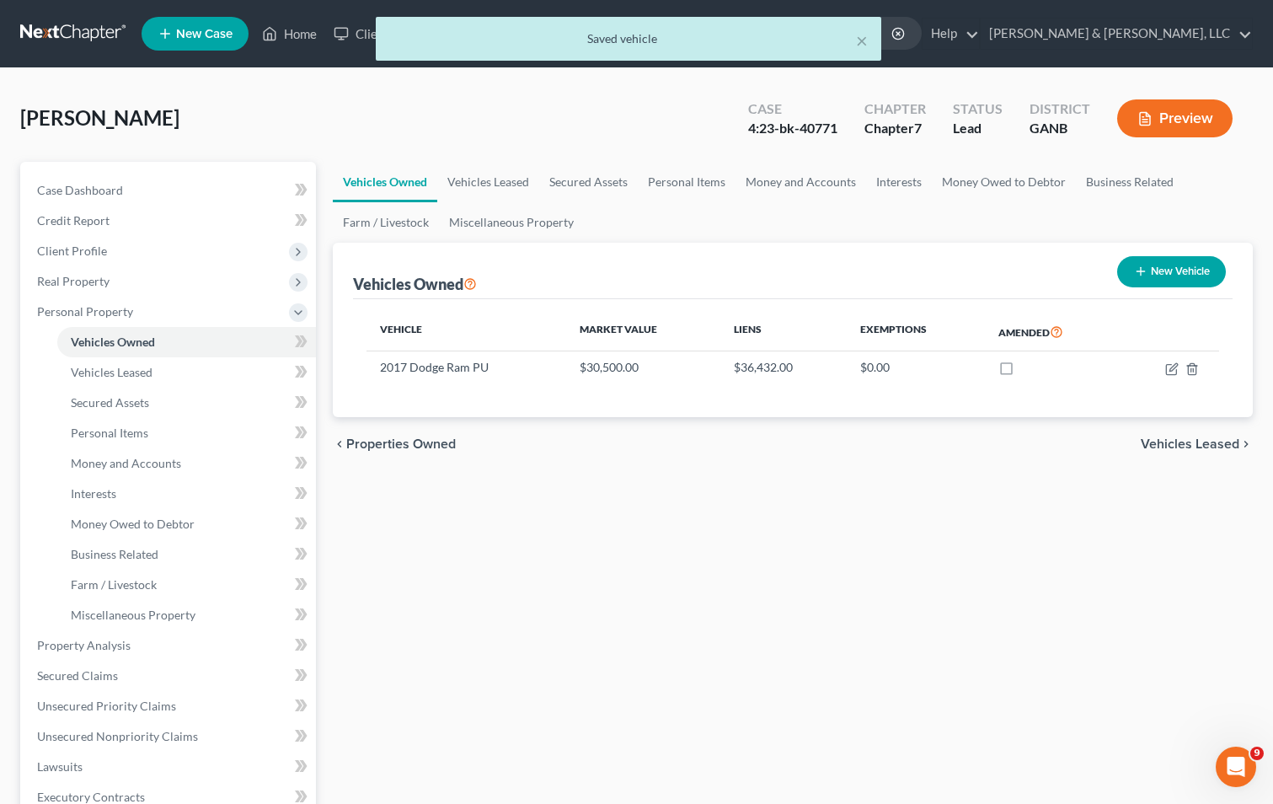
click at [1168, 270] on button "New Vehicle" at bounding box center [1171, 271] width 109 height 31
select select "0"
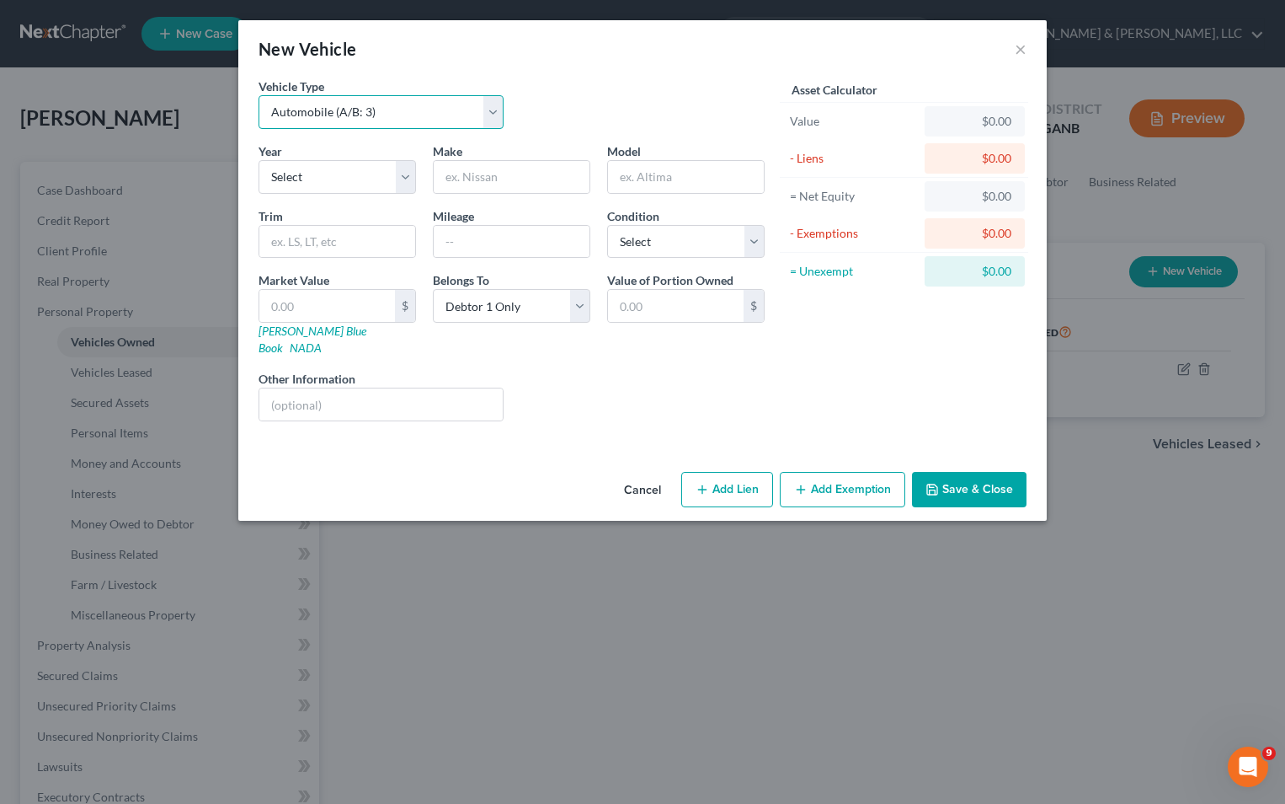
click at [488, 109] on select "Select Automobile (A/B: 3) Truck (A/B: 3) Trailer (A/B: 4) Watercraft (A/B: 4) …" at bounding box center [381, 112] width 245 height 34
select select "6"
click at [259, 95] on select "Select Automobile (A/B: 3) Truck (A/B: 3) Trailer (A/B: 4) Watercraft (A/B: 4) …" at bounding box center [381, 112] width 245 height 34
click at [340, 176] on select "Select 2026 2025 2024 2023 2022 2021 2020 2019 2018 2017 2016 2015 2014 2013 20…" at bounding box center [338, 177] width 158 height 34
click at [437, 176] on input "text" at bounding box center [512, 177] width 156 height 32
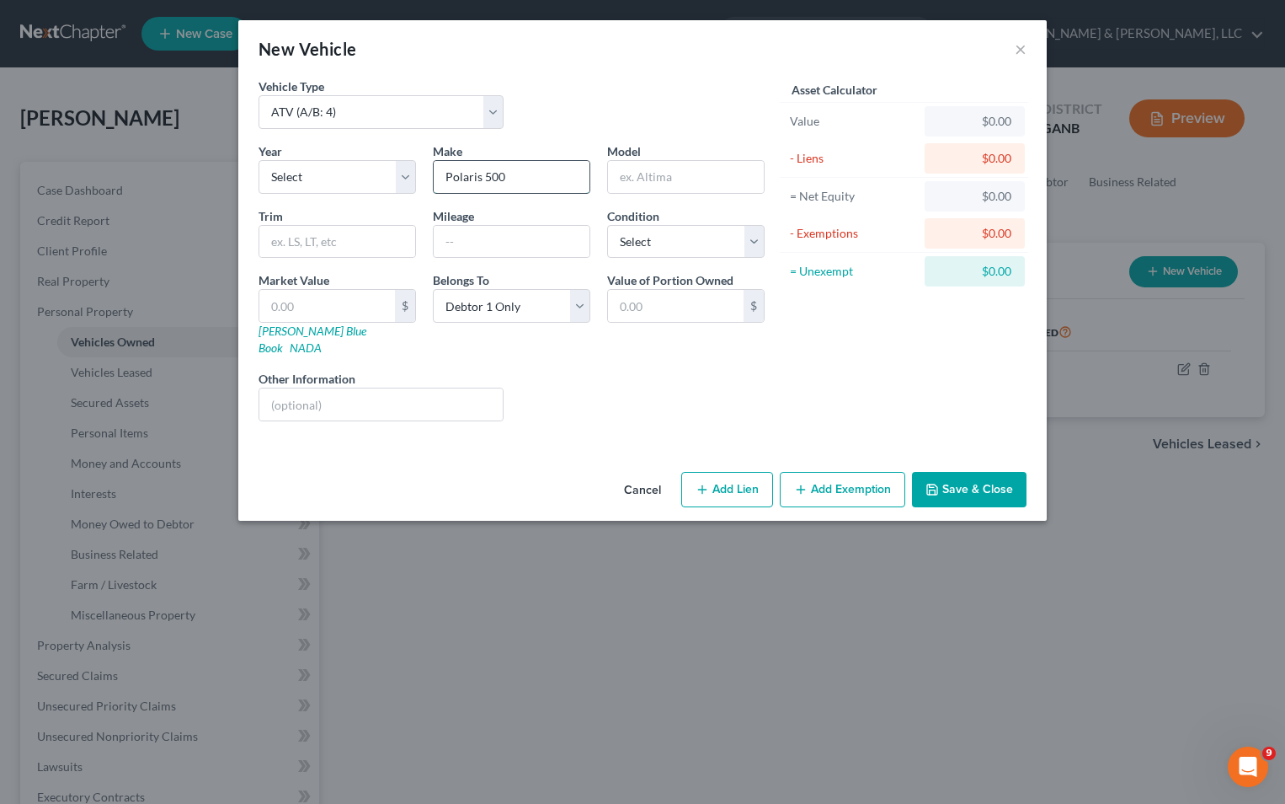
type input "Polaris 500"
type input "Sportsman ATV"
click at [351, 306] on input "text" at bounding box center [327, 306] width 136 height 32
type input "5"
type input "5.00"
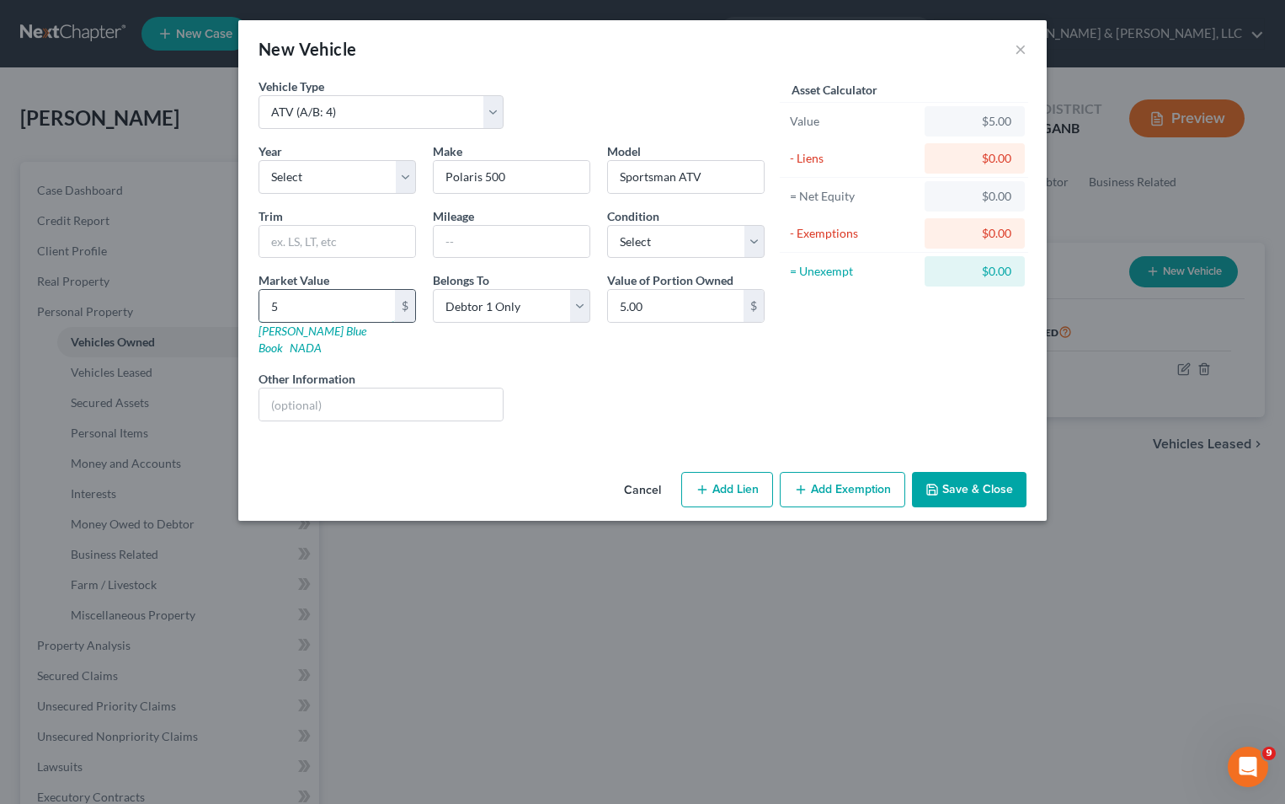
type input "59"
type input "59.00"
type input "593"
type input "593.00"
type input "5939"
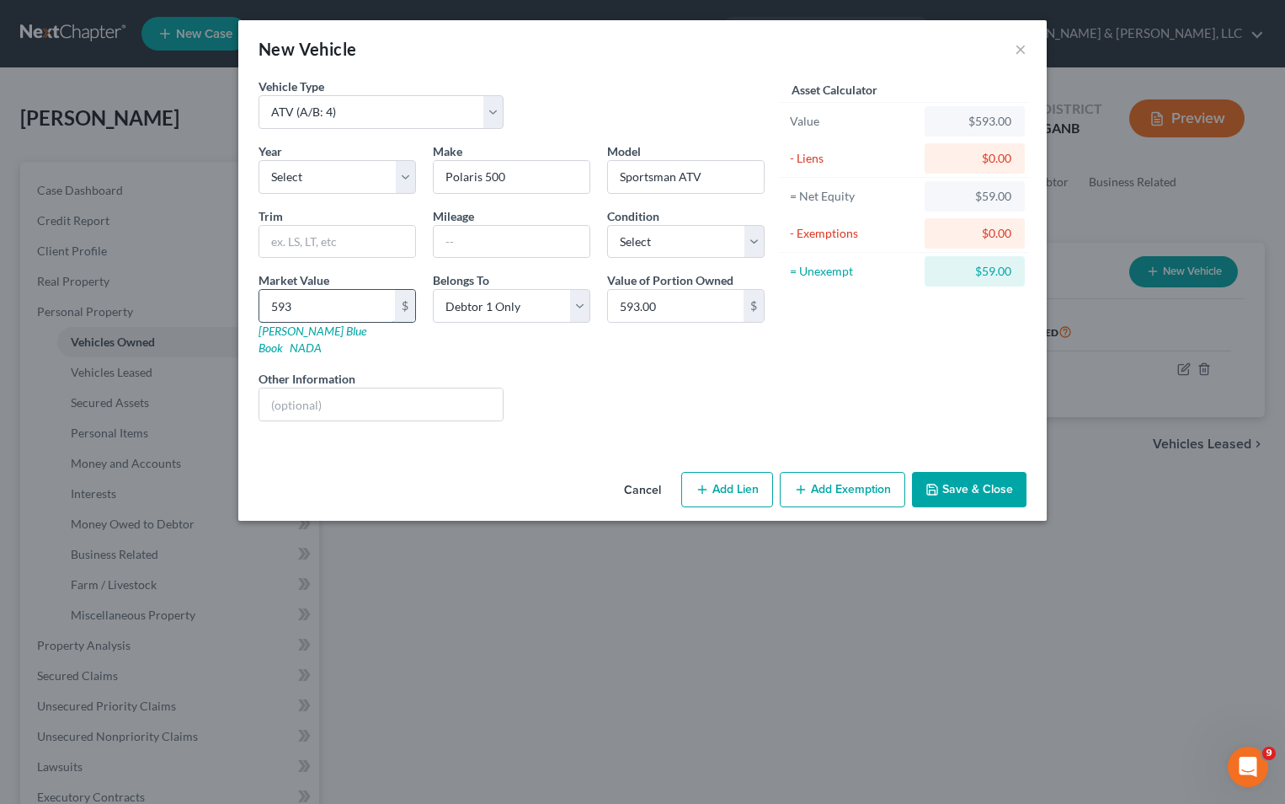
type input "5,939.00"
type input "5,939"
click at [740, 475] on button "Add Lien" at bounding box center [727, 489] width 92 height 35
select select "0"
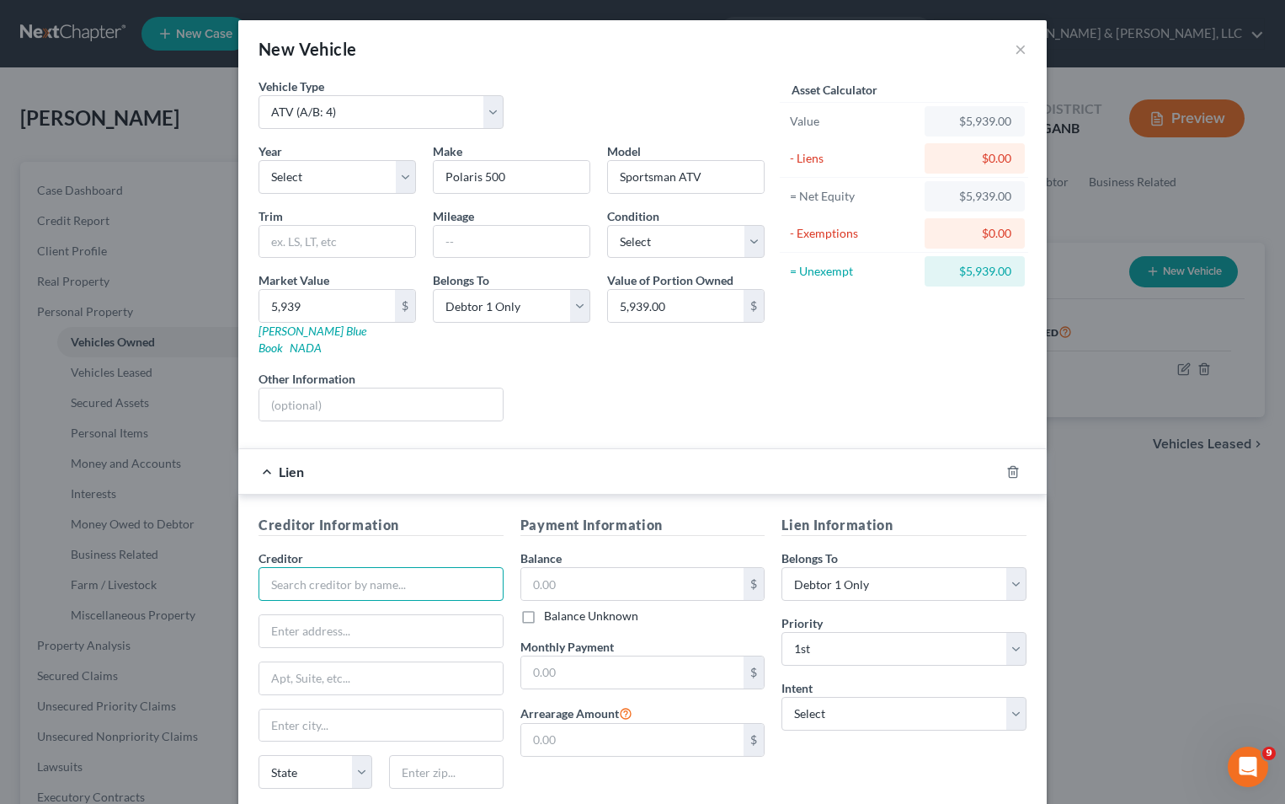
click at [330, 567] on input "text" at bounding box center [381, 584] width 245 height 34
type input "Synchrony/Polaris"
click at [568, 574] on input "text" at bounding box center [632, 584] width 223 height 32
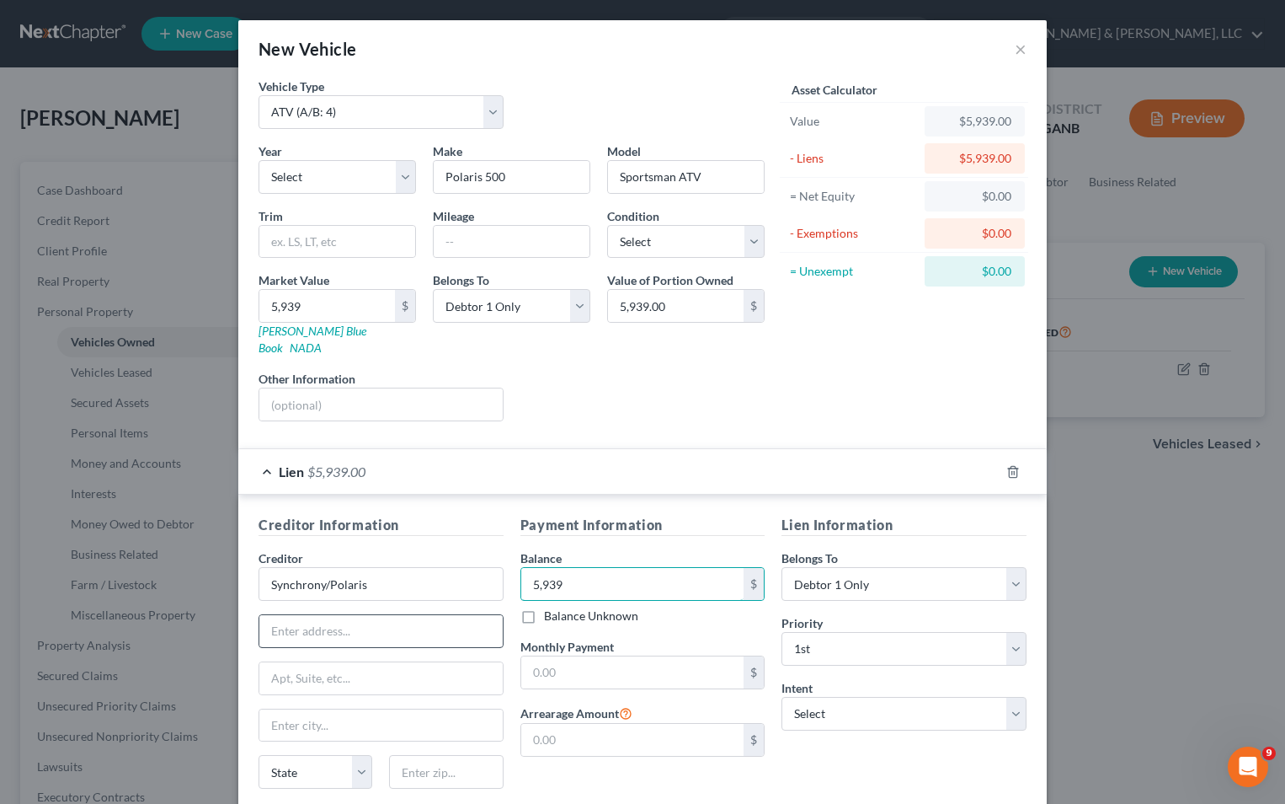
type input "5,939"
click at [425, 615] on input "text" at bounding box center [380, 631] width 243 height 32
click at [205, 461] on div "New Vehicle × Vehicle Type Select Automobile (A/B: 3) Truck (A/B: 3) Trailer (A…" at bounding box center [642, 402] width 1285 height 804
click at [344, 309] on input "5,939" at bounding box center [327, 306] width 136 height 32
type input "6"
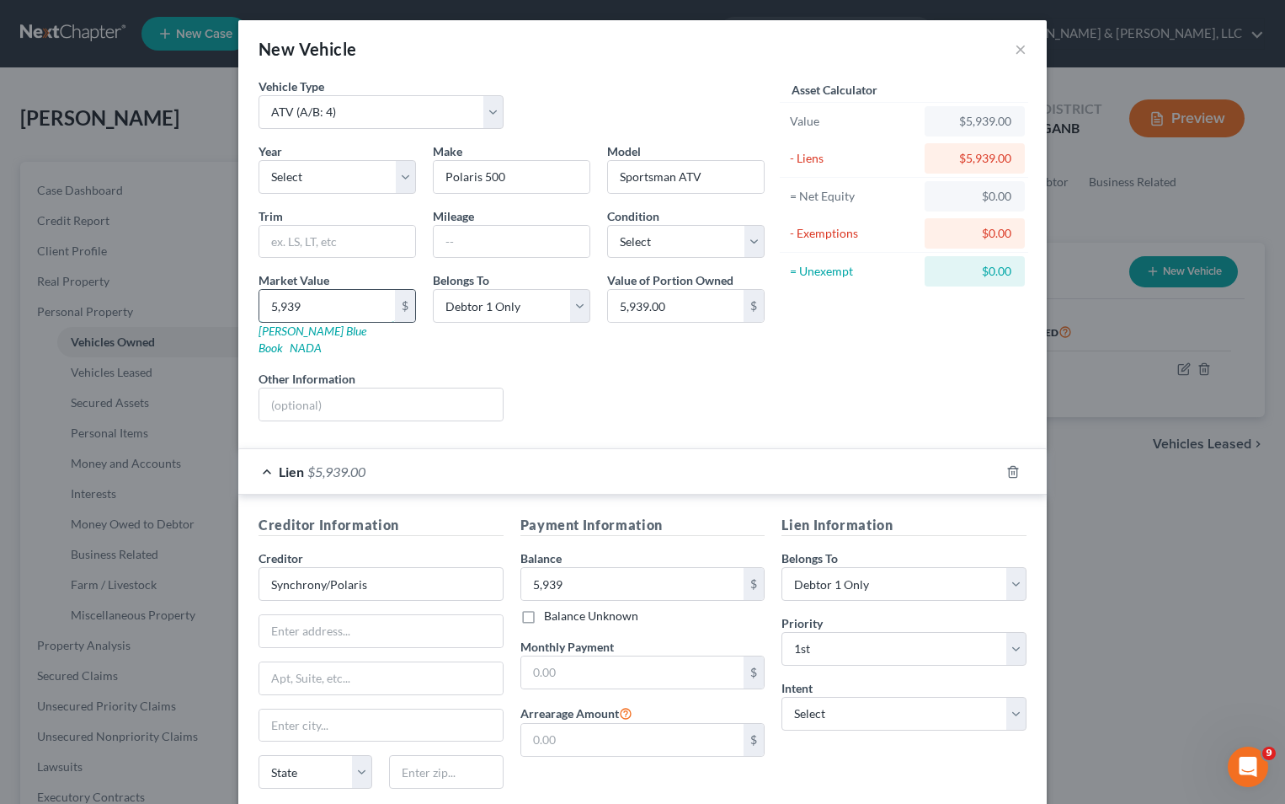
type input "6.00"
type input "60"
type input "60.00"
type input "600"
type input "600.00"
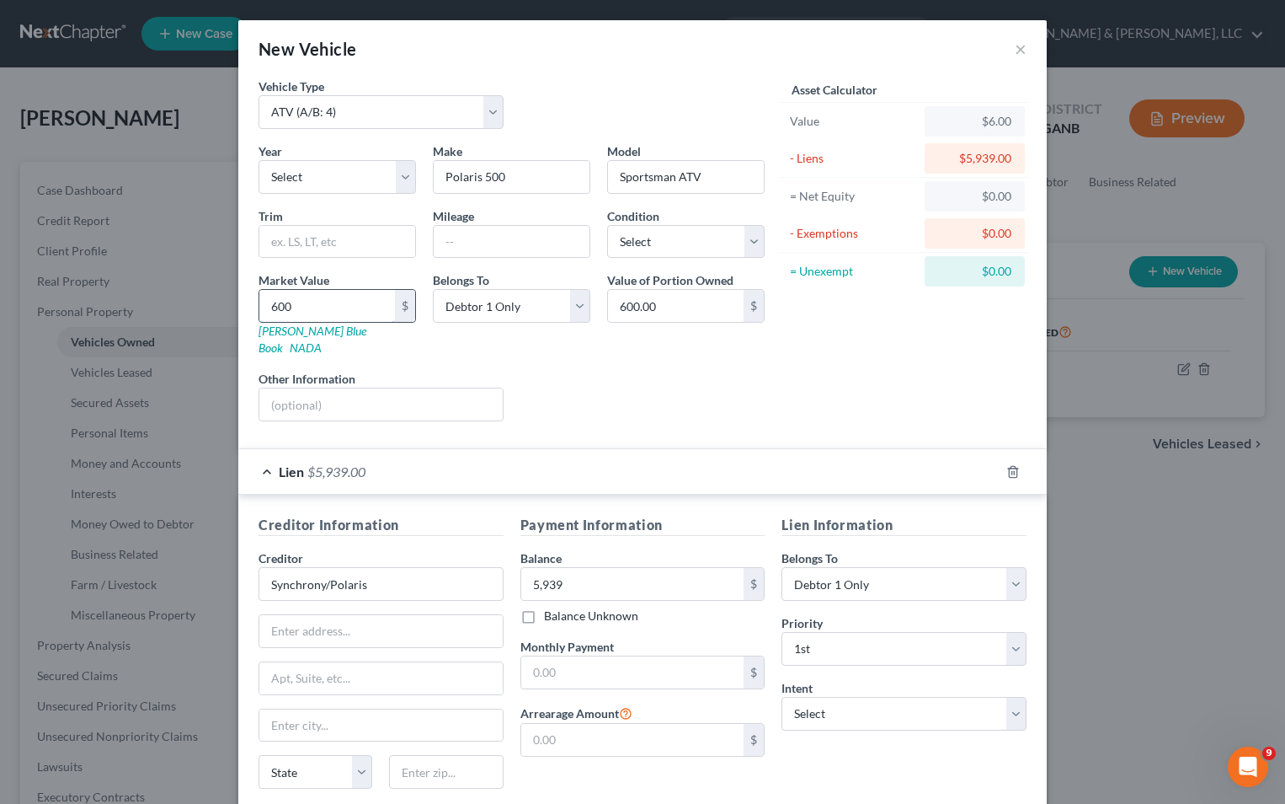
type input "6000"
type input "6,000.00"
type input "6,000"
click at [585, 410] on div "Year Select 2026 2025 2024 2023 2022 2021 2020 2019 2018 2017 2016 2015 2014 20…" at bounding box center [511, 288] width 523 height 292
click at [307, 298] on input "6,000" at bounding box center [327, 306] width 136 height 32
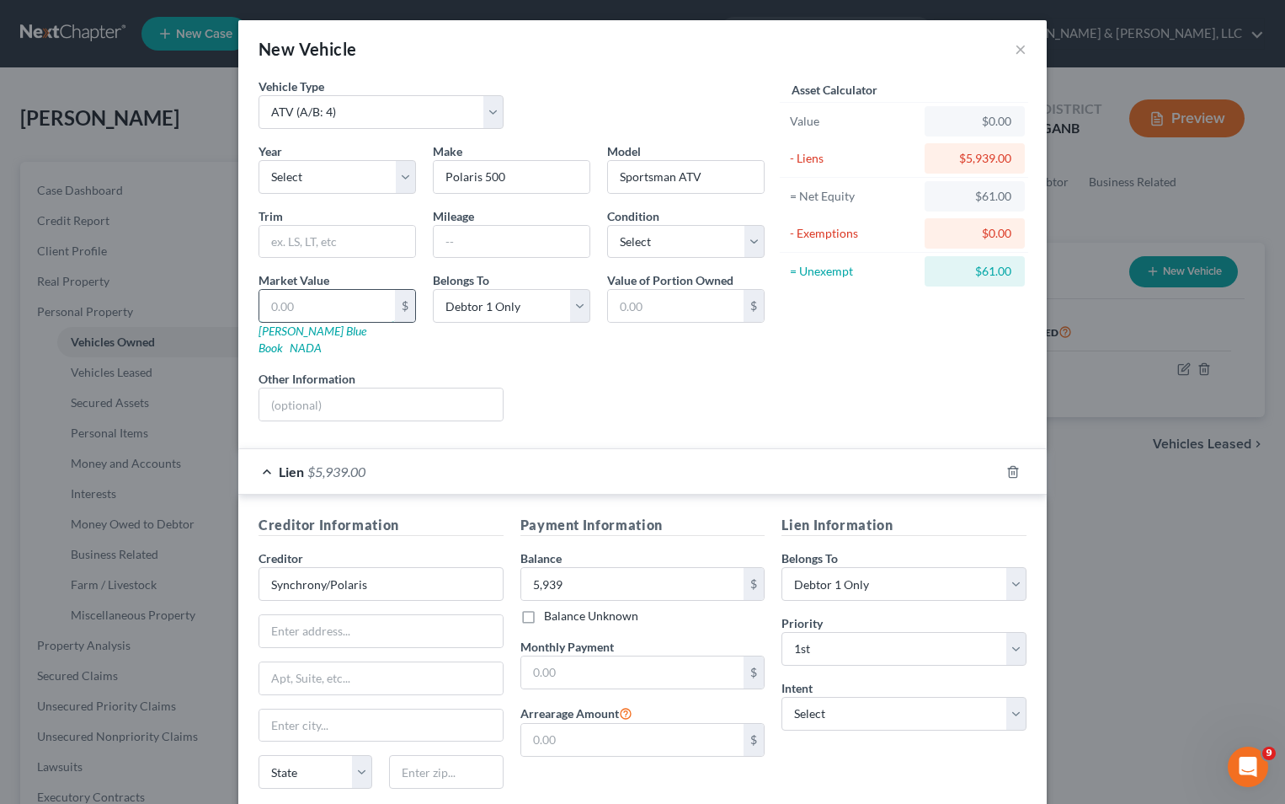
type input "5"
type input "5.00"
type input "59"
type input "59.00"
type input "593"
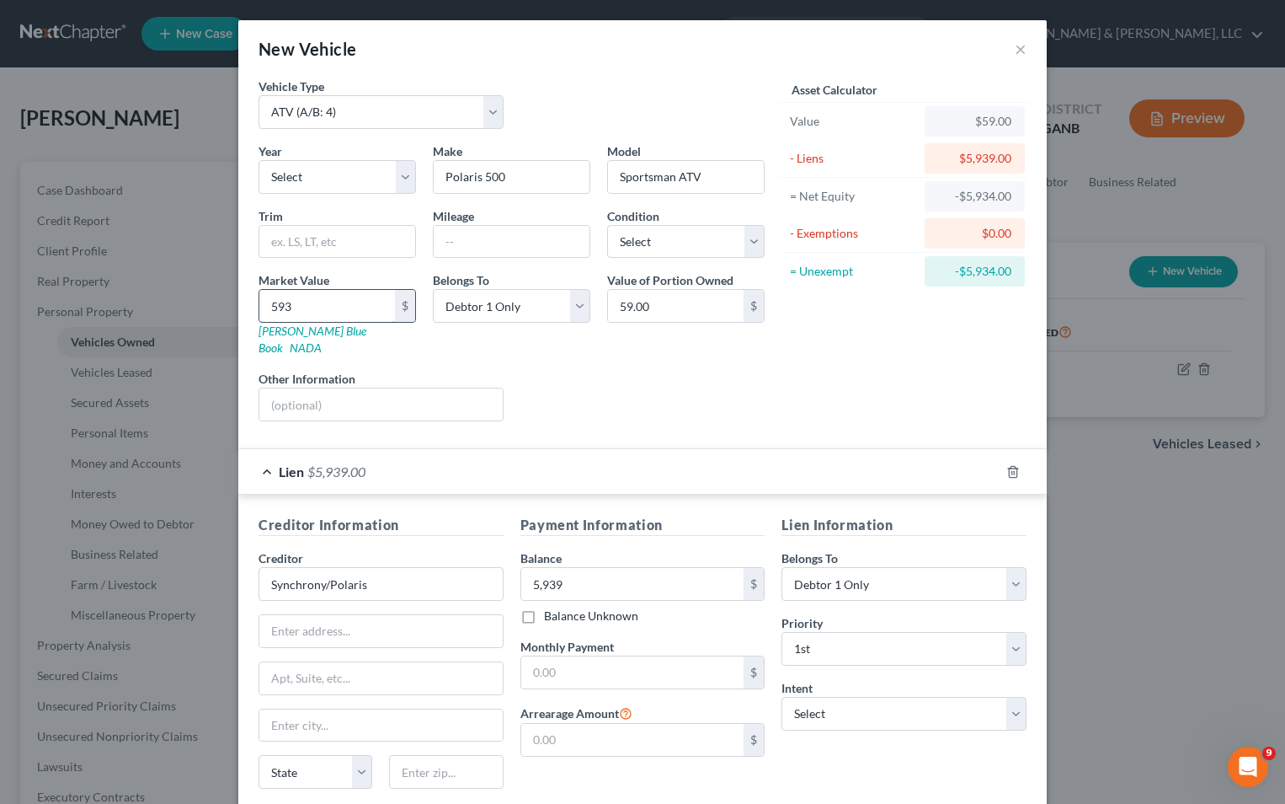
type input "593.00"
type input "5939"
type input "5,939.00"
type input "5,939"
click at [600, 370] on div "Liens Select" at bounding box center [643, 395] width 262 height 51
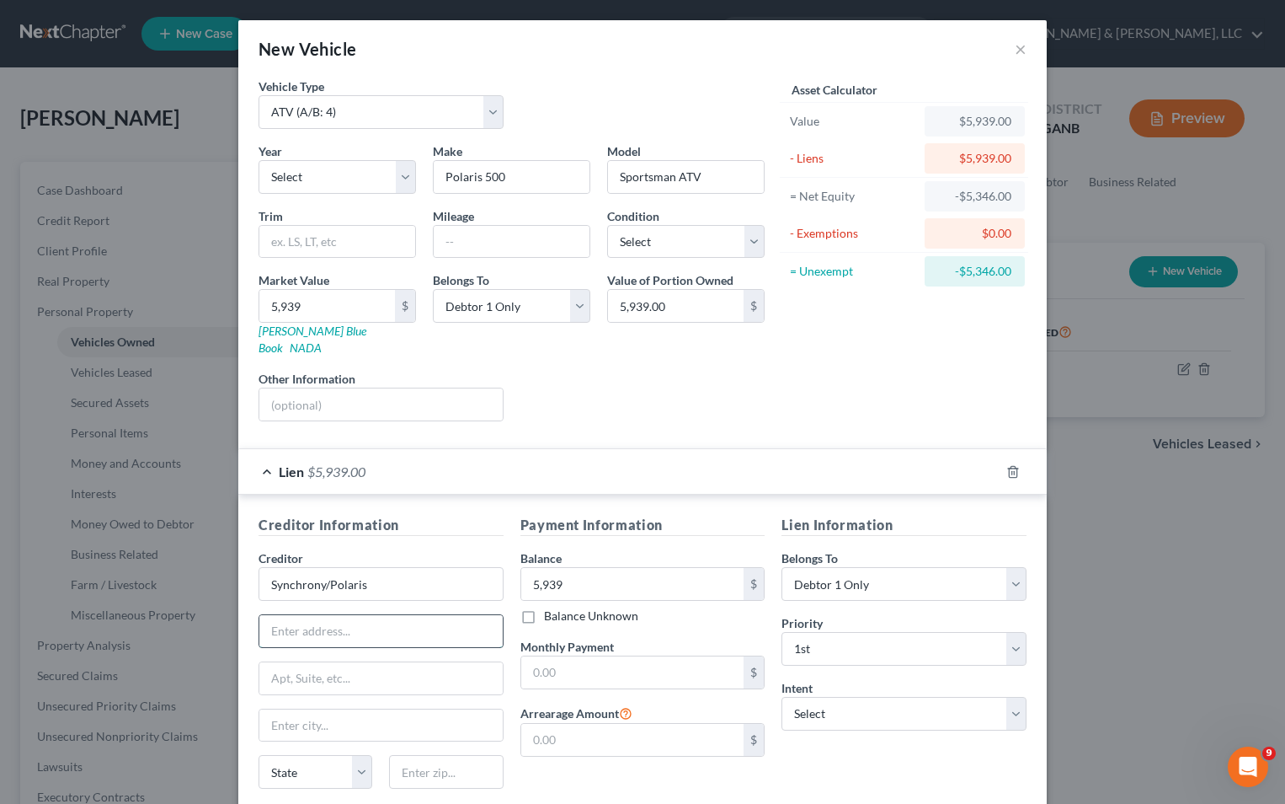
click at [391, 622] on input "text" at bounding box center [380, 631] width 243 height 32
type input "965073"
click at [411, 764] on input "text" at bounding box center [446, 772] width 114 height 34
type input "32896"
click at [376, 709] on input "text" at bounding box center [380, 725] width 243 height 32
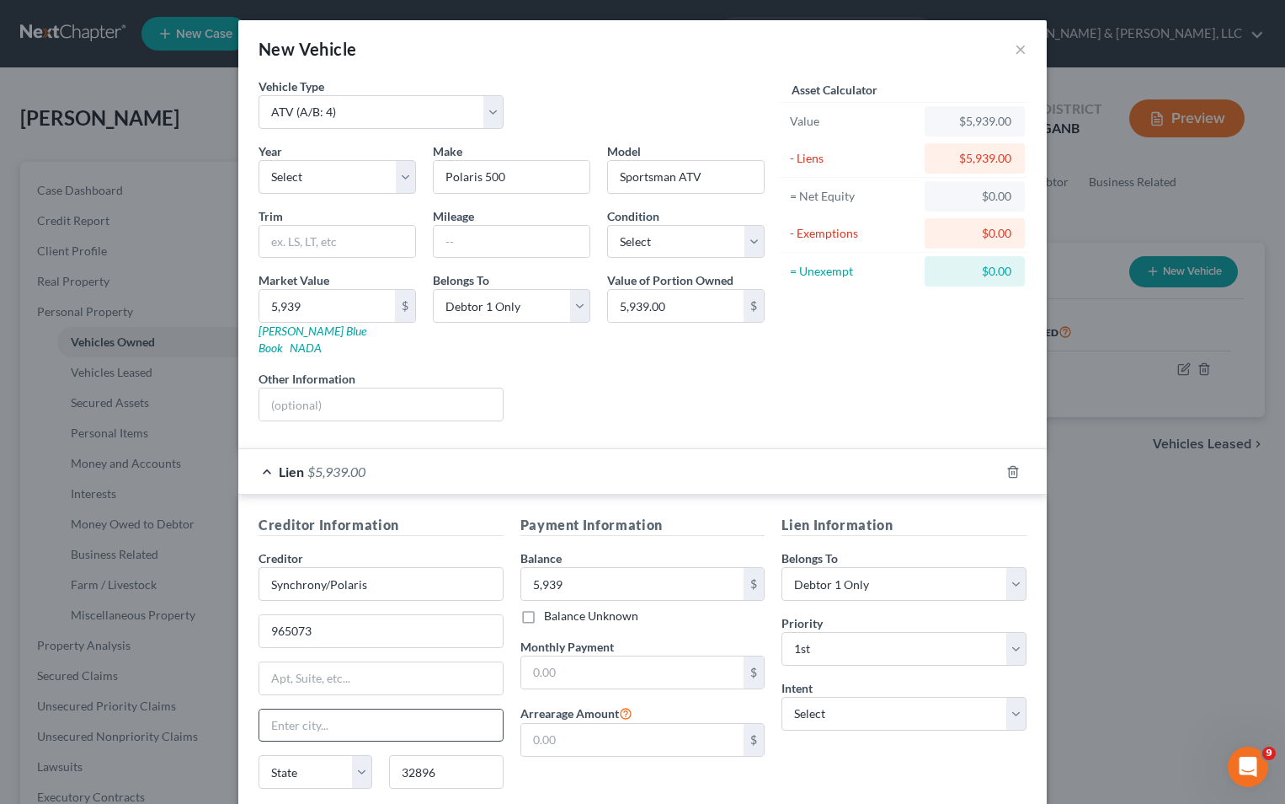
type input "Orlando"
select select "9"
click at [914, 761] on div "Lien Information Belongs To * Select Debtor 1 Only Debtor 2 Only Debtor 1 And D…" at bounding box center [904, 674] width 262 height 318
click at [262, 615] on input "965073" at bounding box center [380, 631] width 243 height 32
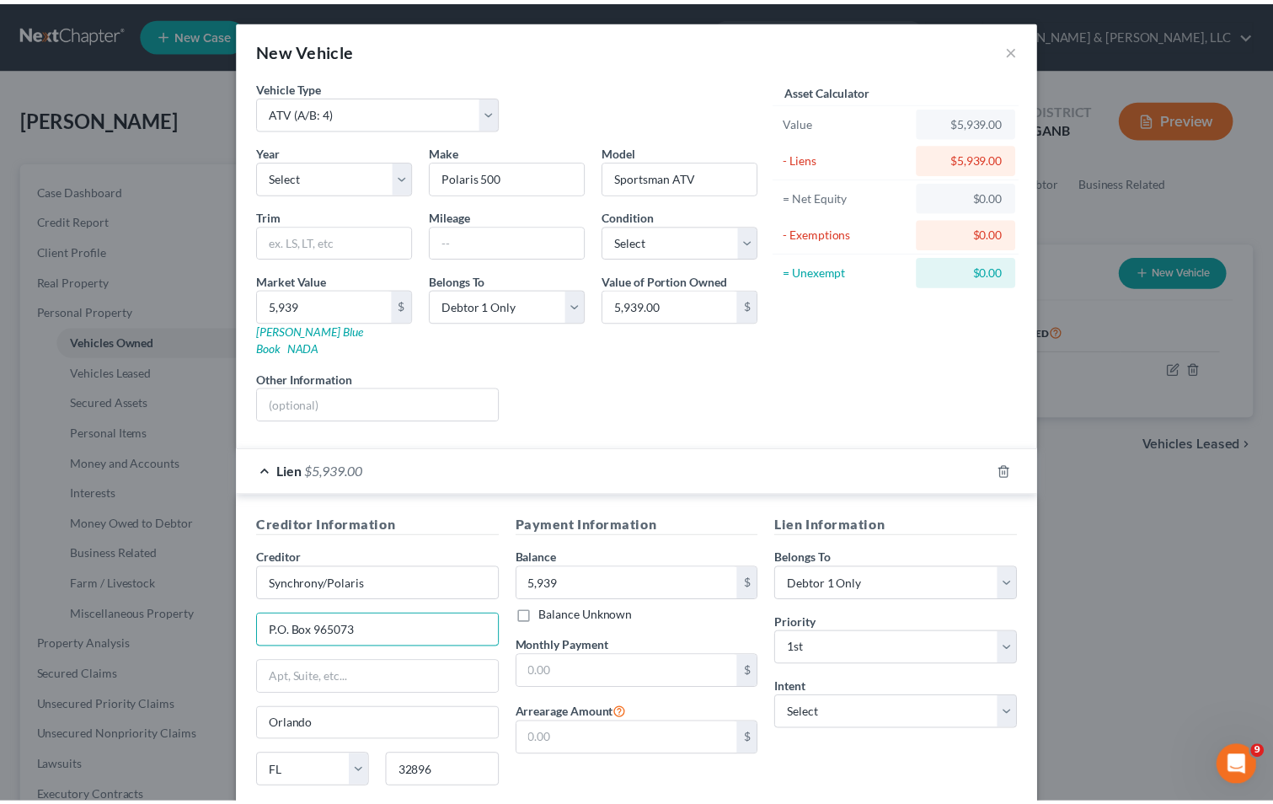
scroll to position [84, 0]
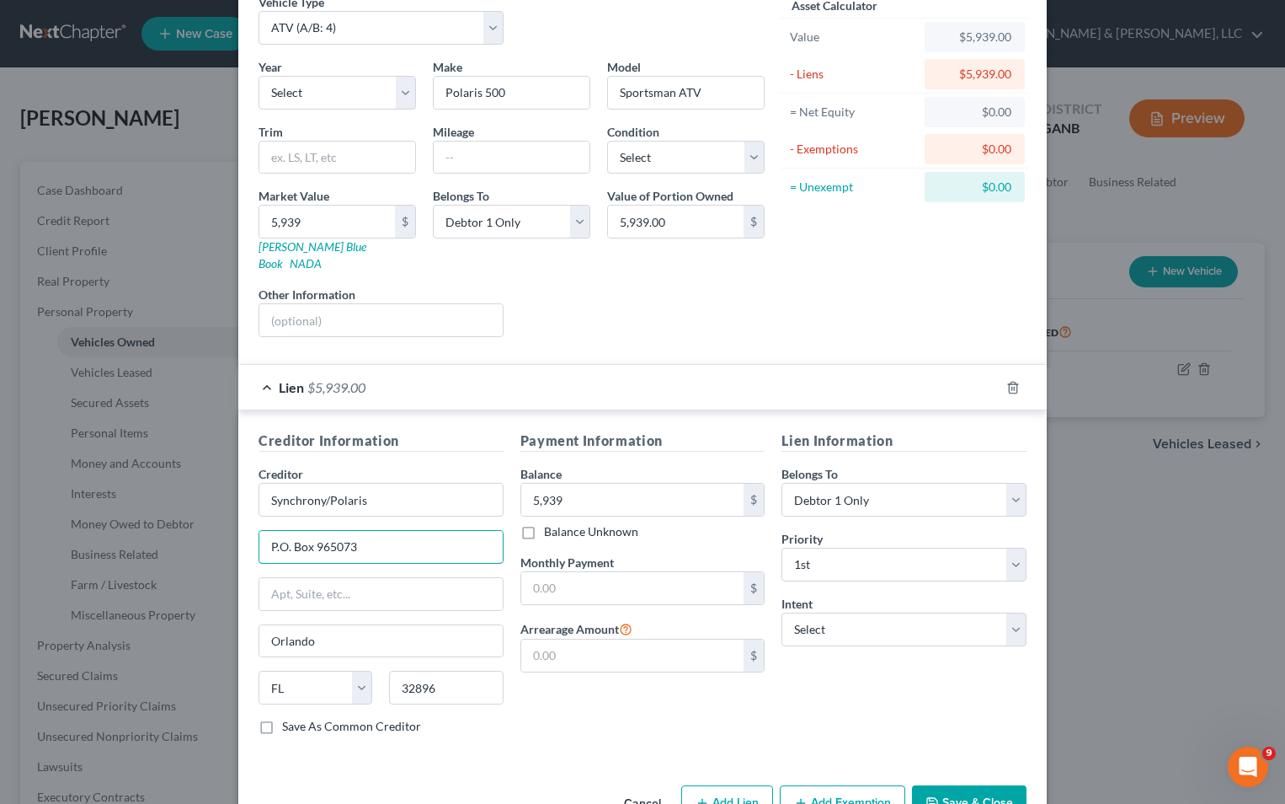
type input "P.O. Box 965073"
click at [959, 785] on button "Save & Close" at bounding box center [969, 802] width 115 height 35
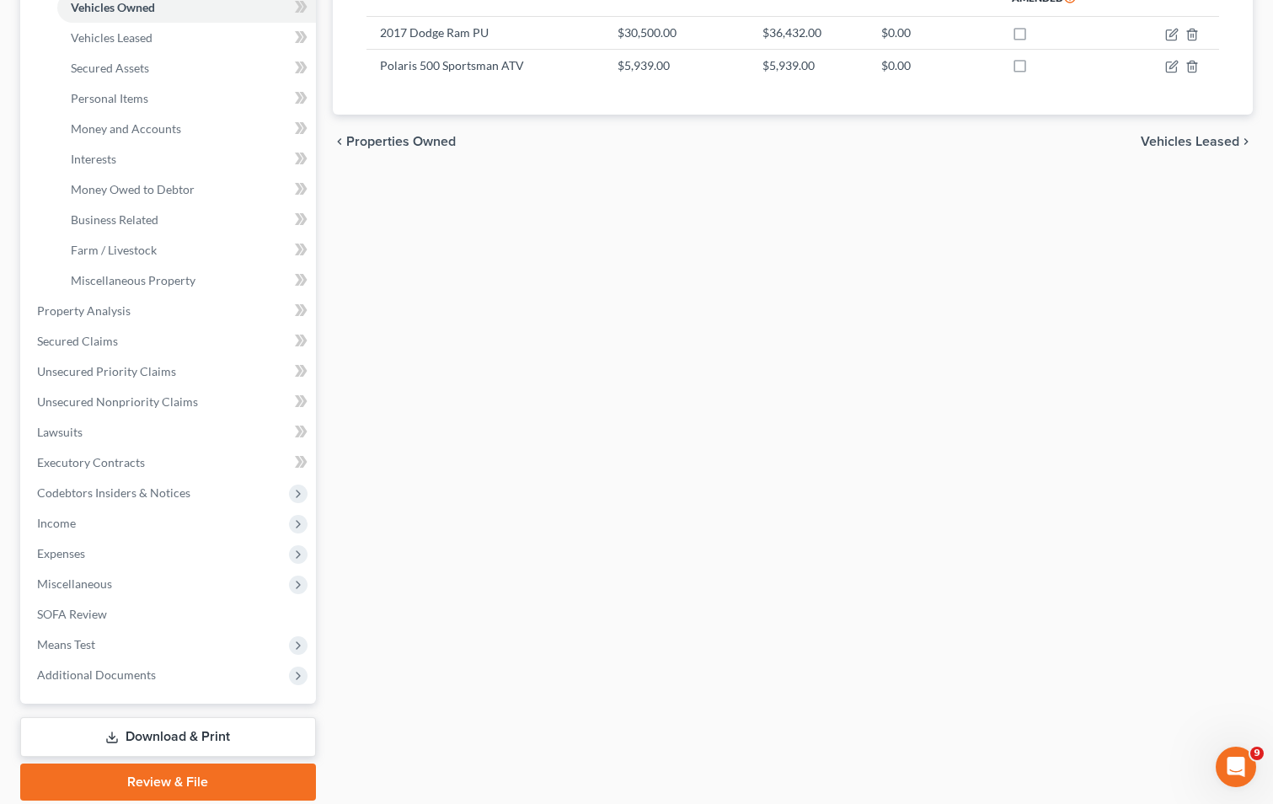
scroll to position [337, 0]
click at [175, 729] on link "Download & Print" at bounding box center [168, 734] width 296 height 40
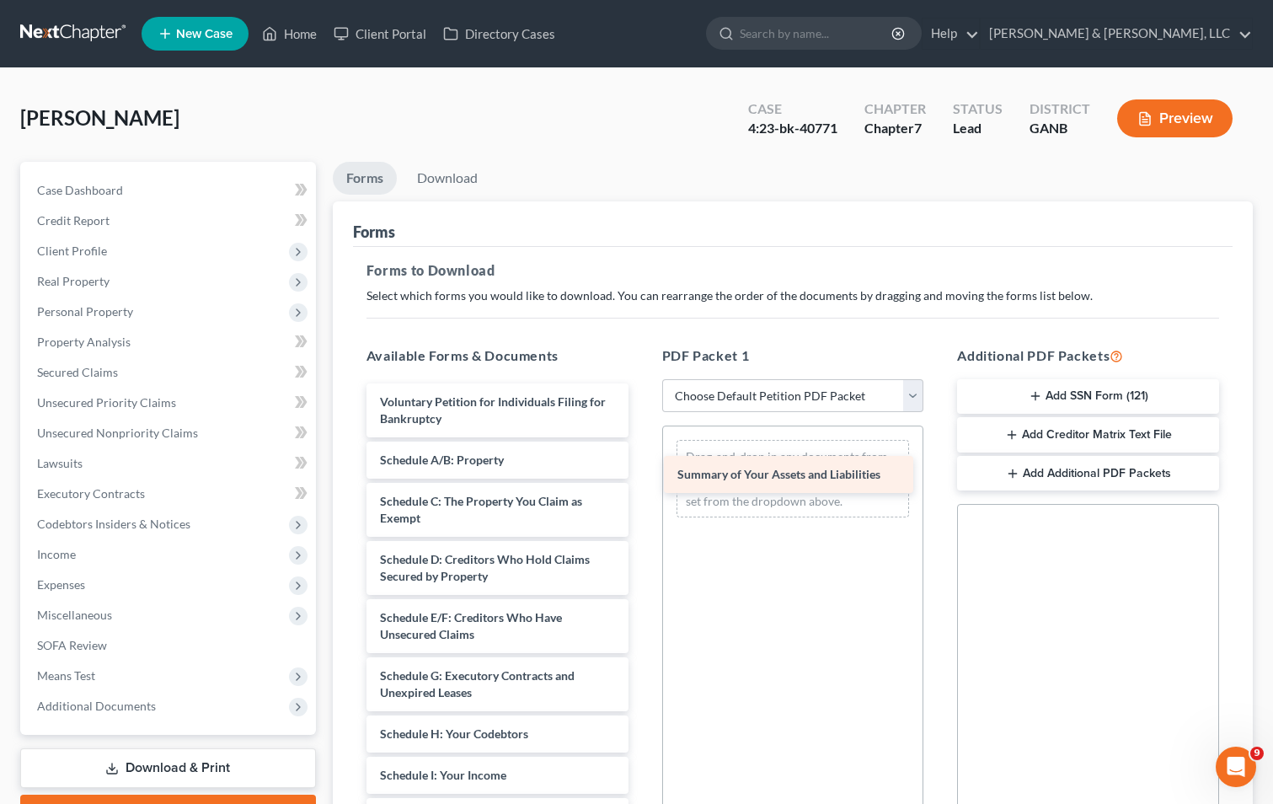
drag, startPoint x: 496, startPoint y: 461, endPoint x: 793, endPoint y: 475, distance: 297.7
click at [642, 475] on div "Summary of Your Assets and Liabilities Voluntary Petition for Individuals Filin…" at bounding box center [497, 816] width 289 height 866
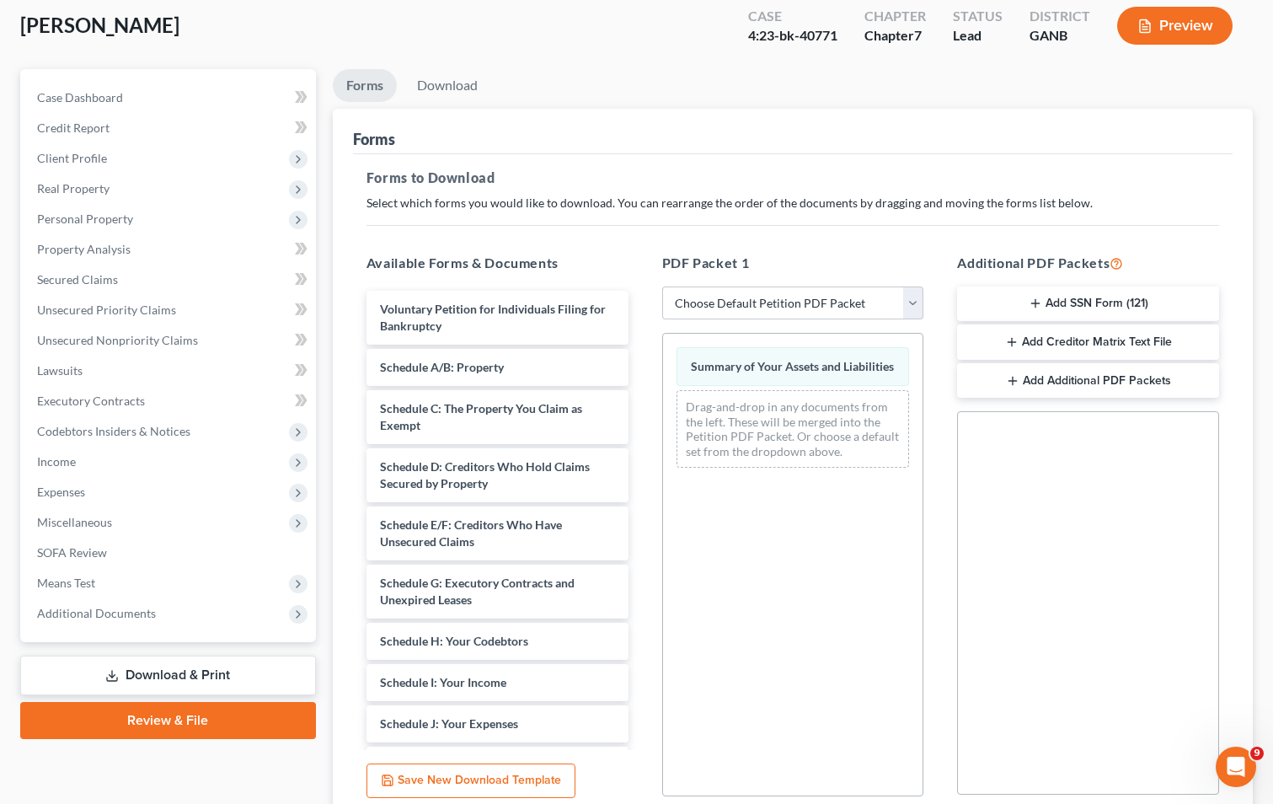
scroll to position [237, 0]
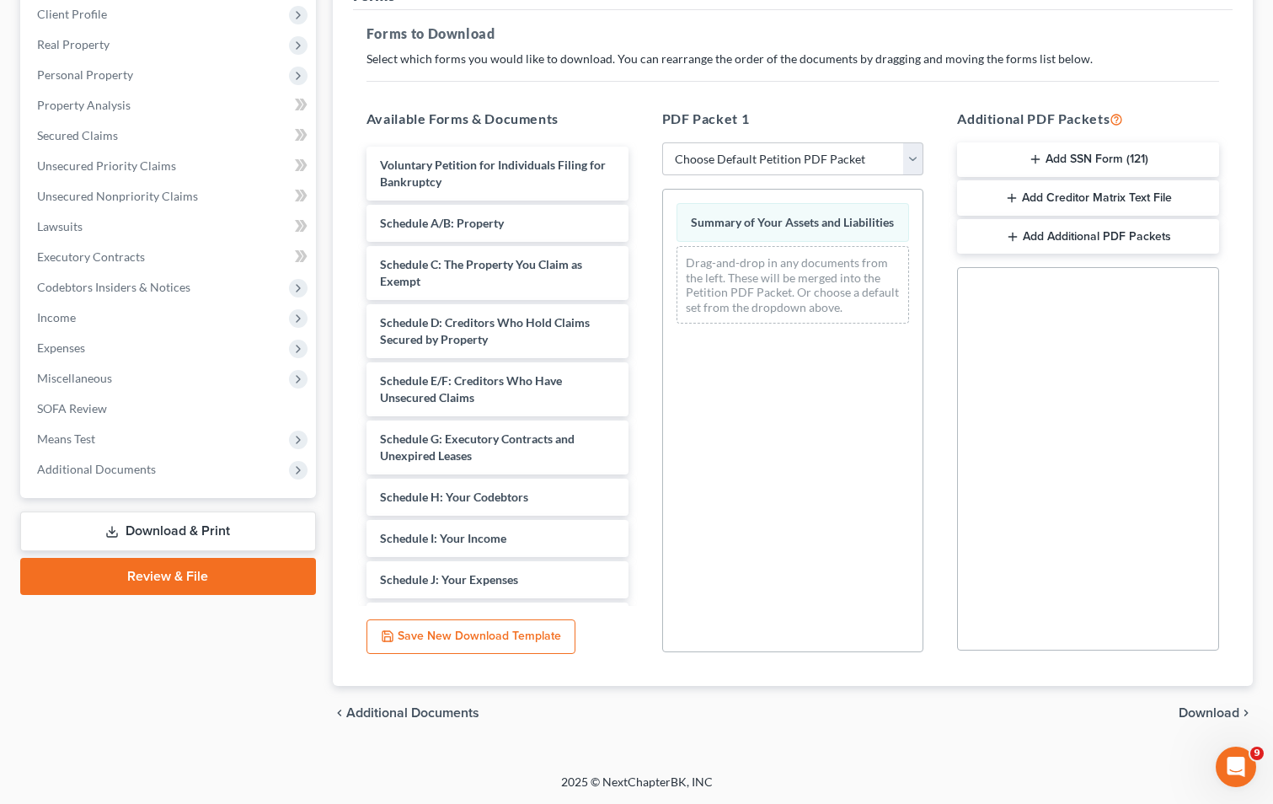
click at [1194, 708] on span "Download" at bounding box center [1208, 712] width 61 height 13
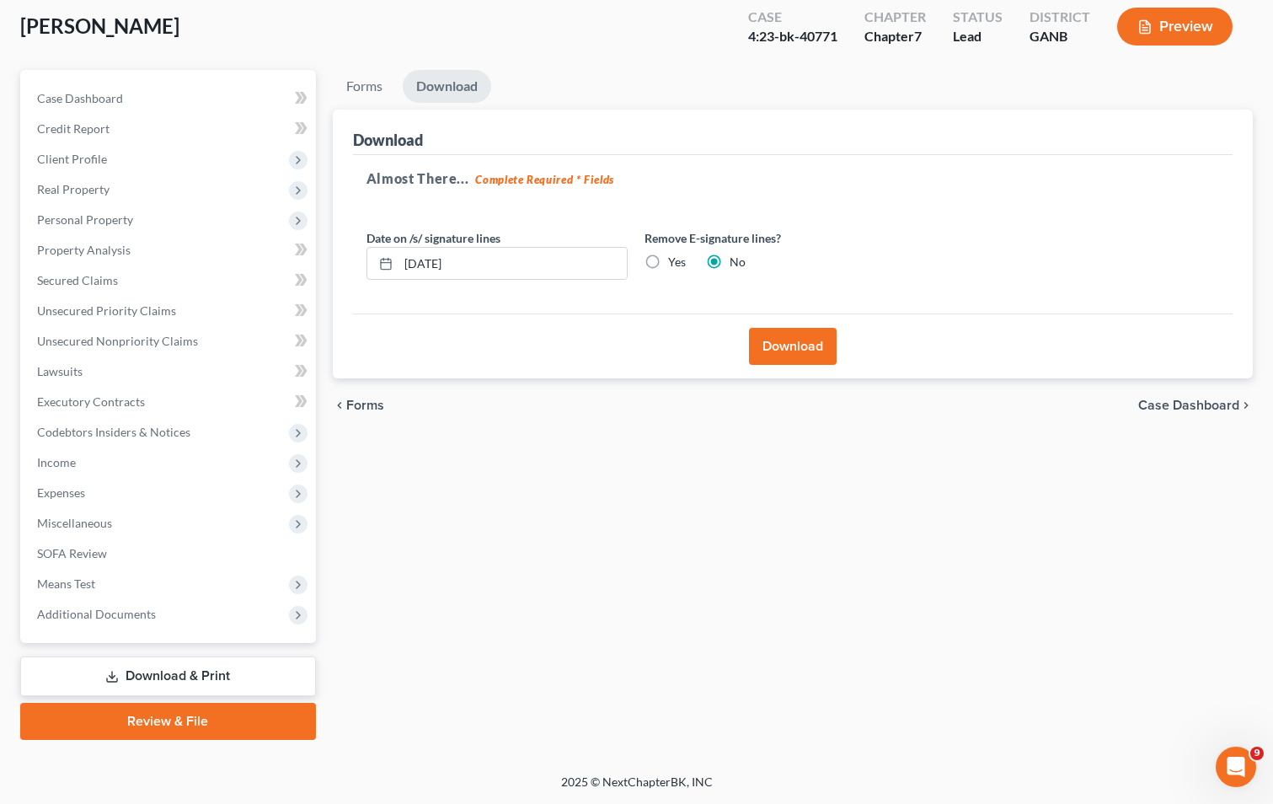
scroll to position [92, 0]
click at [796, 355] on button "Download" at bounding box center [793, 346] width 88 height 37
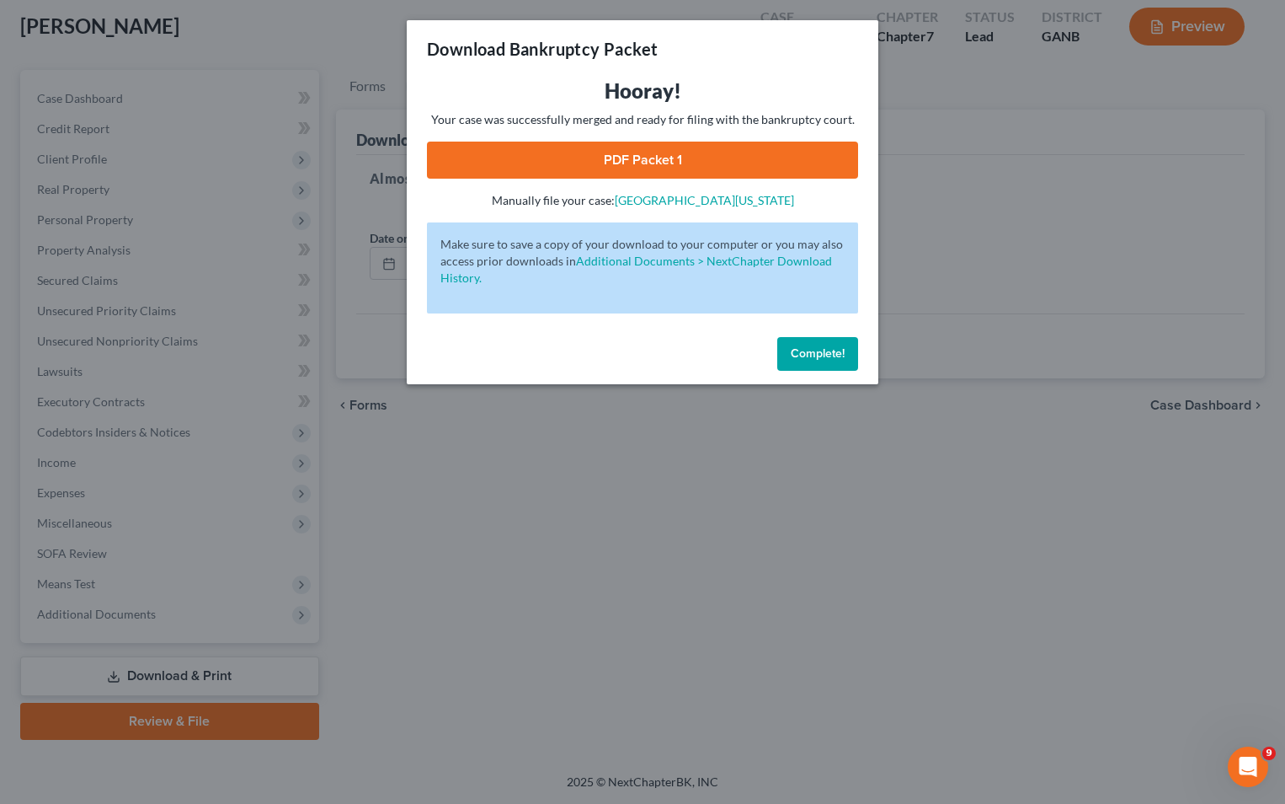
click at [631, 159] on link "PDF Packet 1" at bounding box center [642, 160] width 431 height 37
click at [804, 354] on span "Complete!" at bounding box center [818, 353] width 54 height 14
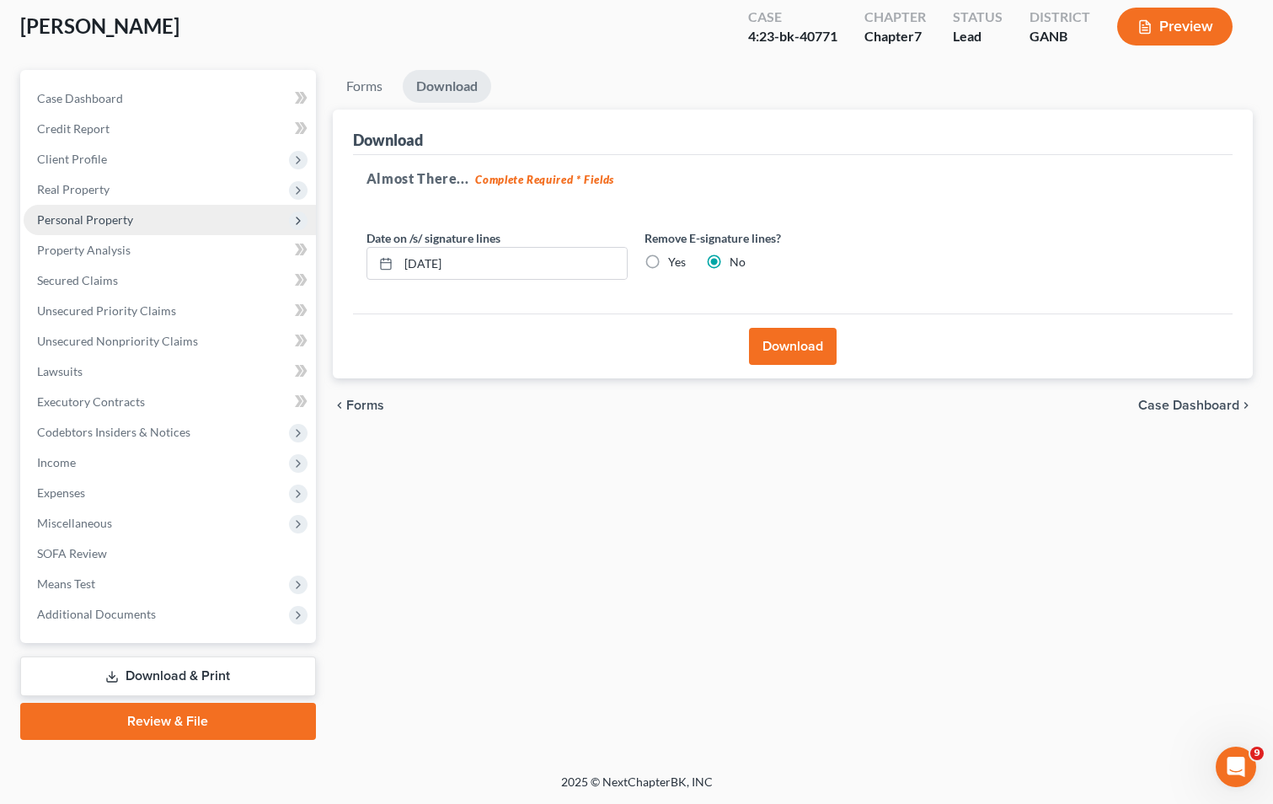
click at [134, 220] on span "Personal Property" at bounding box center [170, 220] width 292 height 30
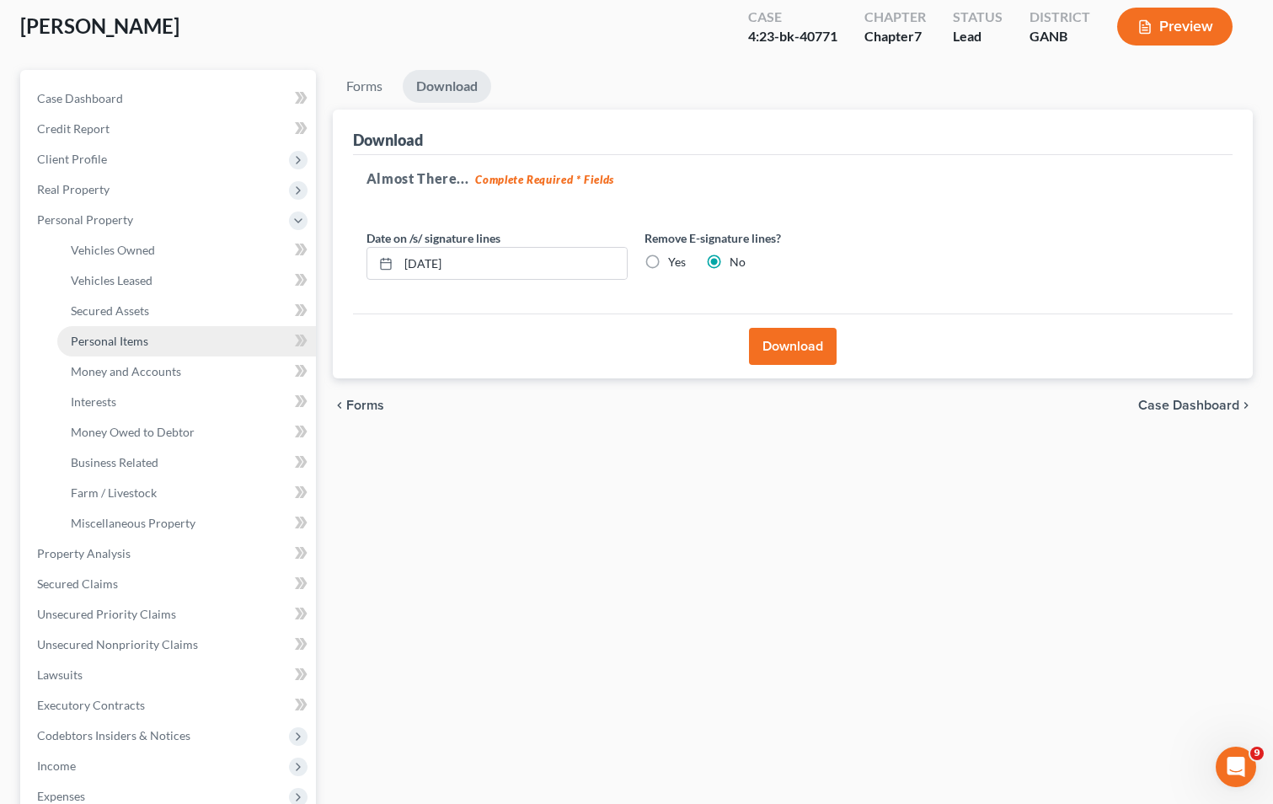
click at [135, 341] on span "Personal Items" at bounding box center [109, 341] width 77 height 14
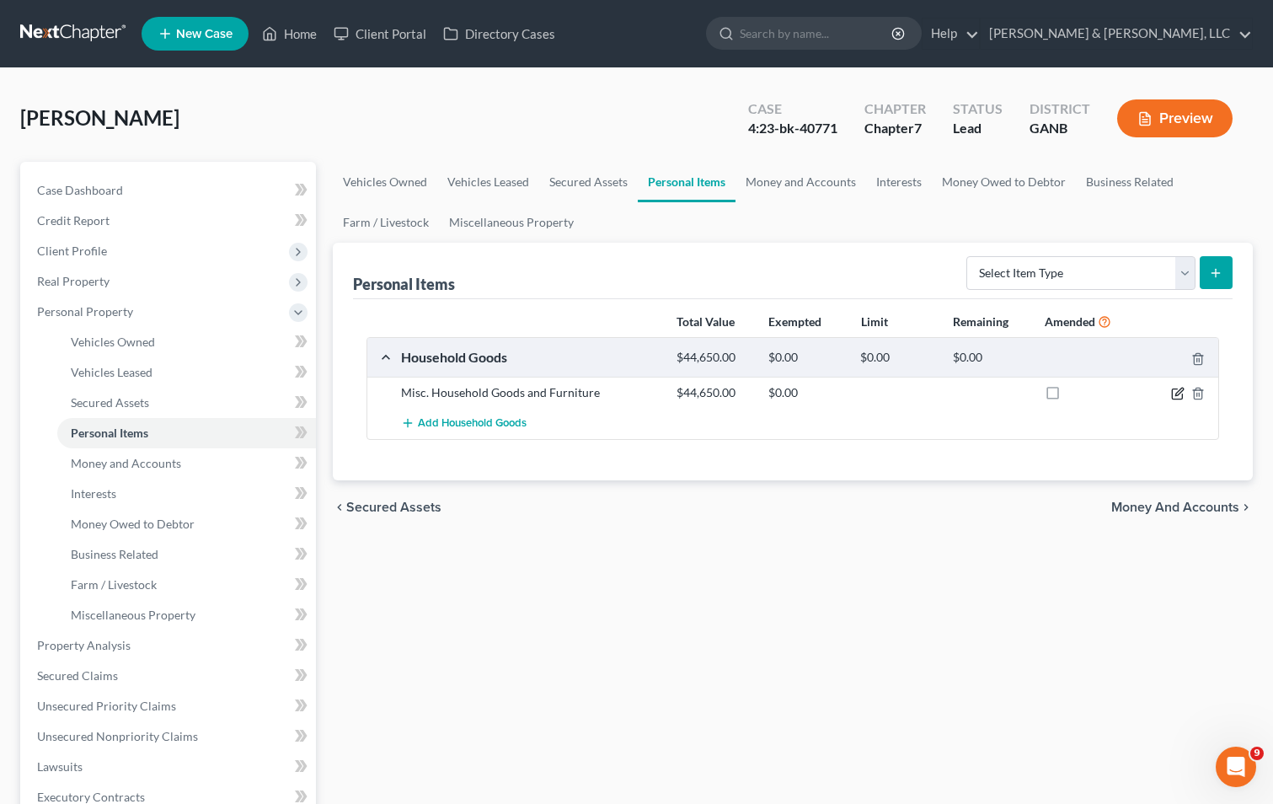
click at [1181, 394] on icon "button" at bounding box center [1177, 393] width 13 height 13
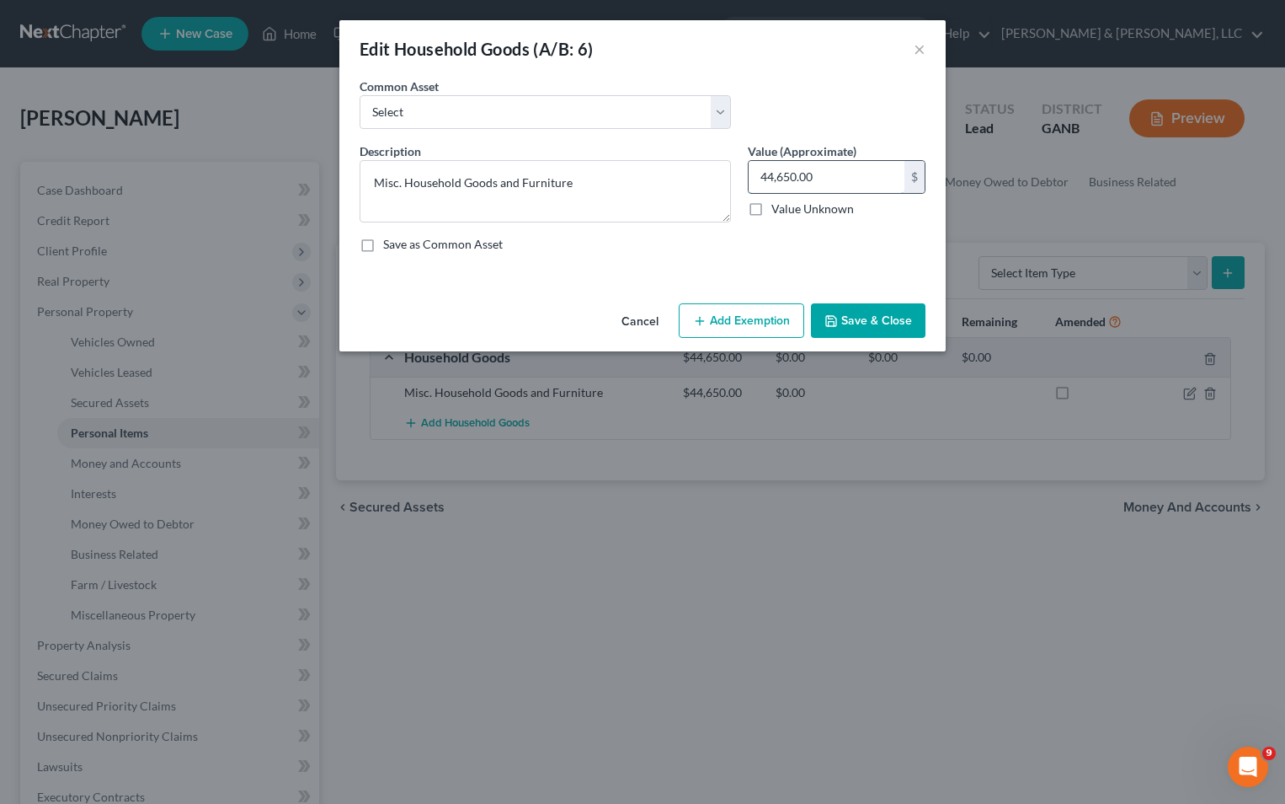
click at [830, 189] on input "44,650.00" at bounding box center [827, 177] width 156 height 32
type input "12,131"
click at [836, 314] on icon "button" at bounding box center [831, 320] width 13 height 13
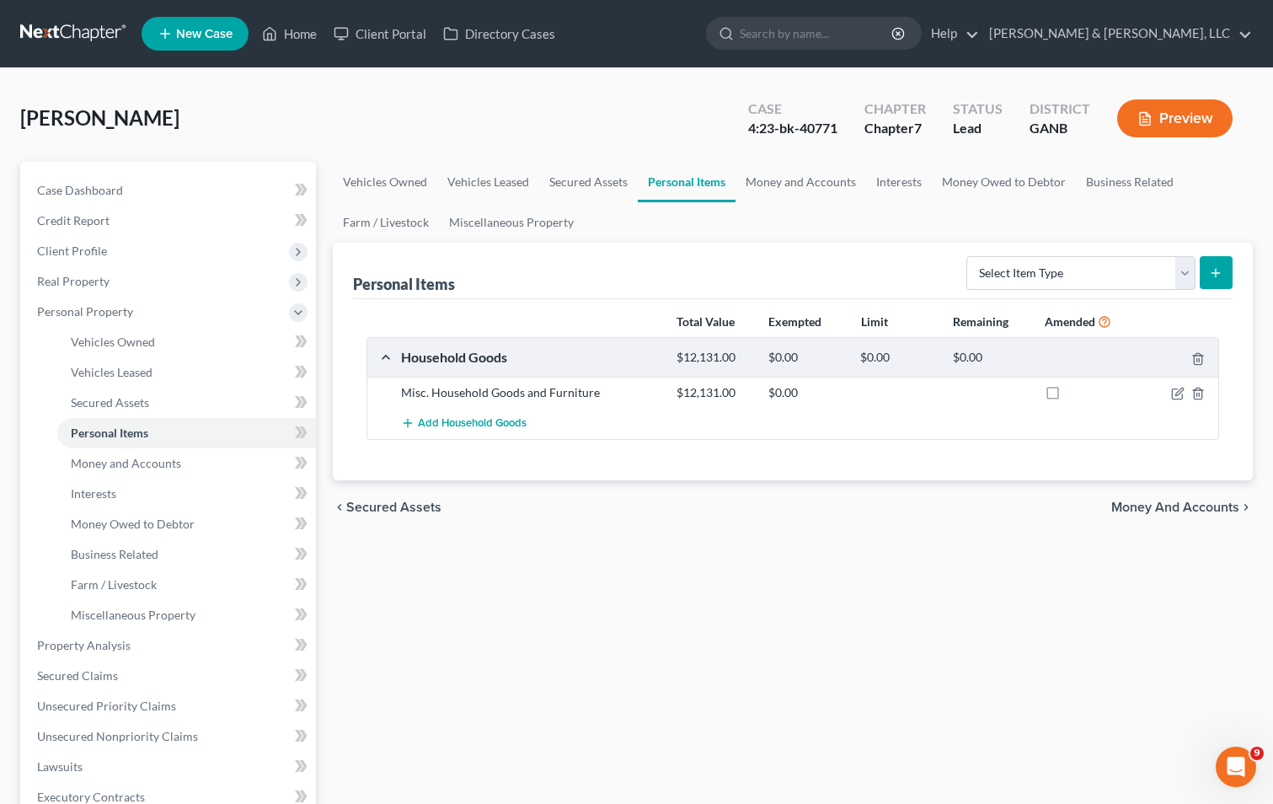
click at [775, 492] on div "chevron_left Secured Assets Money and Accounts chevron_right" at bounding box center [793, 507] width 920 height 54
click at [735, 357] on div "$12,131.00" at bounding box center [714, 358] width 92 height 16
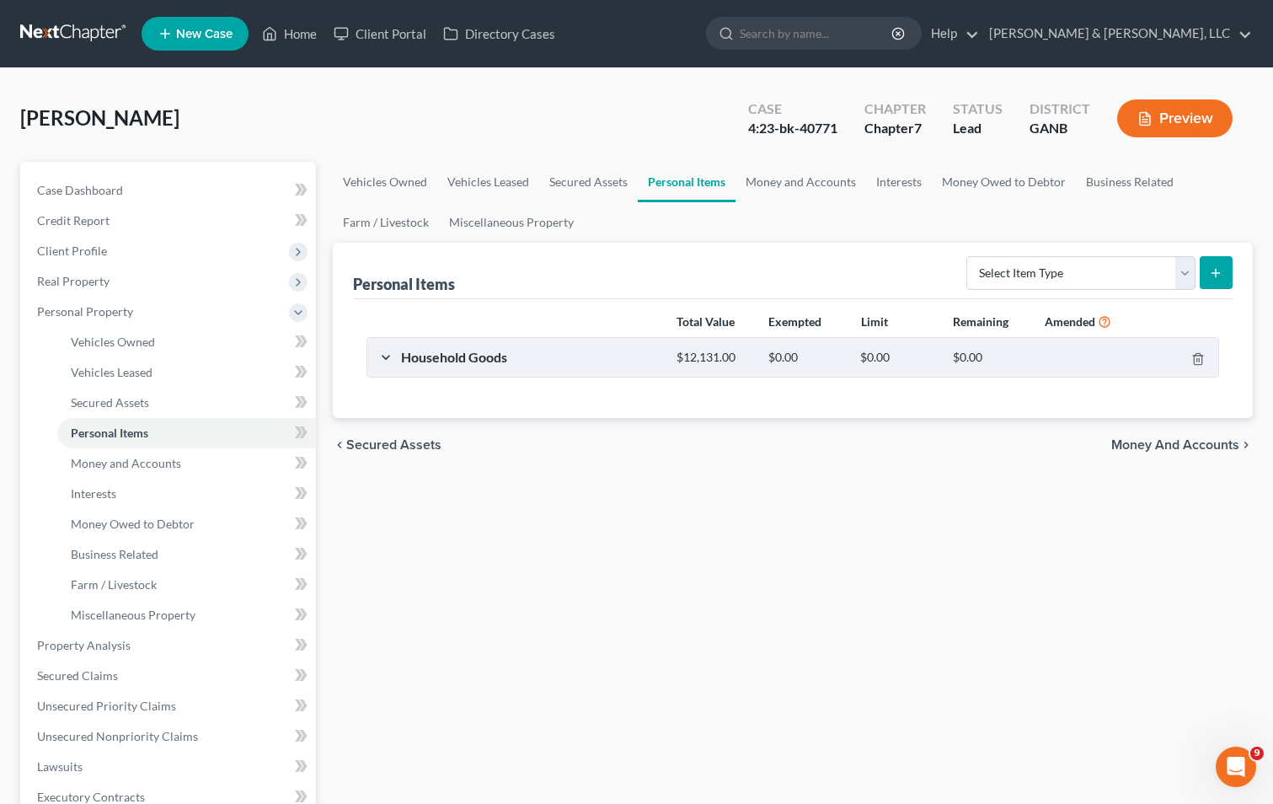
click at [718, 358] on div "$12,131.00" at bounding box center [714, 358] width 92 height 16
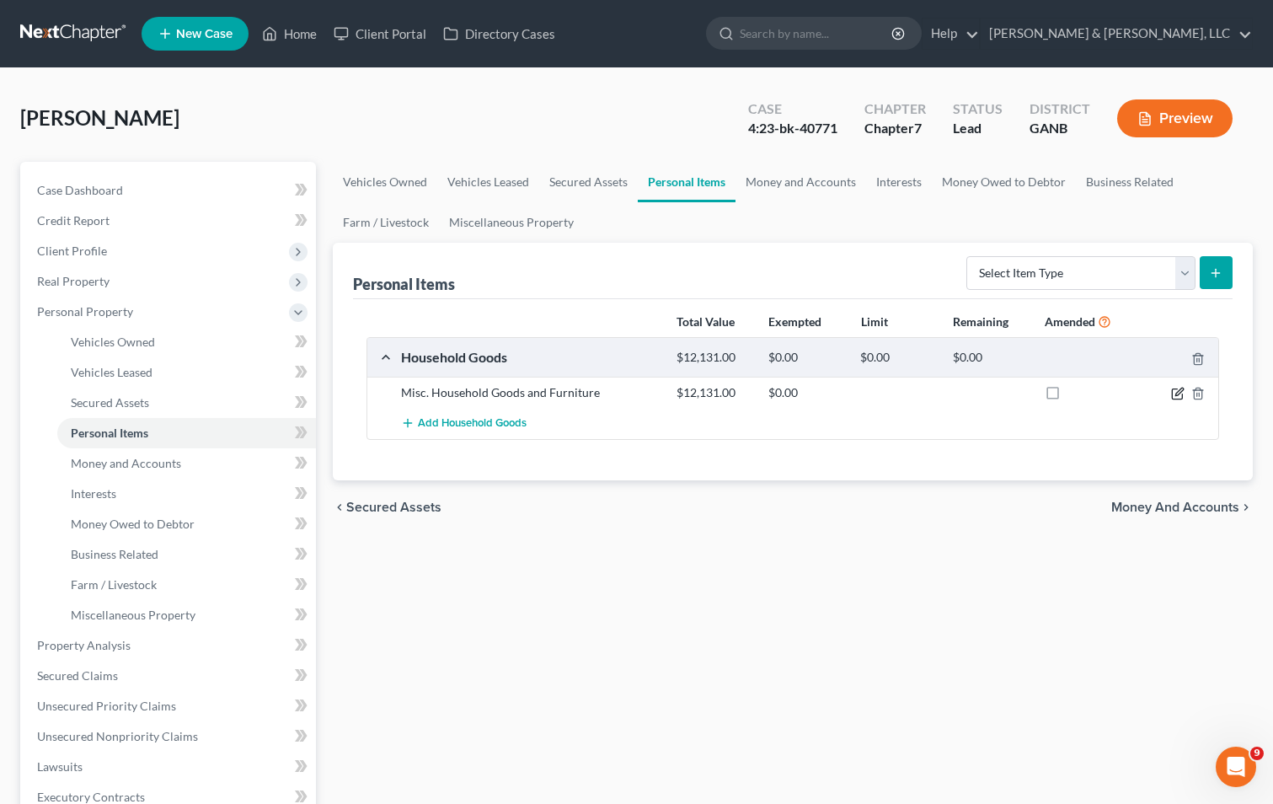
click at [1178, 390] on icon "button" at bounding box center [1177, 393] width 13 height 13
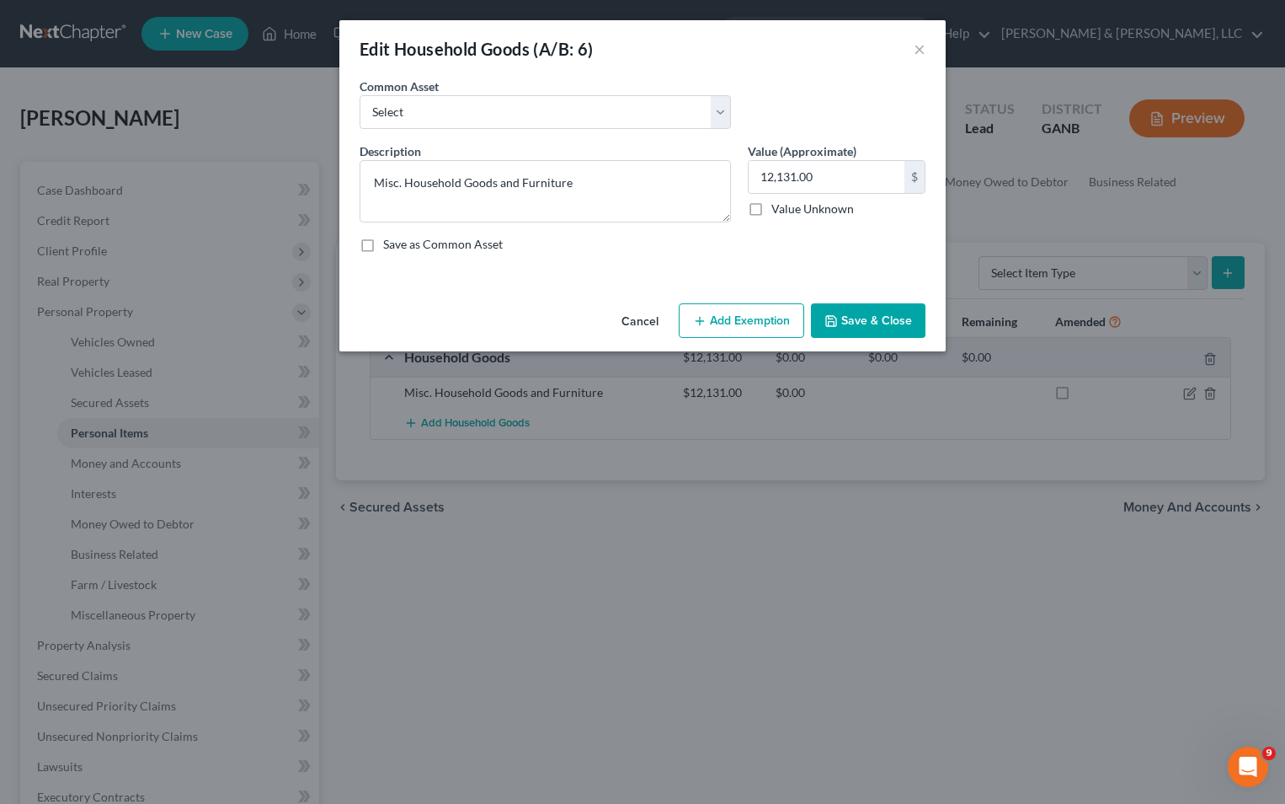
click at [874, 318] on button "Save & Close" at bounding box center [868, 320] width 115 height 35
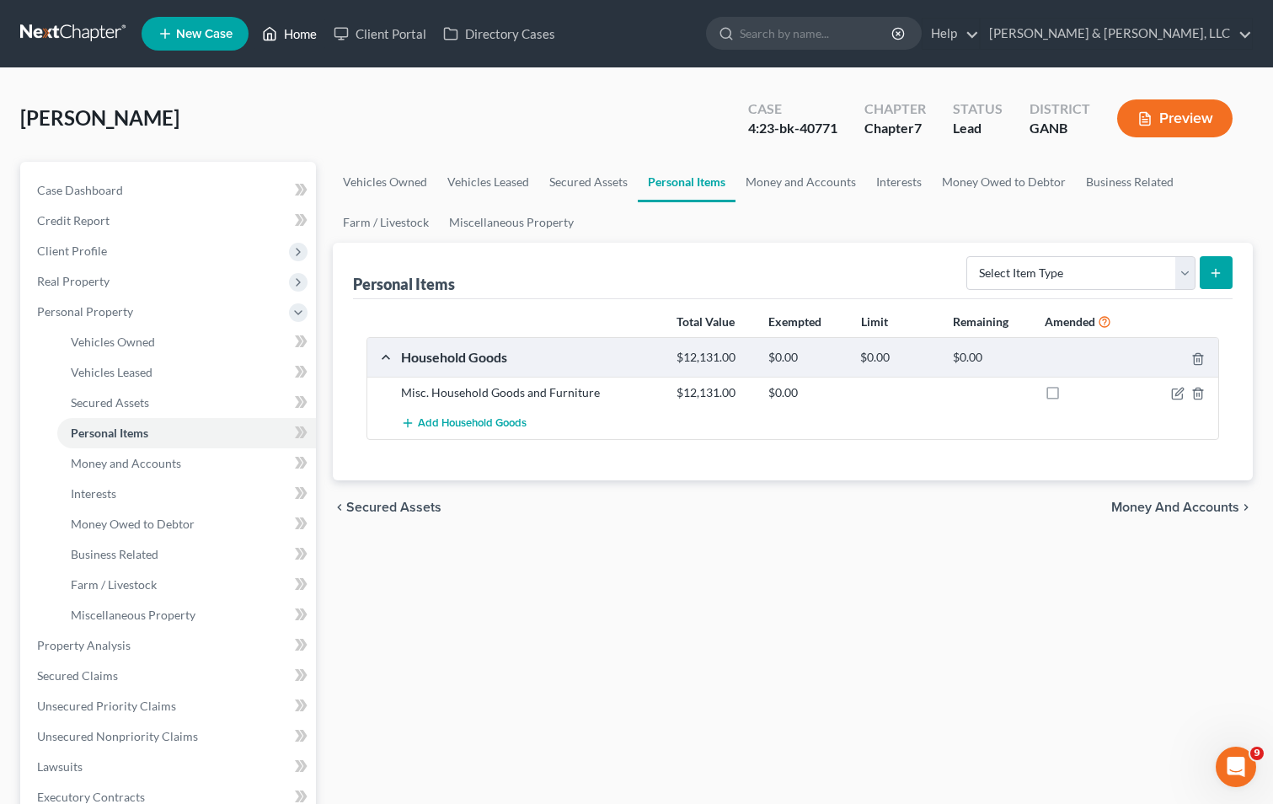
click at [301, 35] on link "Home" at bounding box center [290, 34] width 72 height 30
